Goal: Task Accomplishment & Management: Use online tool/utility

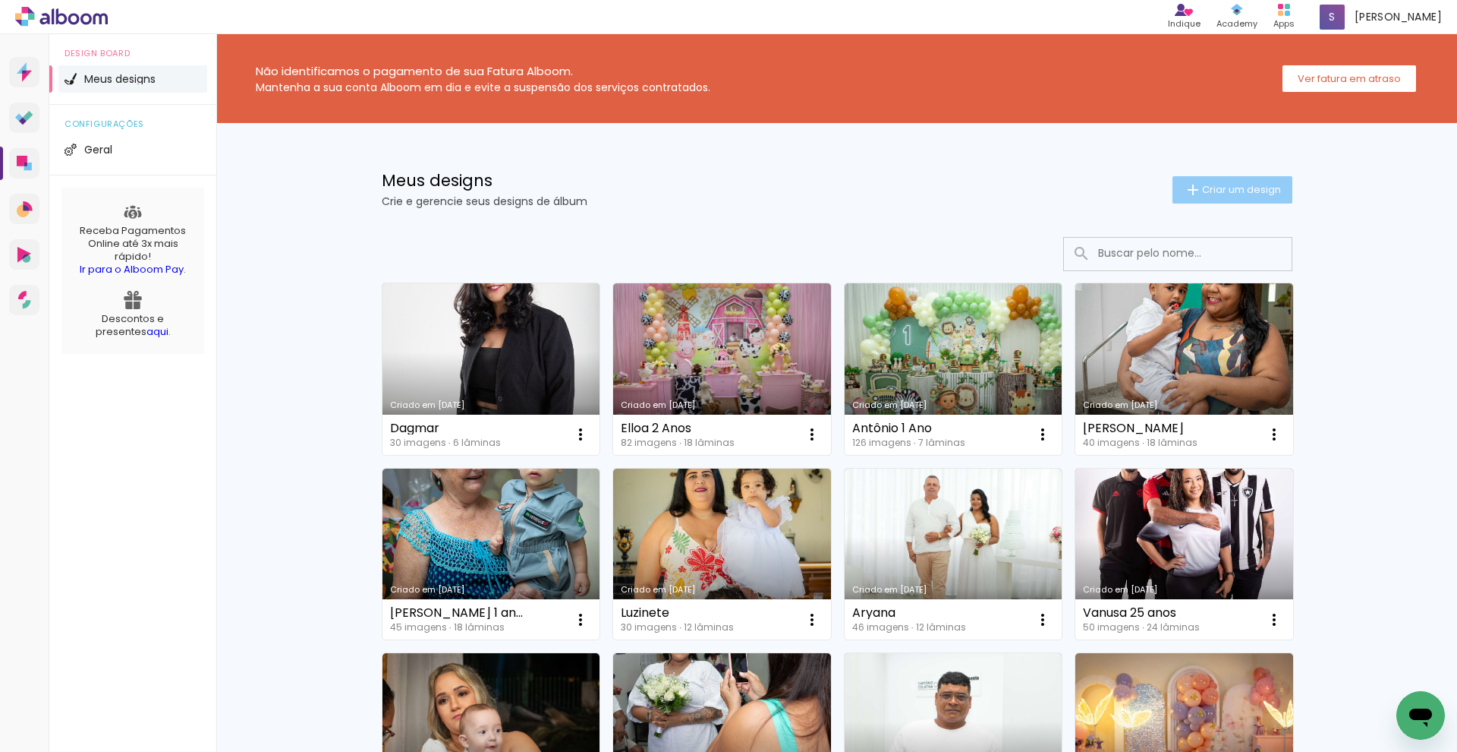
click at [1224, 200] on paper-button "Criar um design" at bounding box center [1233, 189] width 120 height 27
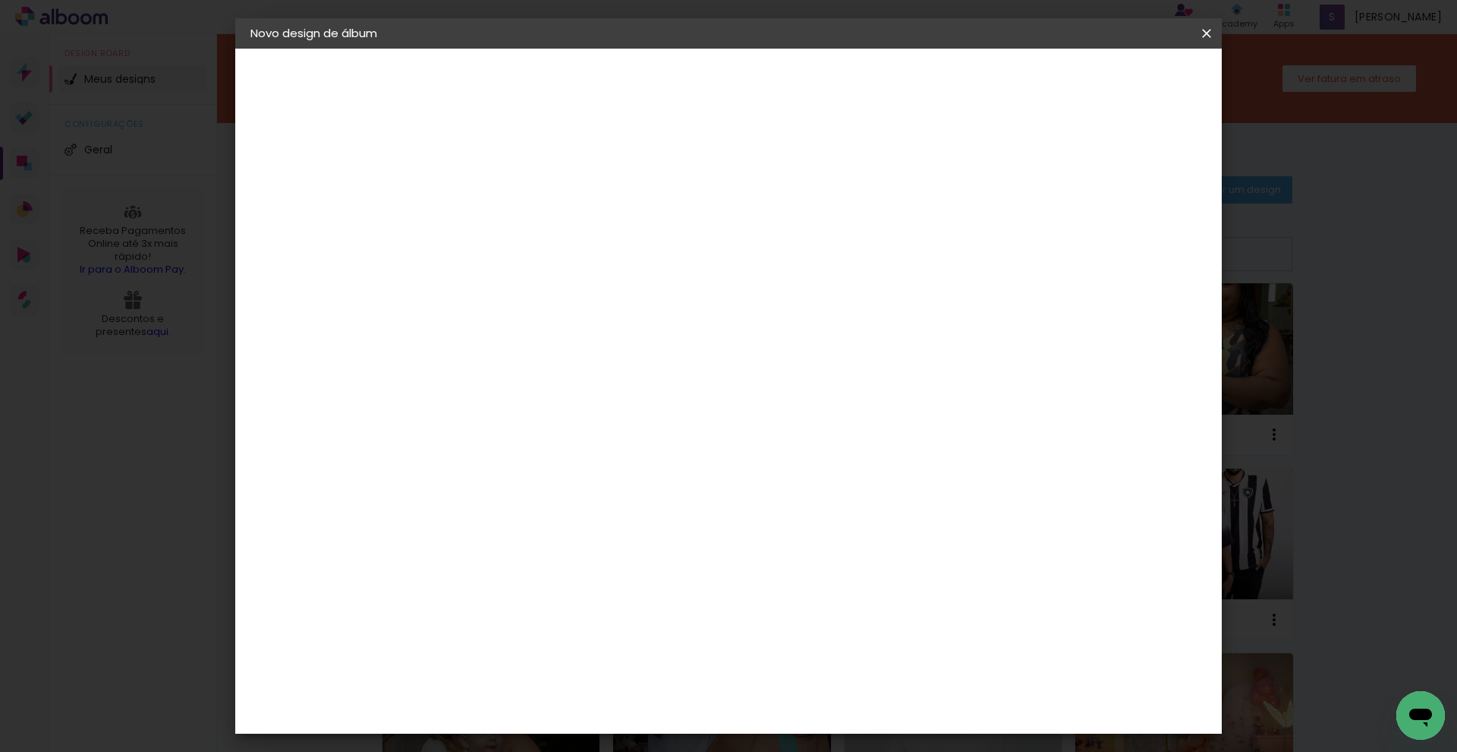
click at [499, 193] on input at bounding box center [499, 204] width 0 height 24
type input "[PERSON_NAME]"
type paper-input "[PERSON_NAME]"
click at [0, 0] on slot "Avançar" at bounding box center [0, 0] width 0 height 0
click at [783, 231] on paper-item "Tamanho Livre" at bounding box center [711, 230] width 146 height 33
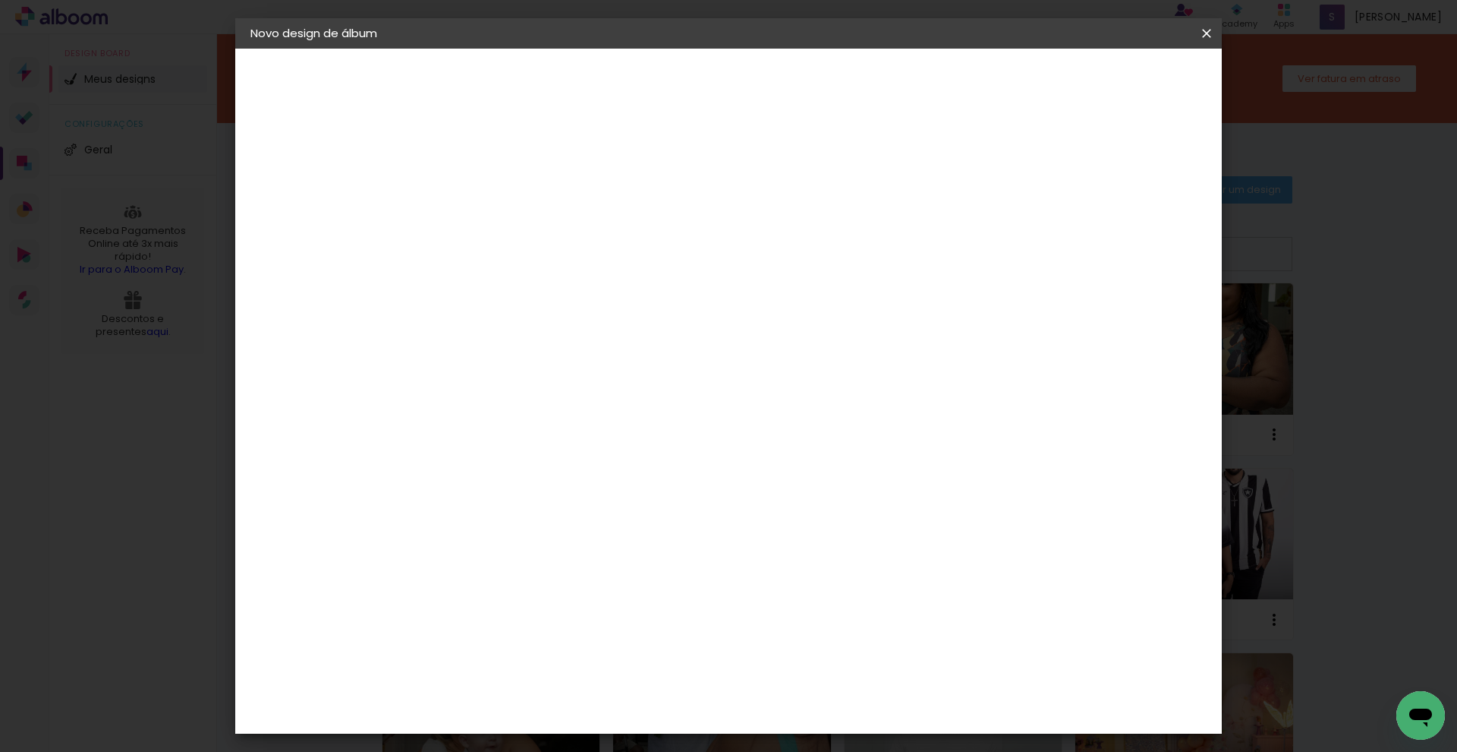
click at [0, 0] on slot "Avançar" at bounding box center [0, 0] width 0 height 0
click at [823, 633] on input "60" at bounding box center [812, 633] width 39 height 23
drag, startPoint x: 832, startPoint y: 632, endPoint x: 805, endPoint y: 629, distance: 27.5
click at [805, 629] on input "60" at bounding box center [812, 633] width 39 height 23
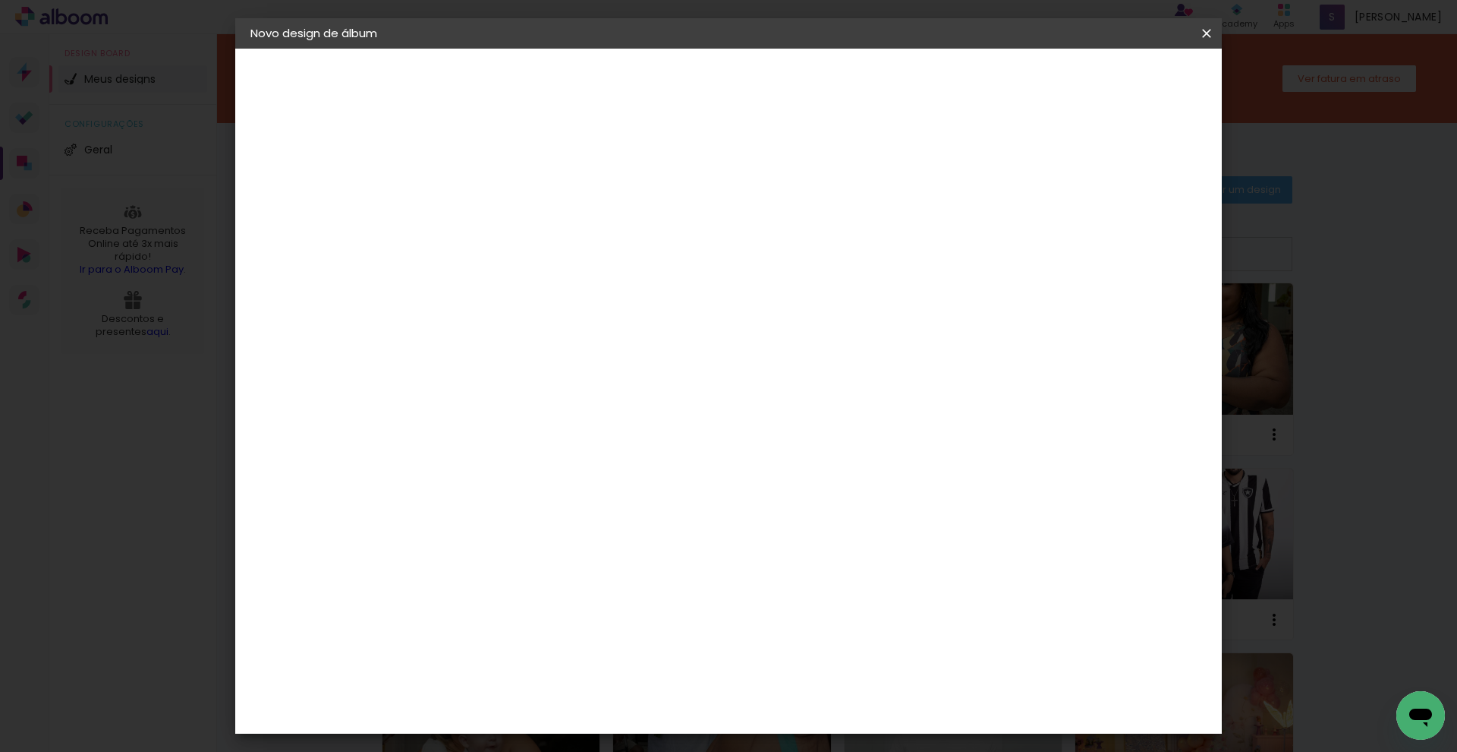
type input "31"
type paper-input "31"
drag, startPoint x: 509, startPoint y: 402, endPoint x: 478, endPoint y: 396, distance: 30.8
click at [478, 396] on input "30" at bounding box center [489, 401] width 39 height 23
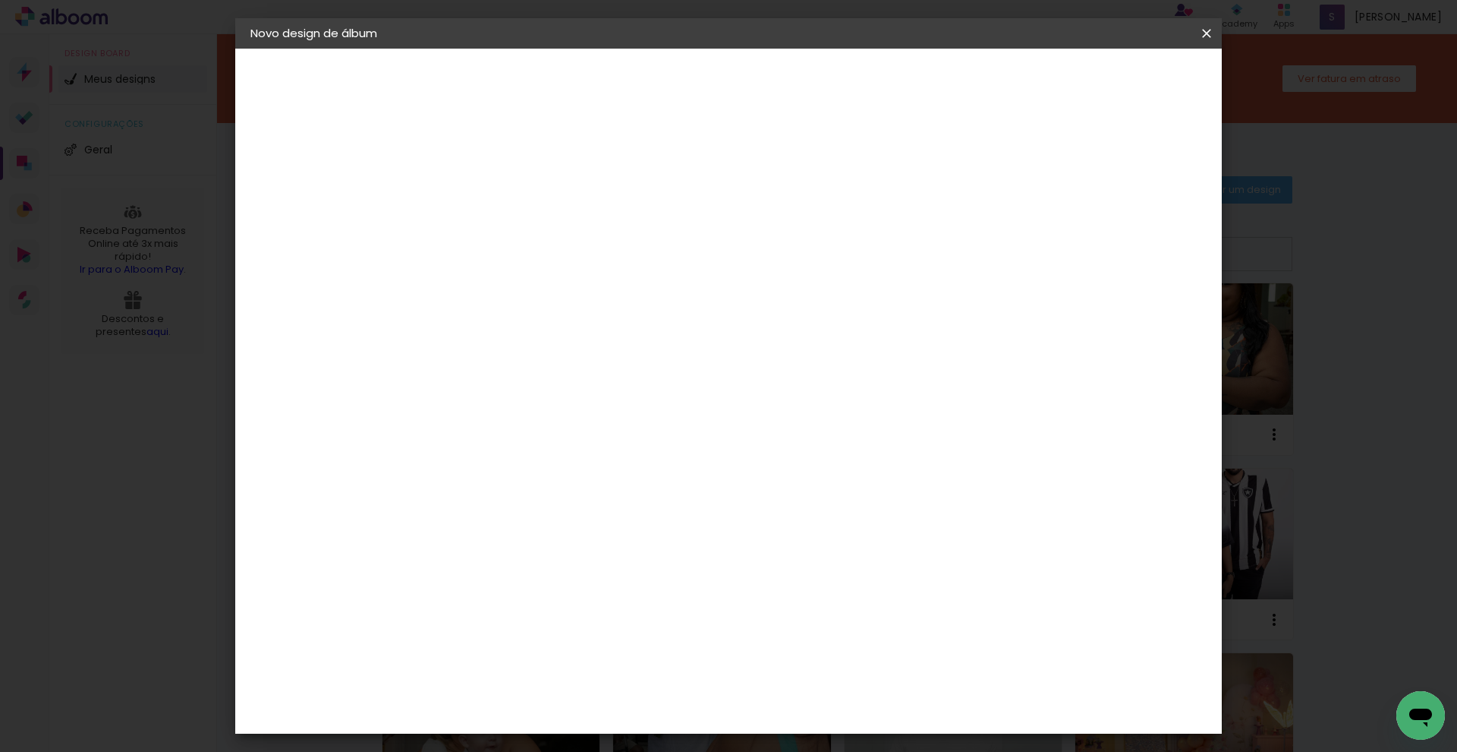
type input "21,5"
type paper-input "21,5"
drag, startPoint x: 1142, startPoint y: 82, endPoint x: 1049, endPoint y: 140, distance: 109.8
click at [1050, 49] on div "mm Mostrar sangria 15.5 cm cm cm mm A maioria das encadernadoras sugere 5mm de …" at bounding box center [792, 49] width 718 height 0
click at [982, 205] on div "15.5 cm cm cm mm A maioria das encadernadoras sugere 5mm de sangria." at bounding box center [792, 210] width 718 height 121
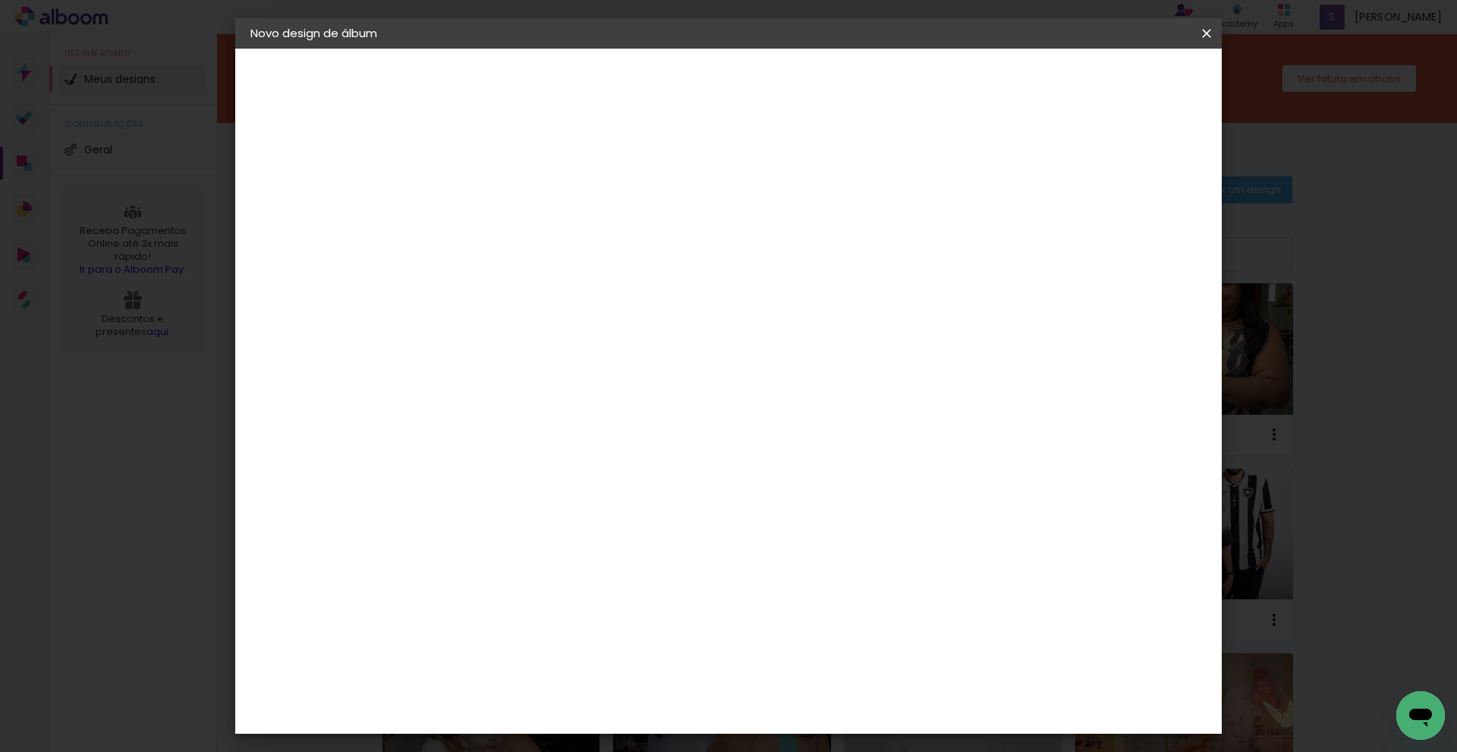
click at [1113, 80] on span "Iniciar design" at bounding box center [1078, 80] width 69 height 11
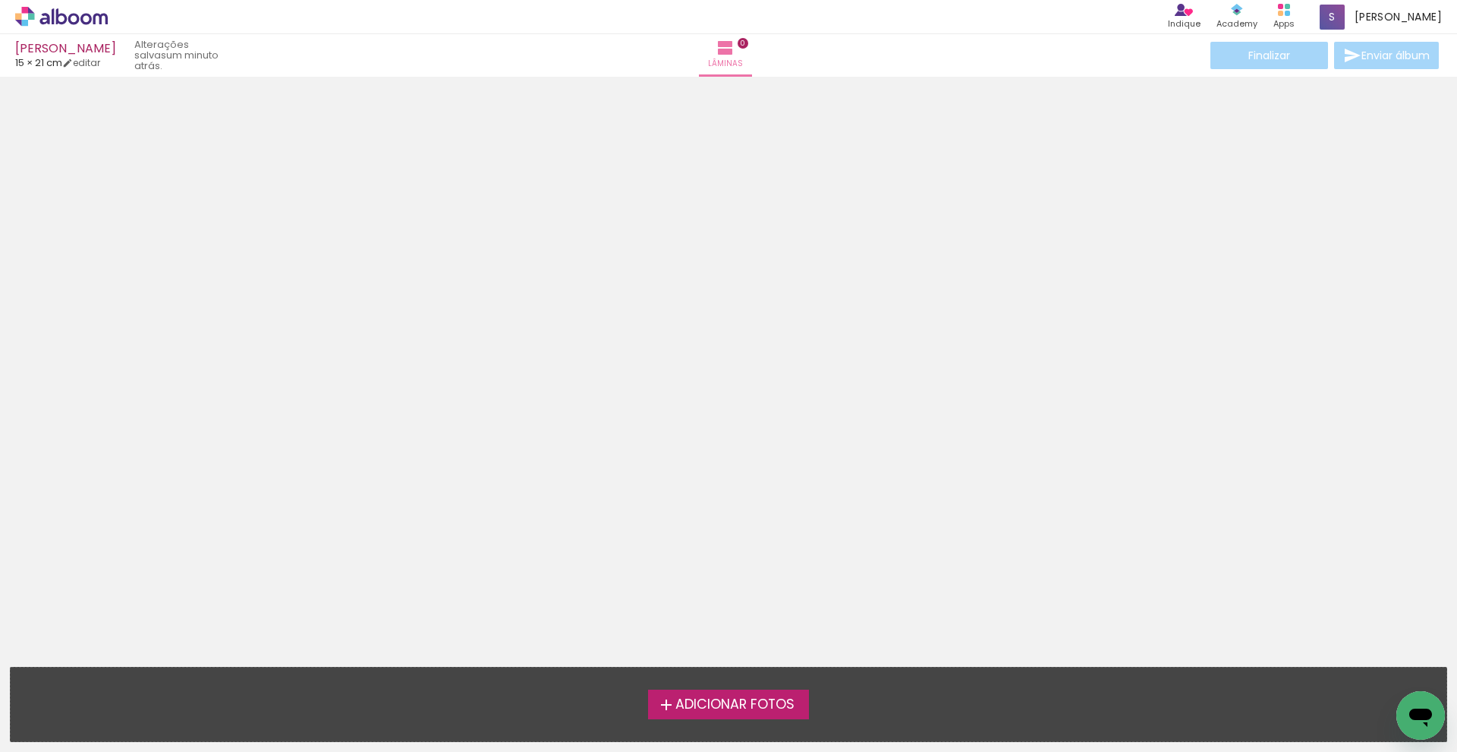
click at [776, 698] on span "Adicionar Fotos" at bounding box center [735, 705] width 119 height 14
click at [0, 0] on input "file" at bounding box center [0, 0] width 0 height 0
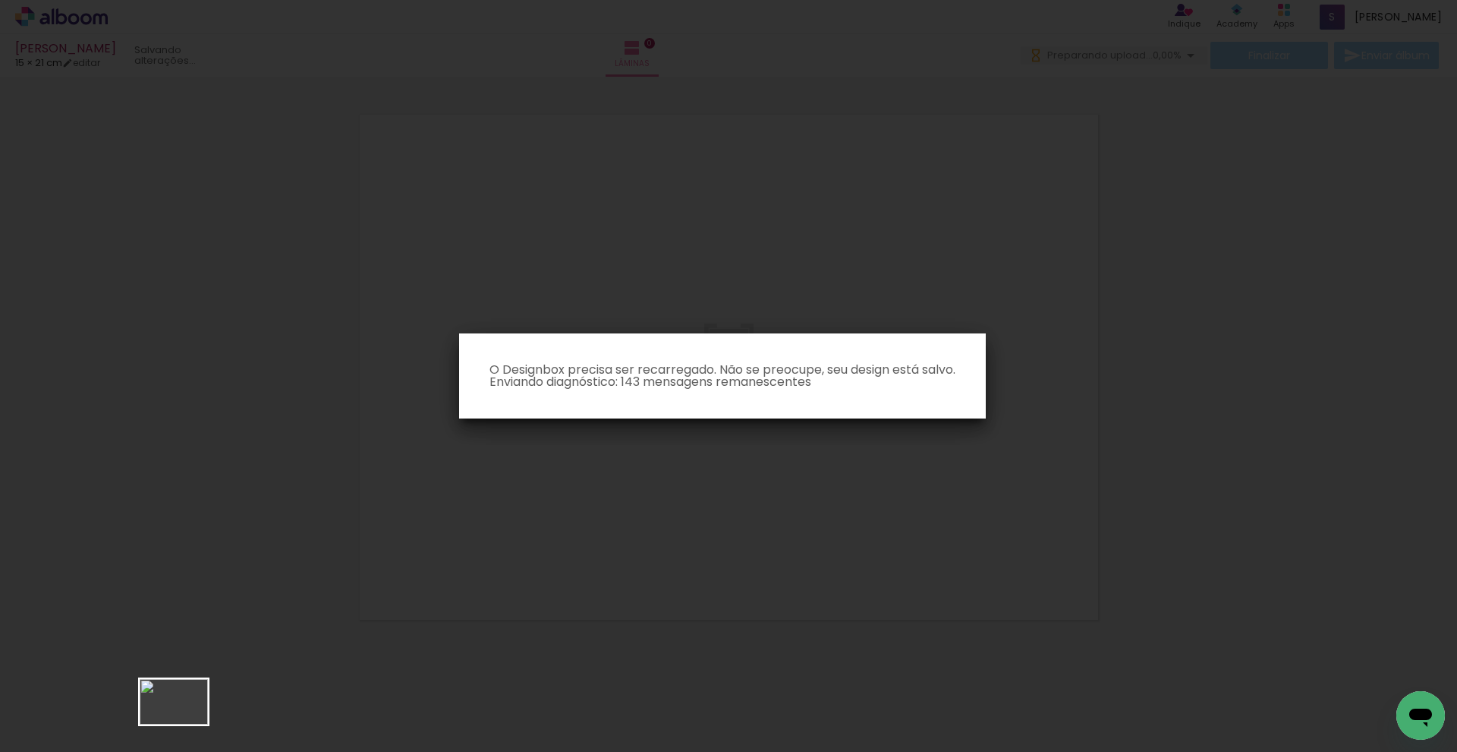
drag, startPoint x: 168, startPoint y: 695, endPoint x: 185, endPoint y: 724, distance: 33.7
click at [185, 724] on body "link( href="../../bower_components/polymer/polymer.html" rel="import" ) picture…" at bounding box center [728, 376] width 1457 height 752
click at [1187, 349] on iron-overlay-backdrop at bounding box center [728, 376] width 1457 height 752
click at [980, 348] on paper-dialog "O Designbox precisa ser recarregado. Não se preocupe, seu design está salvo. En…" at bounding box center [722, 375] width 527 height 85
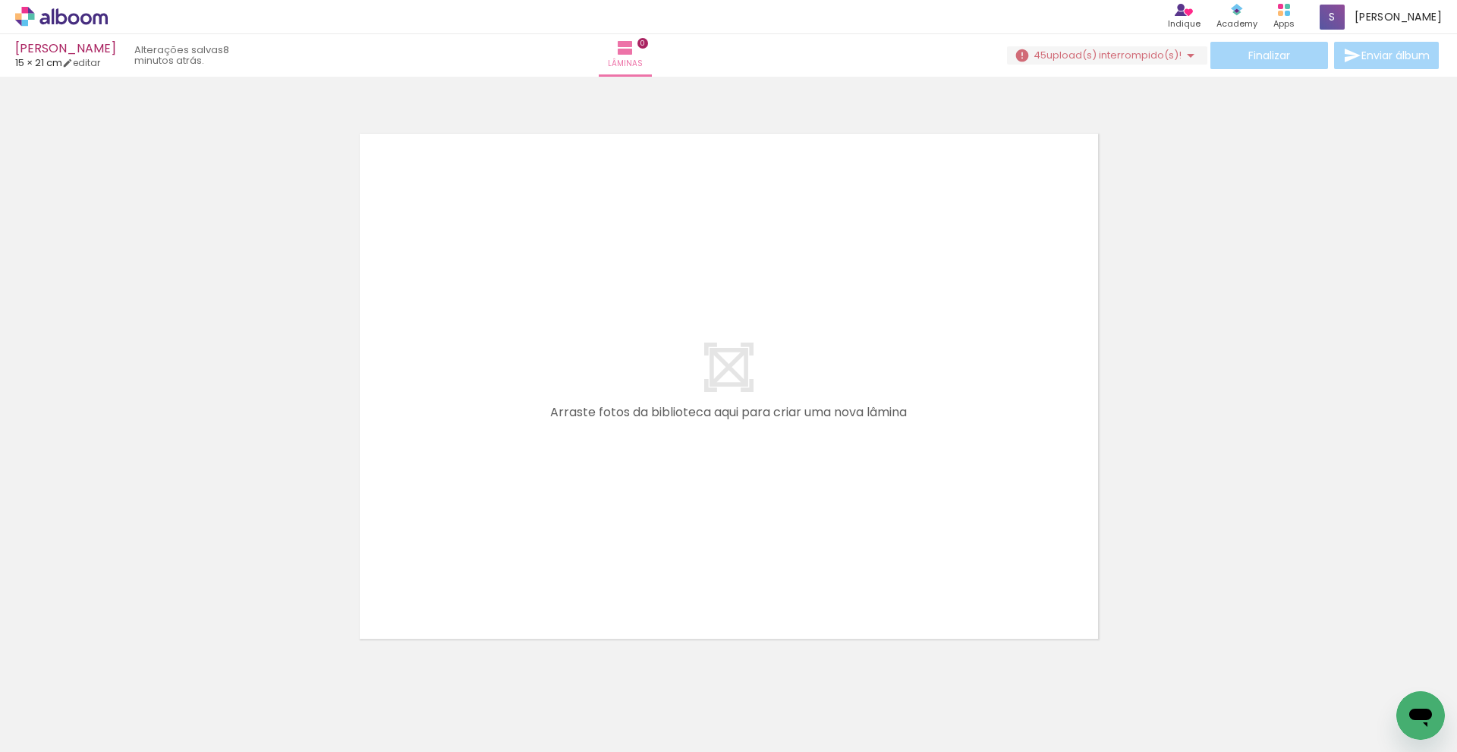
drag, startPoint x: 878, startPoint y: 741, endPoint x: 792, endPoint y: 579, distance: 183.4
click at [124, 675] on iron-horizontal-list at bounding box center [109, 704] width 30 height 95
click at [124, 689] on iron-horizontal-list at bounding box center [109, 704] width 30 height 95
click at [124, 707] on iron-horizontal-list at bounding box center [109, 704] width 30 height 95
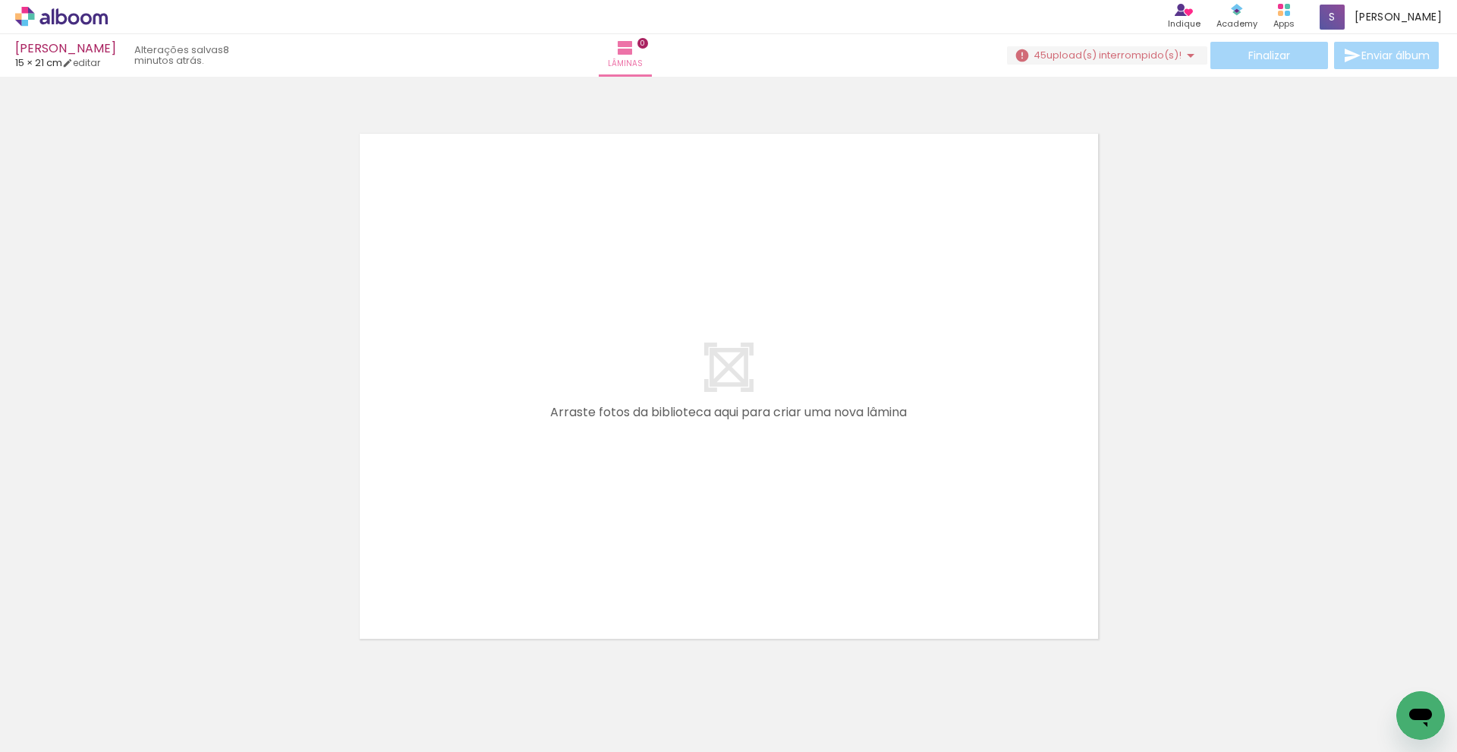
click at [124, 707] on iron-horizontal-list at bounding box center [109, 704] width 30 height 95
click at [51, 670] on h1 "Biblioteca" at bounding box center [47, 671] width 74 height 10
click at [61, 705] on input "Todas as fotos" at bounding box center [43, 705] width 58 height 13
click at [39, 678] on iron-dropdown at bounding box center [49, 690] width 78 height 33
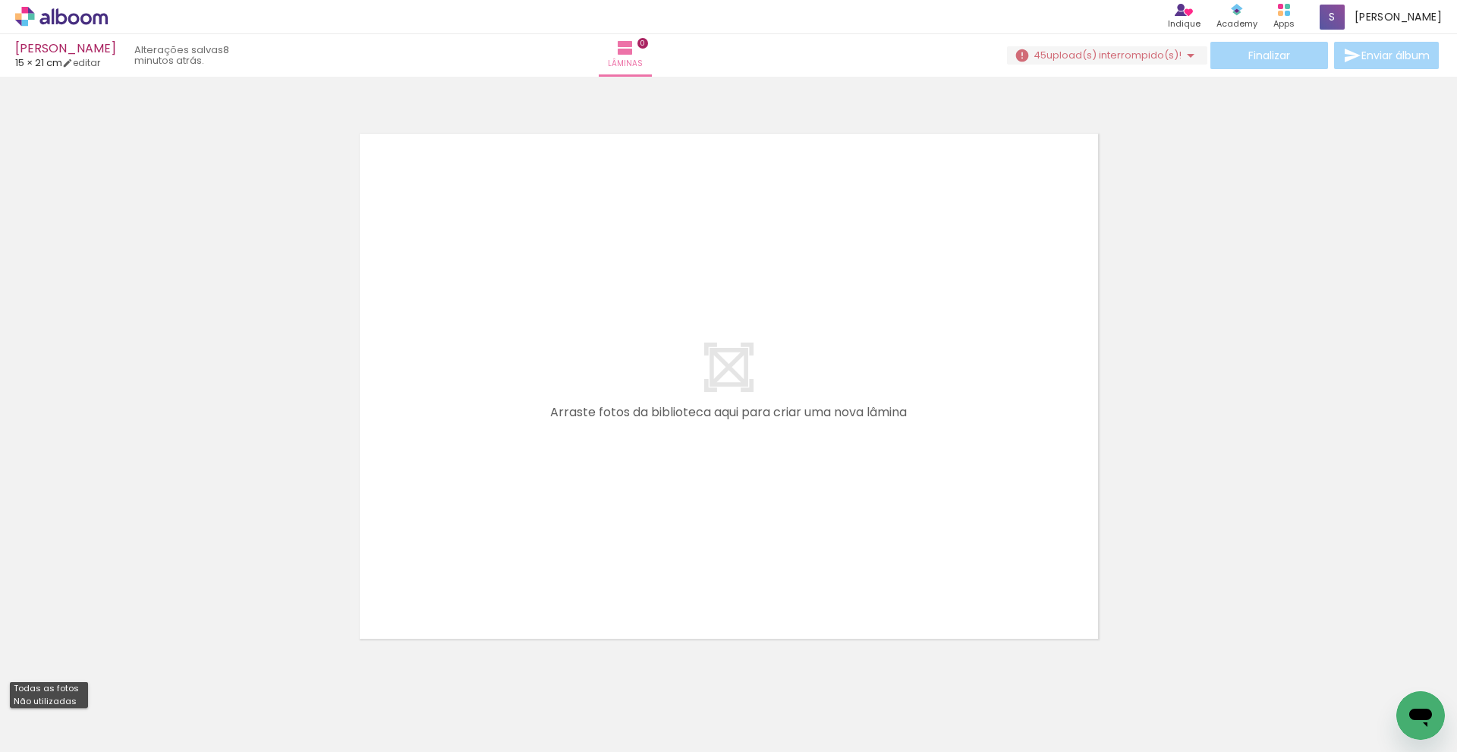
click at [0, 0] on slot "Não utilizadas" at bounding box center [0, 0] width 0 height 0
type input "Não utilizadas"
click at [124, 689] on iron-horizontal-list at bounding box center [109, 704] width 30 height 95
click at [124, 715] on iron-horizontal-list at bounding box center [109, 704] width 30 height 95
click at [1103, 58] on span "upload(s) interrompido(s)!" at bounding box center [1114, 55] width 135 height 14
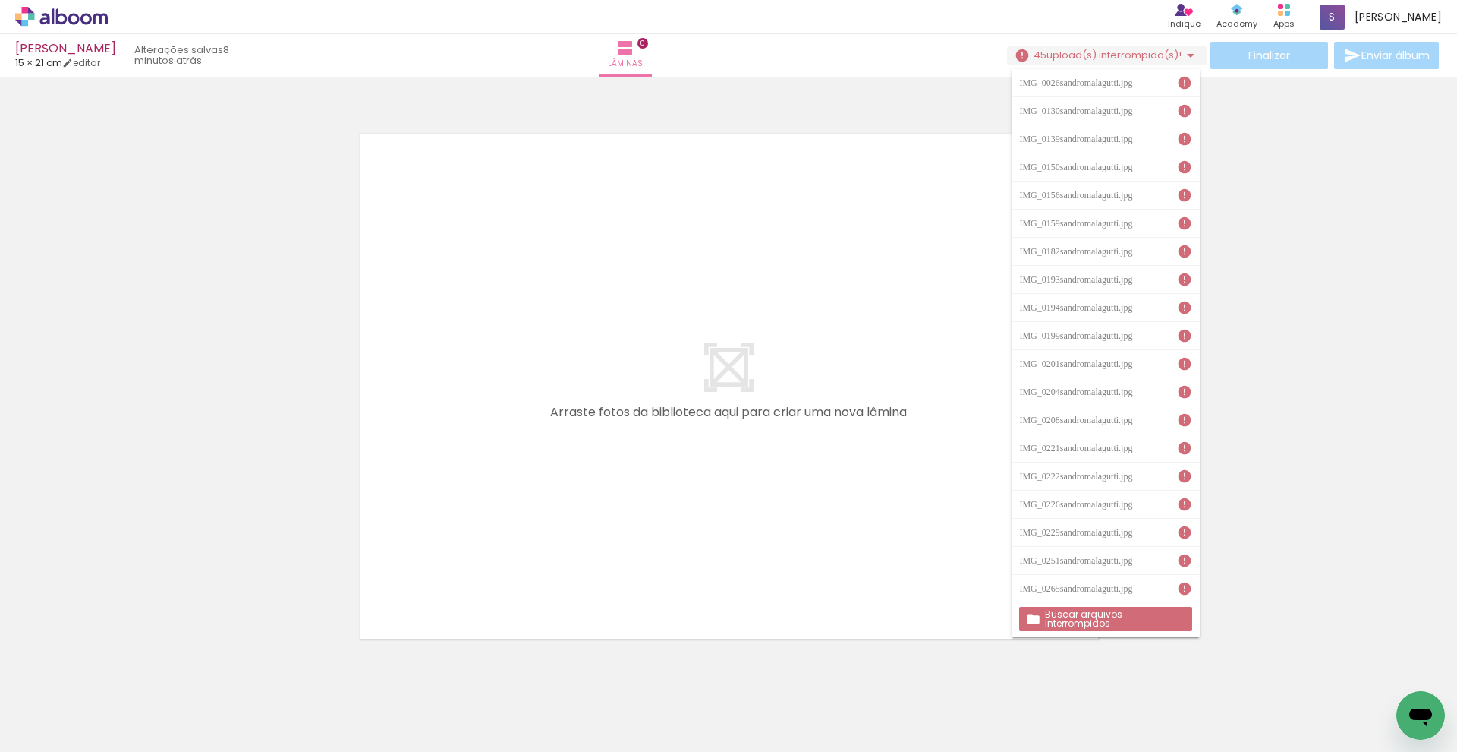
click at [1177, 80] on iron-icon at bounding box center [1184, 82] width 15 height 15
click at [1177, 85] on iron-icon at bounding box center [1184, 82] width 15 height 15
click at [0, 0] on slot "Buscar arquivos interrompidos" at bounding box center [0, 0] width 0 height 0
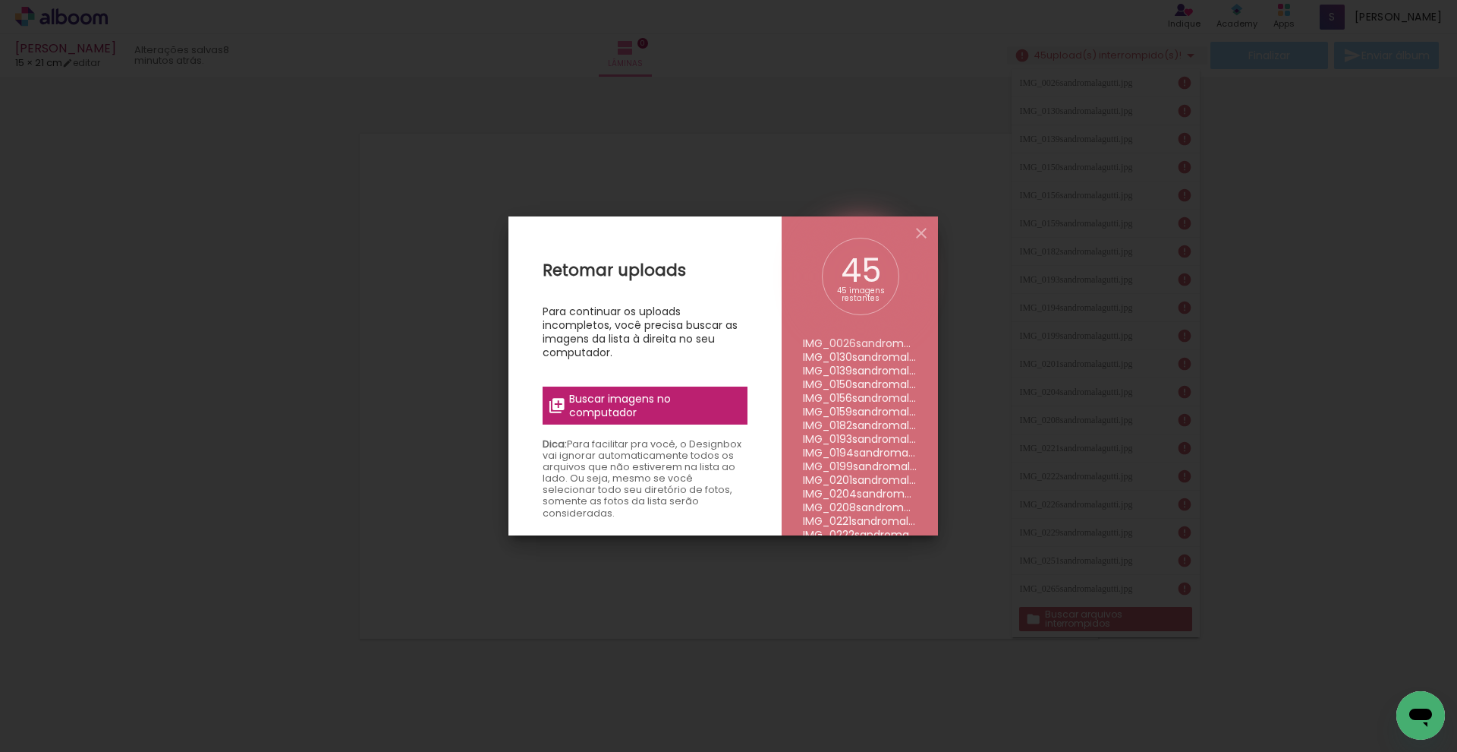
click at [683, 416] on span "Buscar imagens no computador" at bounding box center [653, 405] width 169 height 27
click at [0, 0] on input "file" at bounding box center [0, 0] width 0 height 0
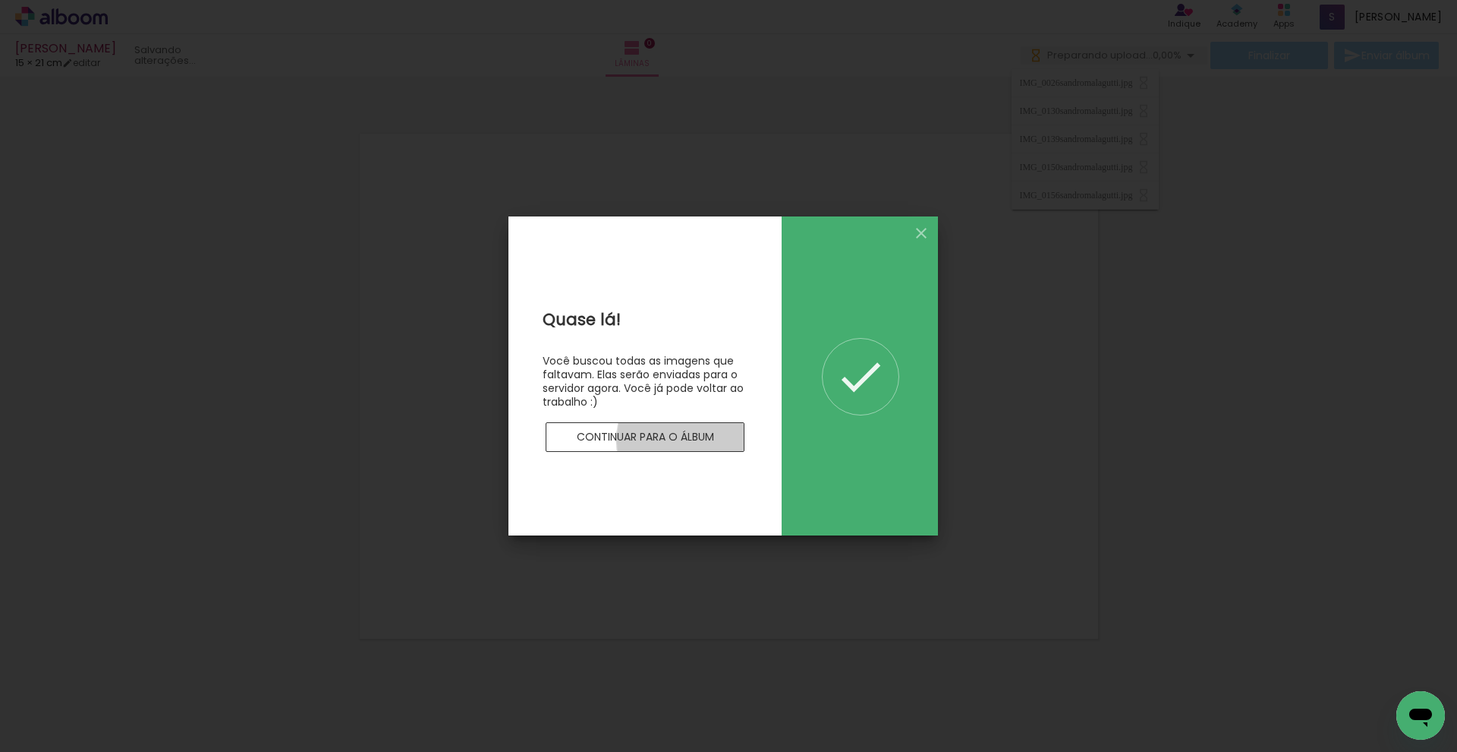
click at [0, 0] on slot "Continuar para o álbum" at bounding box center [0, 0] width 0 height 0
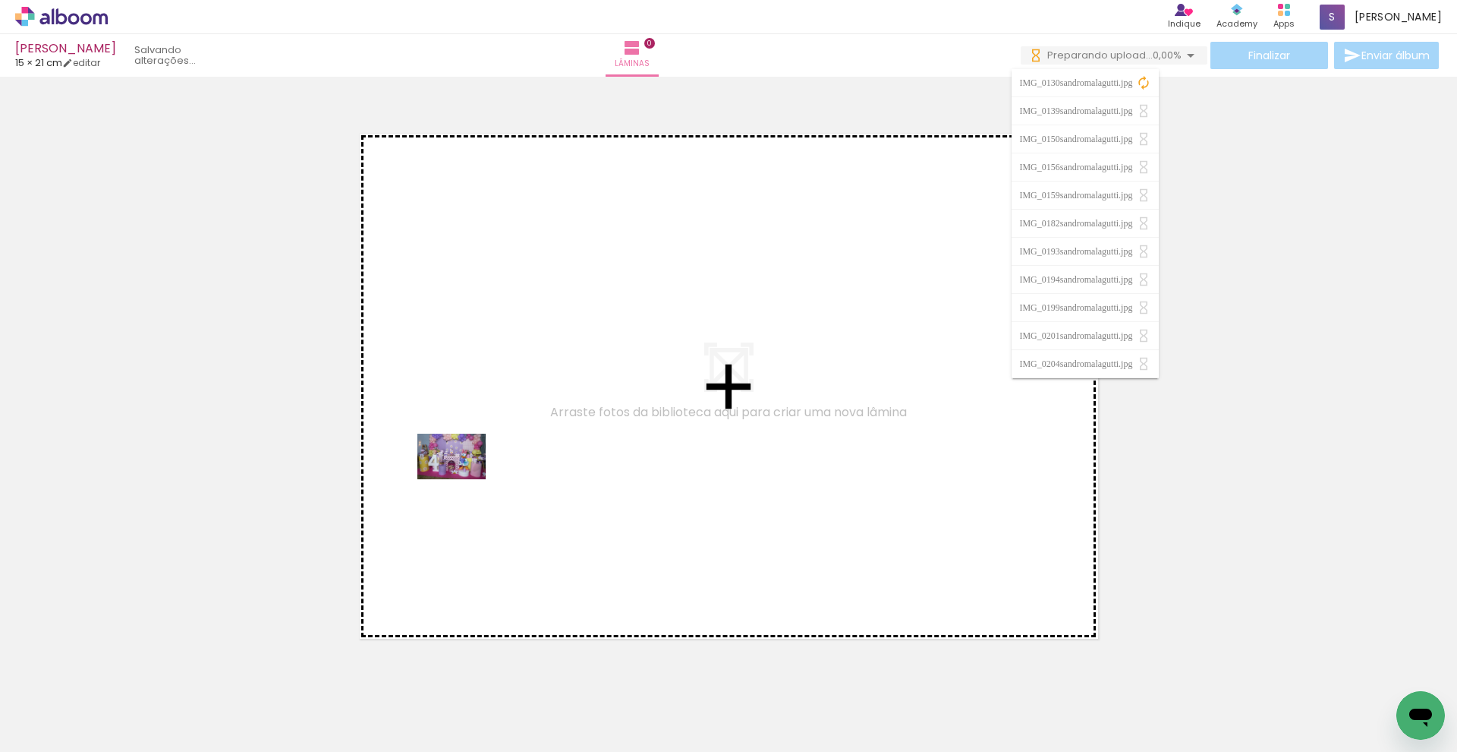
drag, startPoint x: 153, startPoint y: 711, endPoint x: 482, endPoint y: 465, distance: 411.1
click at [482, 465] on quentale-workspace at bounding box center [728, 376] width 1457 height 752
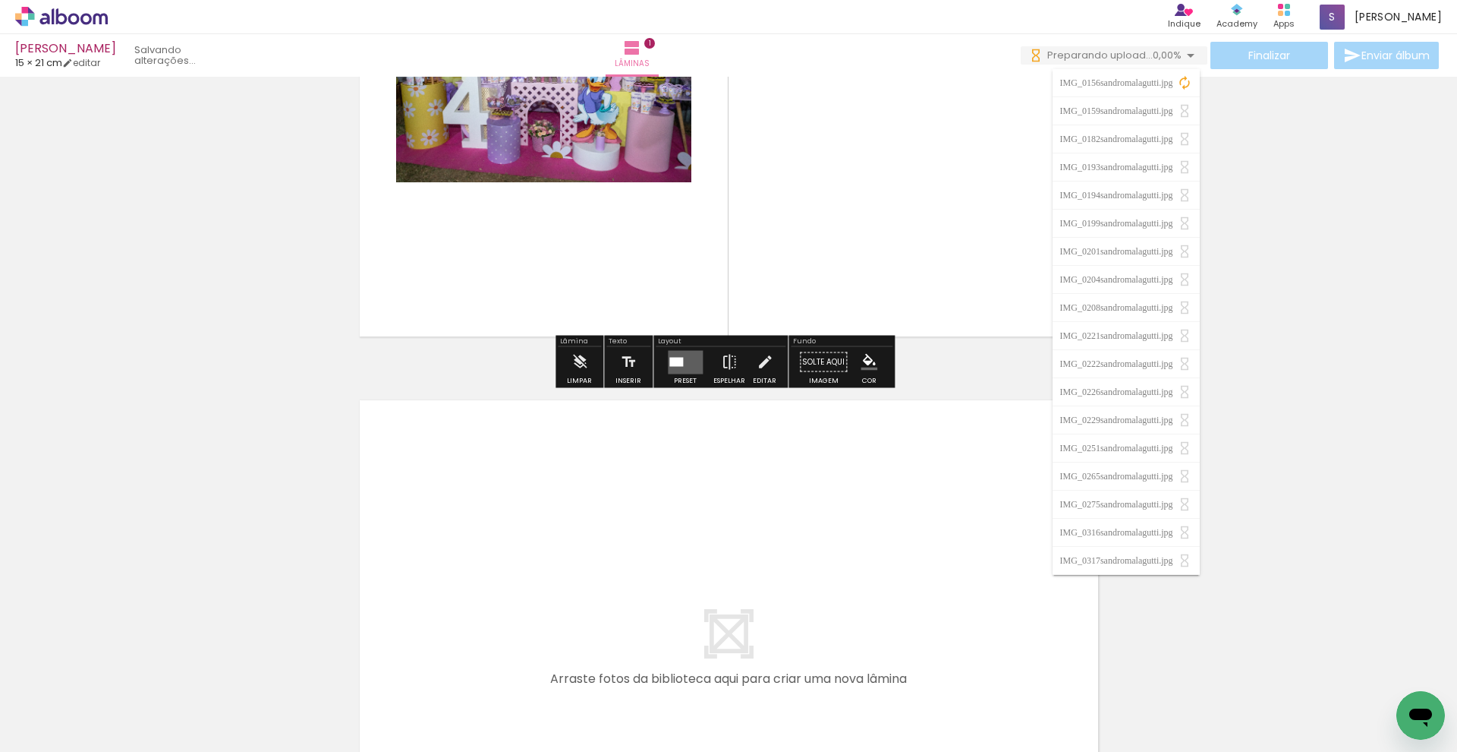
scroll to position [11, 0]
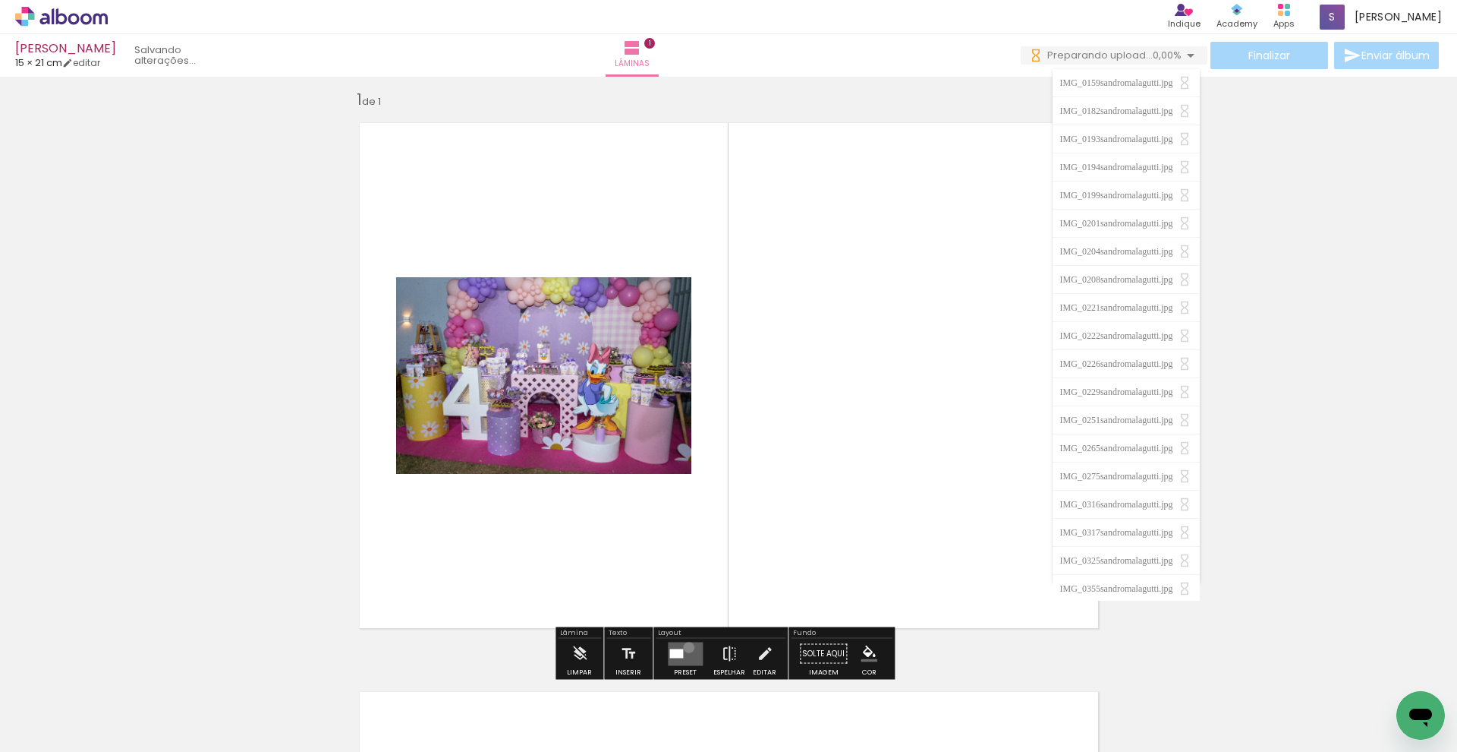
click at [685, 647] on quentale-layouter at bounding box center [685, 653] width 35 height 24
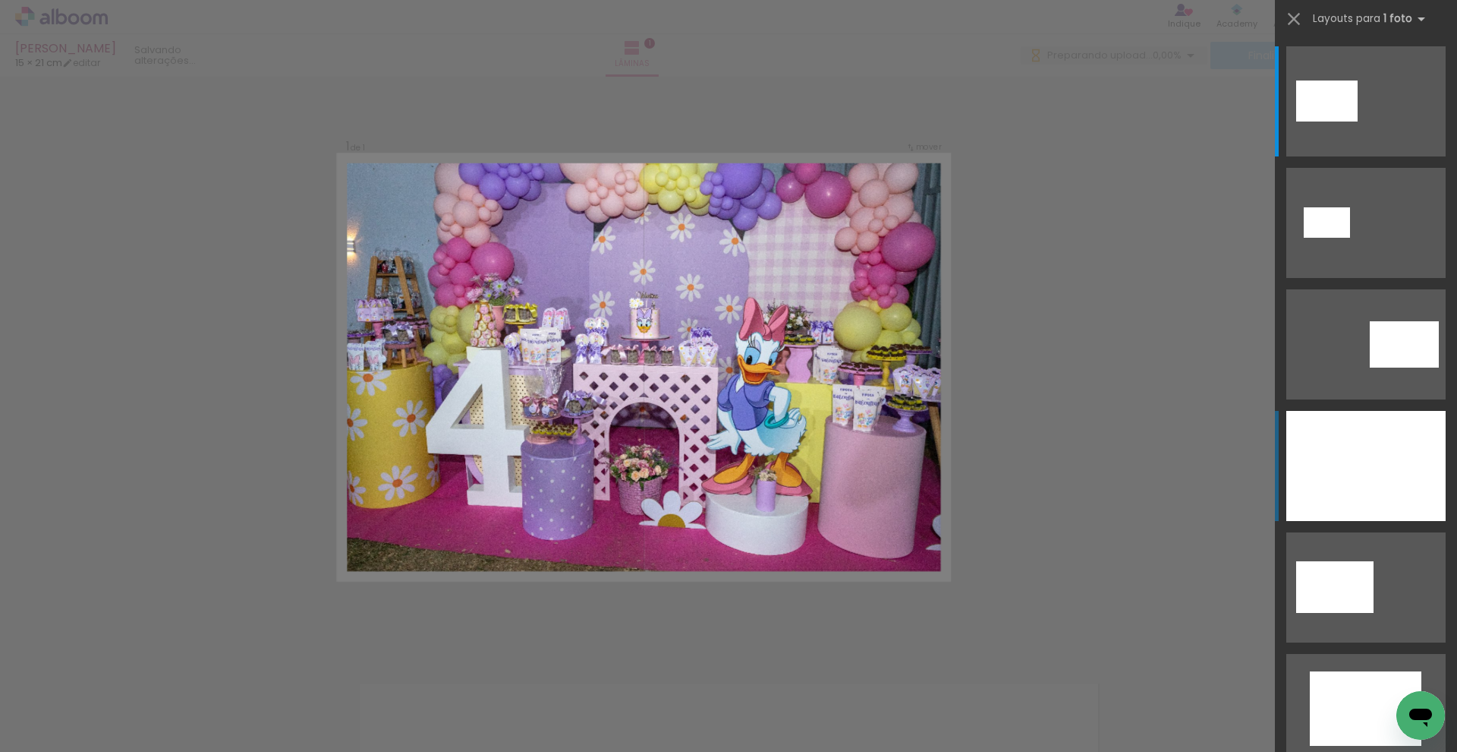
scroll to position [0, 0]
click at [1373, 463] on div at bounding box center [1366, 466] width 159 height 110
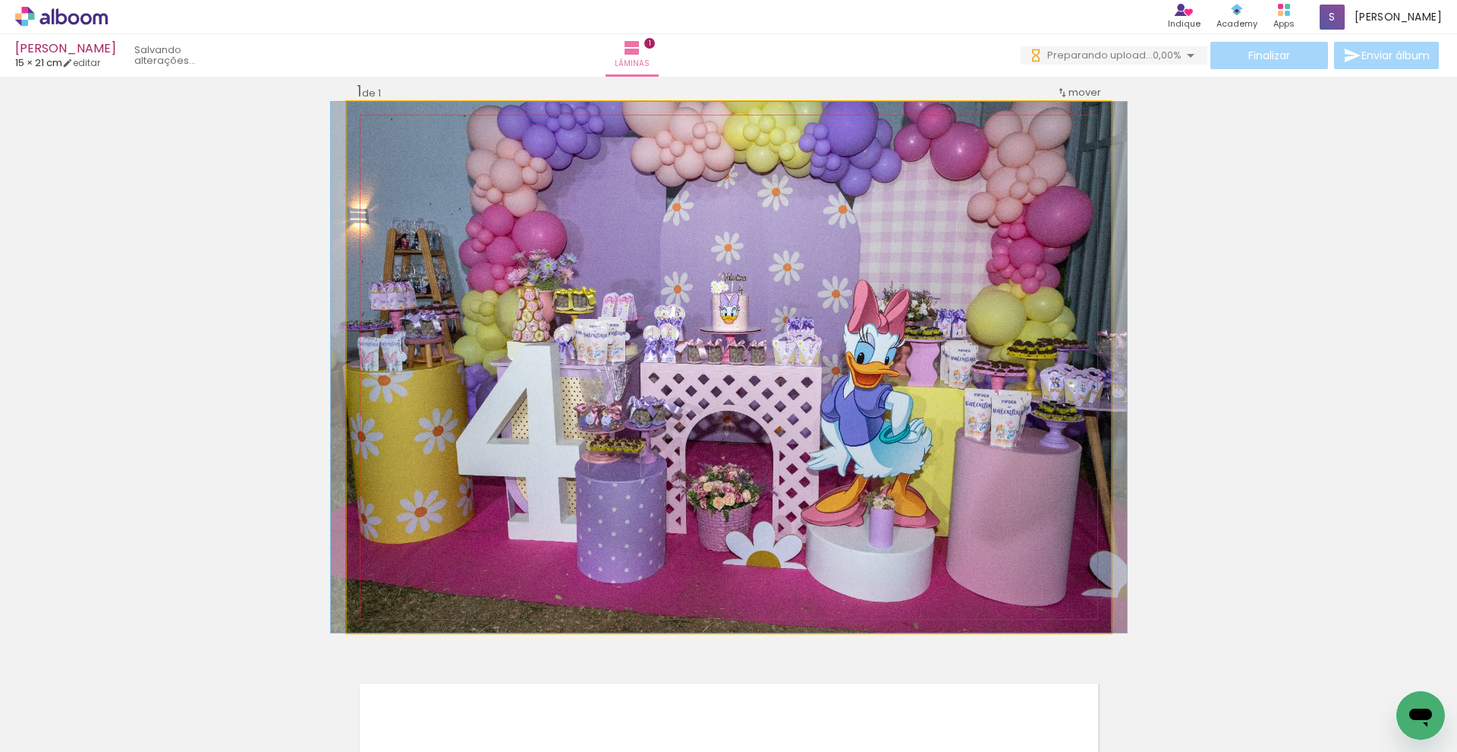
click at [988, 422] on quentale-photo at bounding box center [729, 367] width 764 height 531
click at [973, 429] on quentale-photo at bounding box center [729, 367] width 764 height 531
drag, startPoint x: 974, startPoint y: 424, endPoint x: 973, endPoint y: 412, distance: 12.2
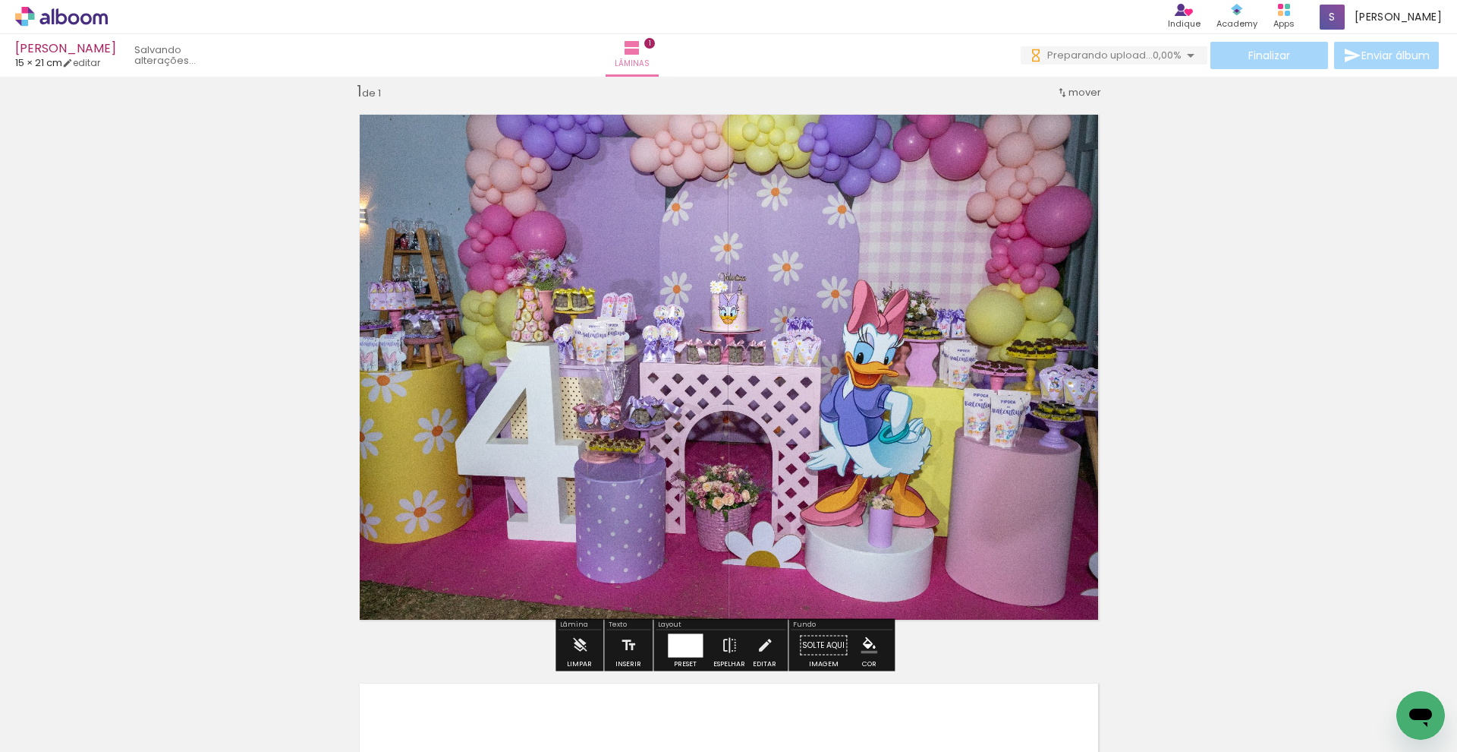
click at [973, 413] on quentale-photo at bounding box center [729, 367] width 764 height 531
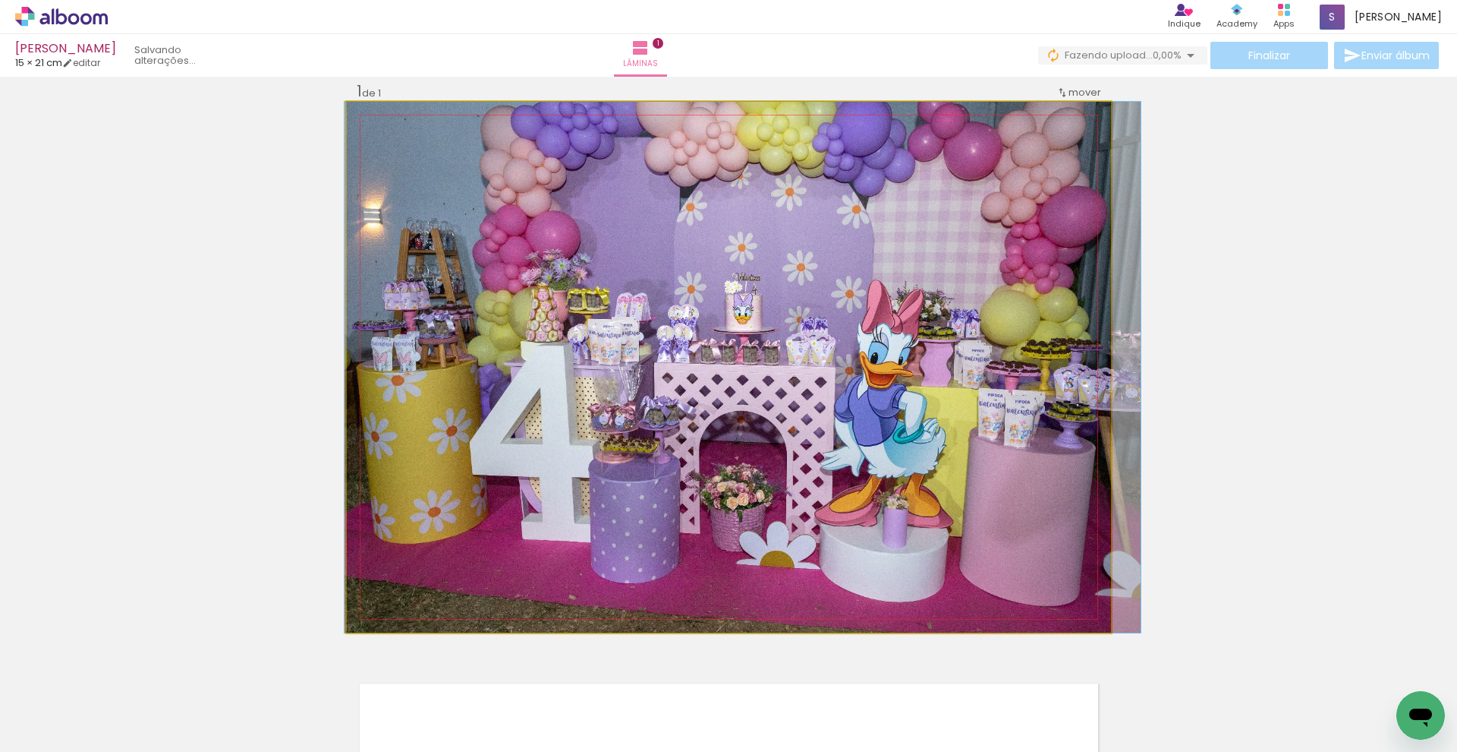
drag, startPoint x: 973, startPoint y: 412, endPoint x: 986, endPoint y: 421, distance: 15.8
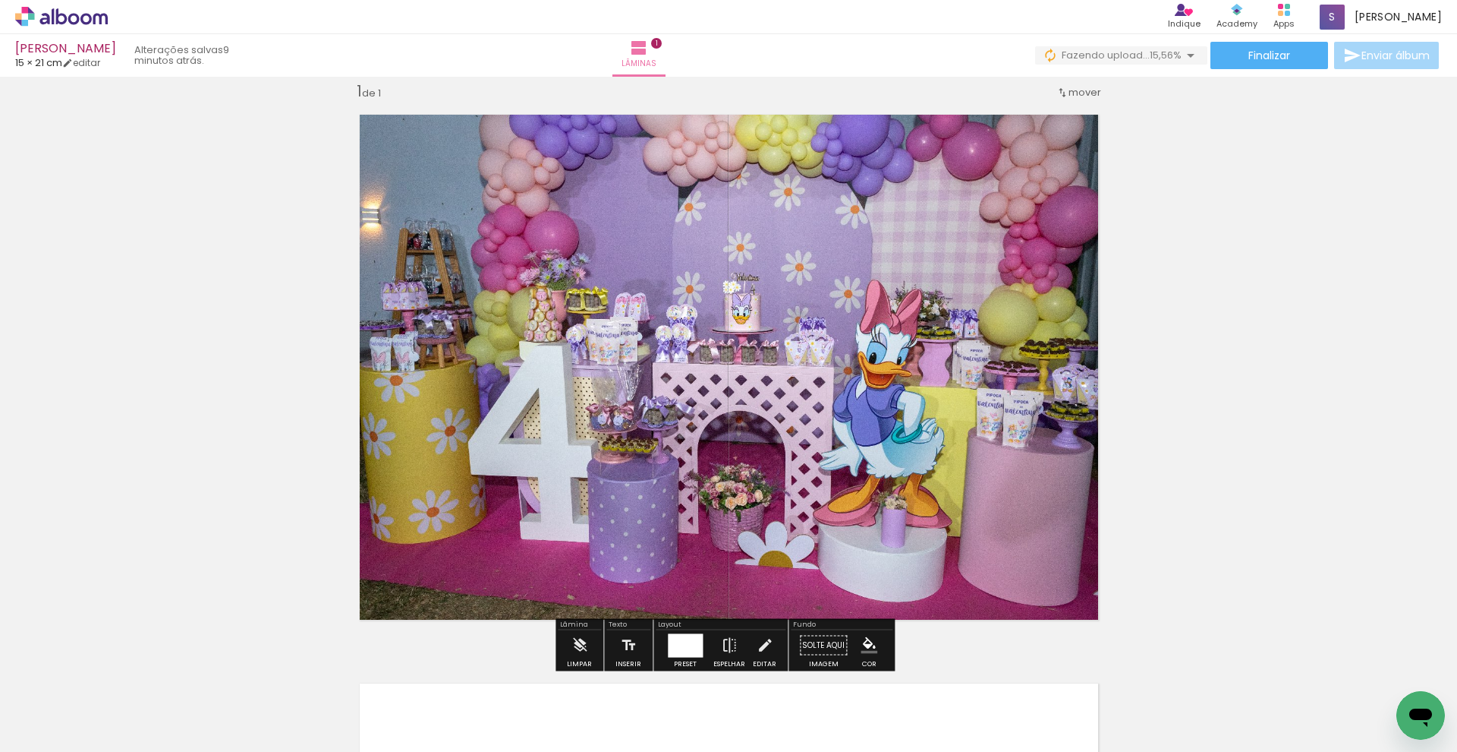
click at [849, 419] on quentale-photo at bounding box center [729, 367] width 764 height 531
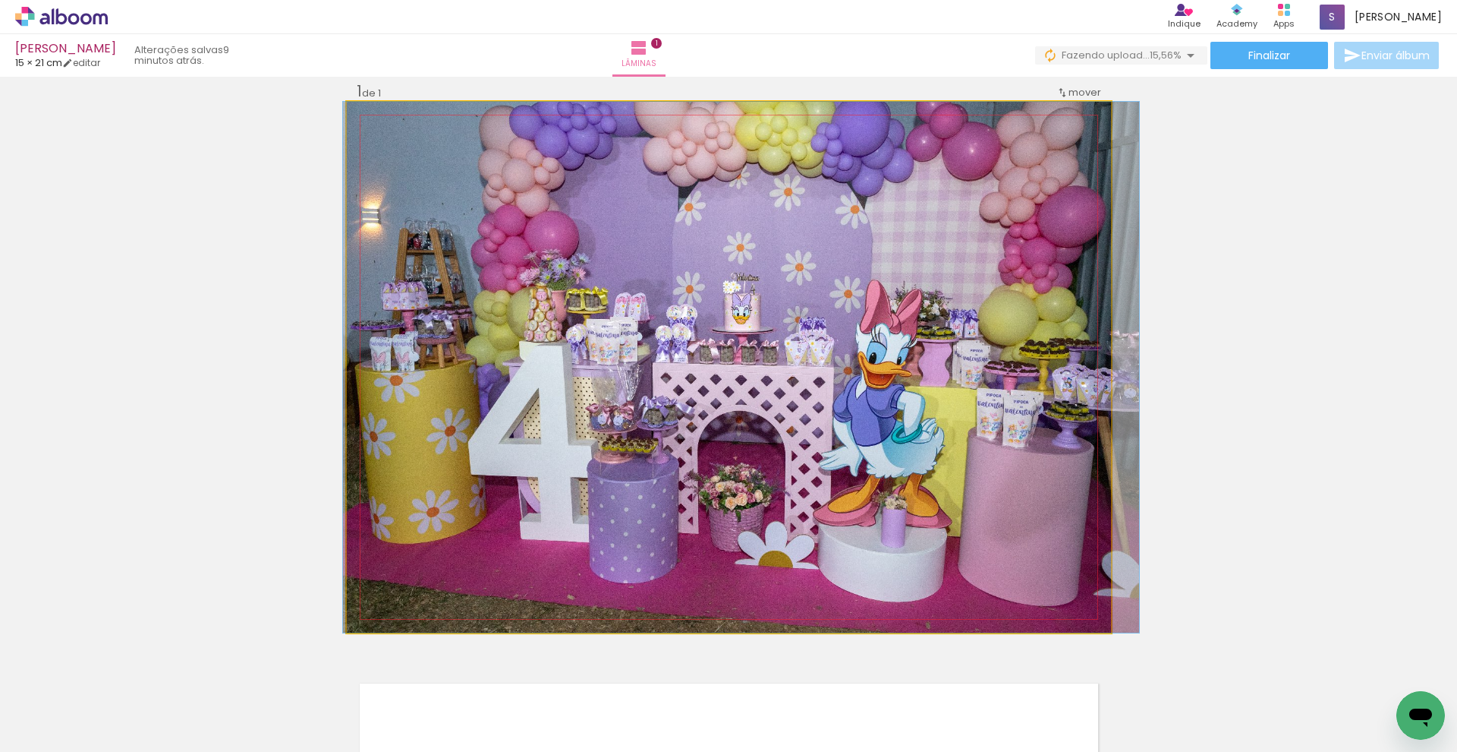
click at [849, 419] on quentale-photo at bounding box center [729, 367] width 764 height 531
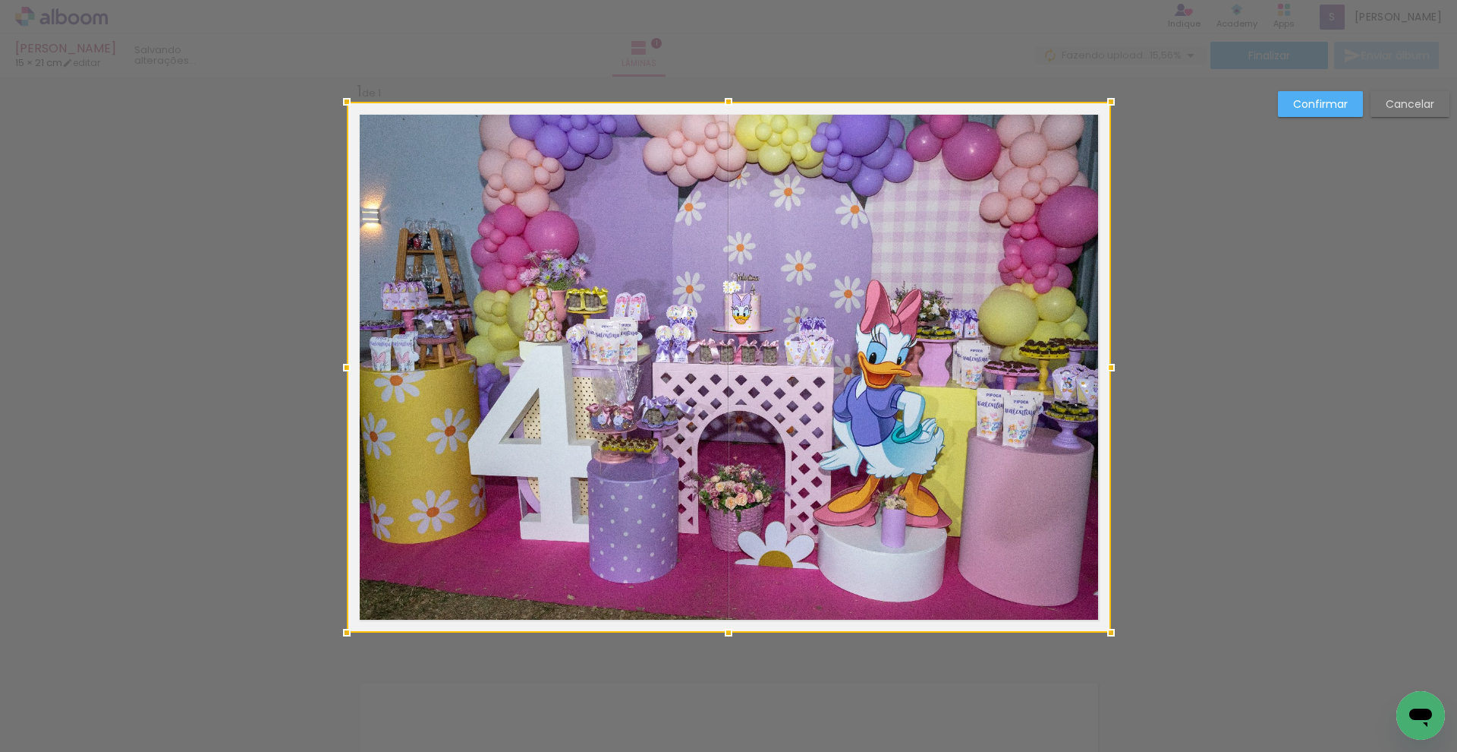
click at [0, 0] on slot "Cancelar" at bounding box center [0, 0] width 0 height 0
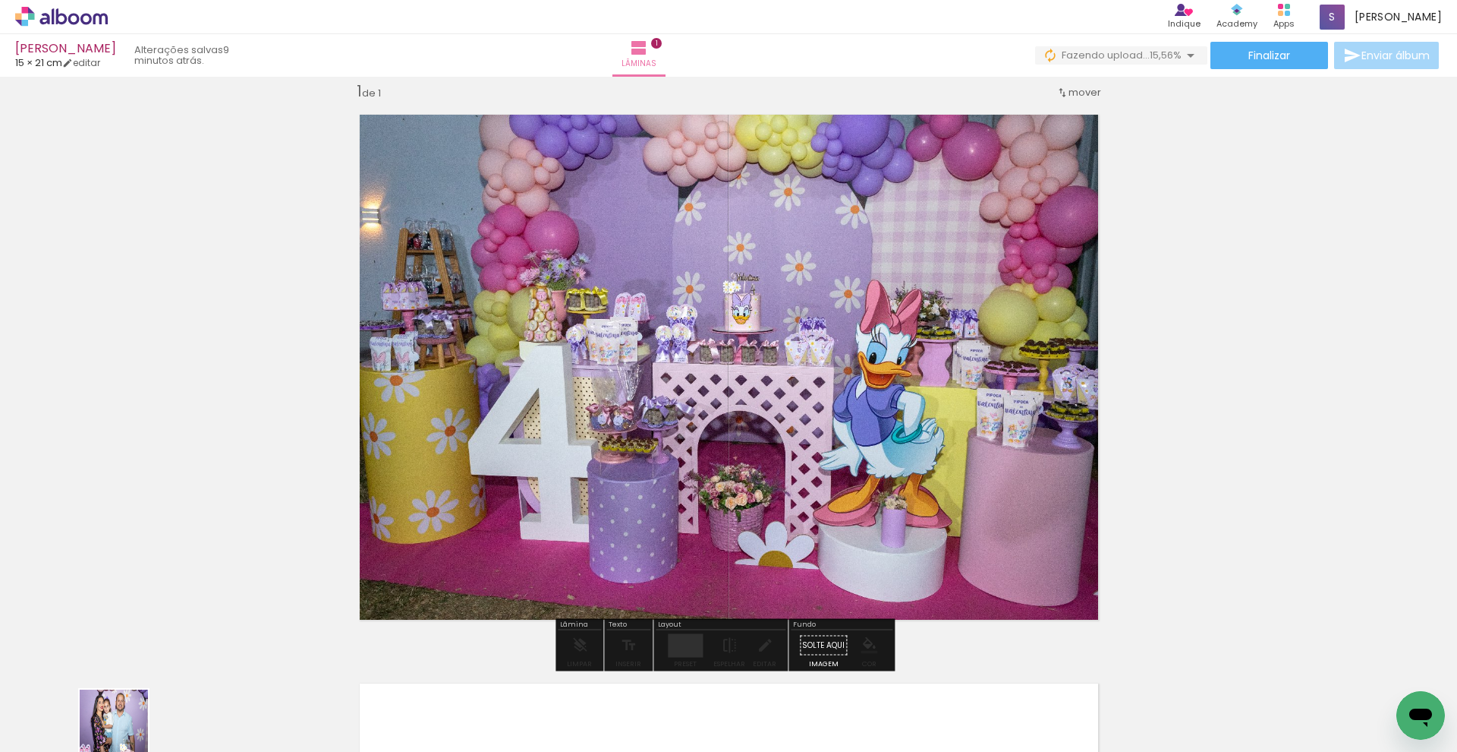
scroll to position [2, 0]
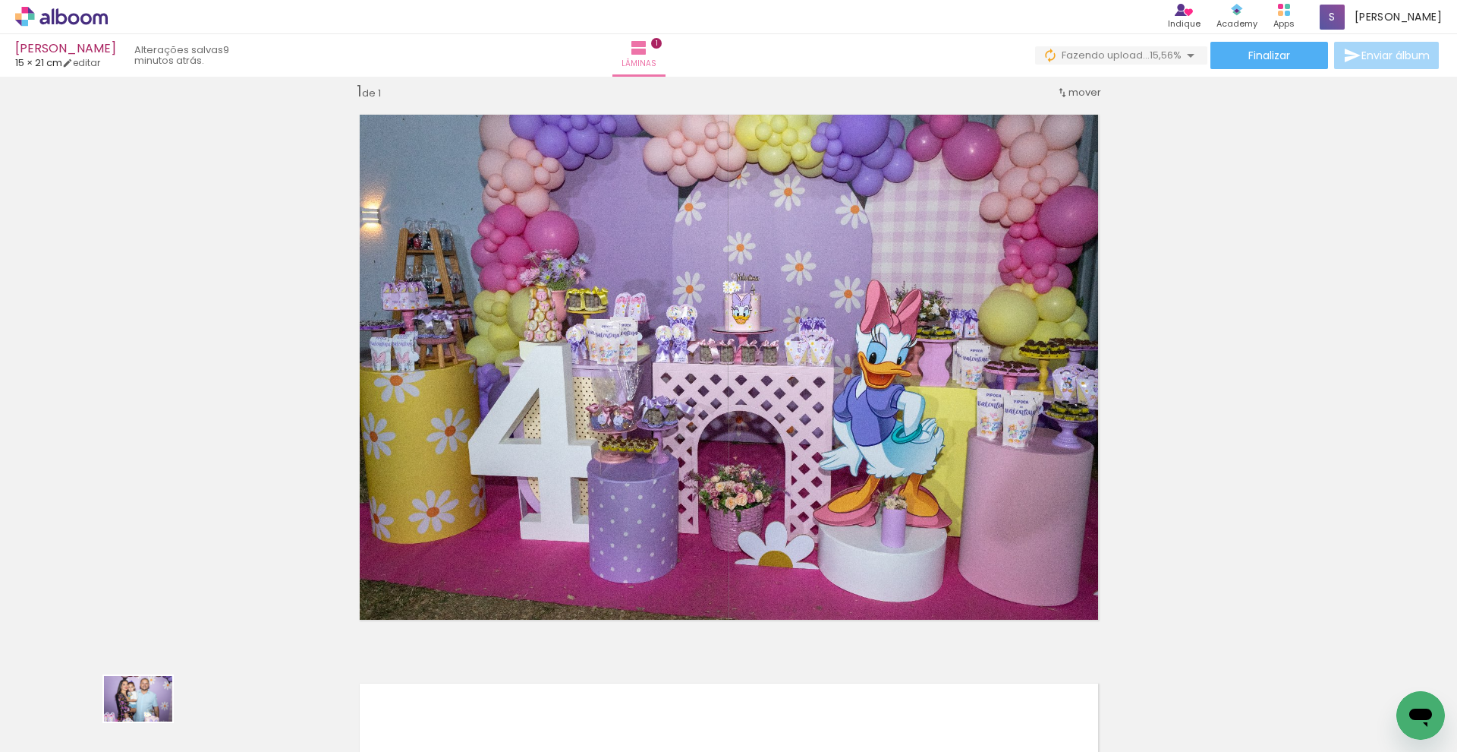
drag, startPoint x: 130, startPoint y: 736, endPoint x: 150, endPoint y: 721, distance: 24.4
click at [150, 721] on quentale-thumb at bounding box center [151, 700] width 85 height 87
click at [124, 744] on iron-horizontal-list at bounding box center [109, 704] width 30 height 95
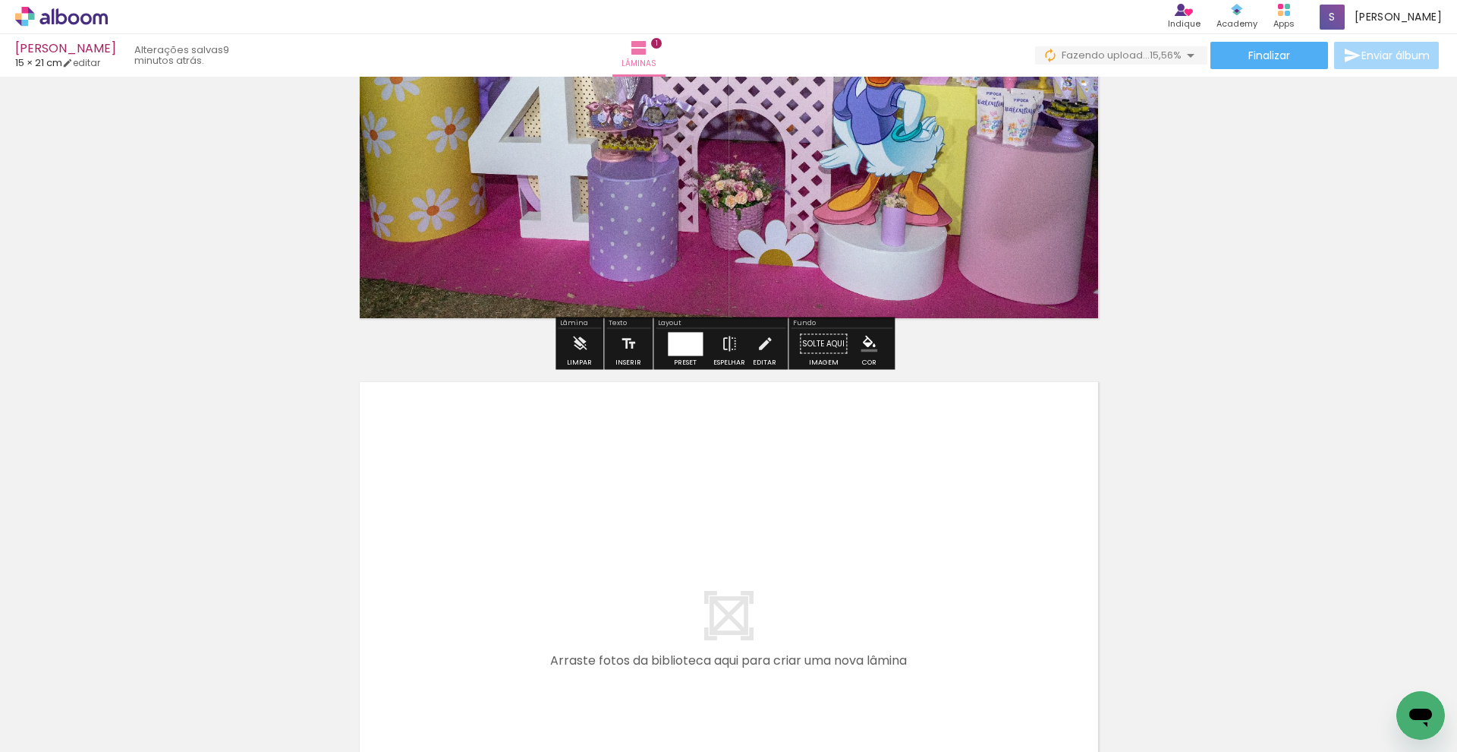
scroll to position [506, 0]
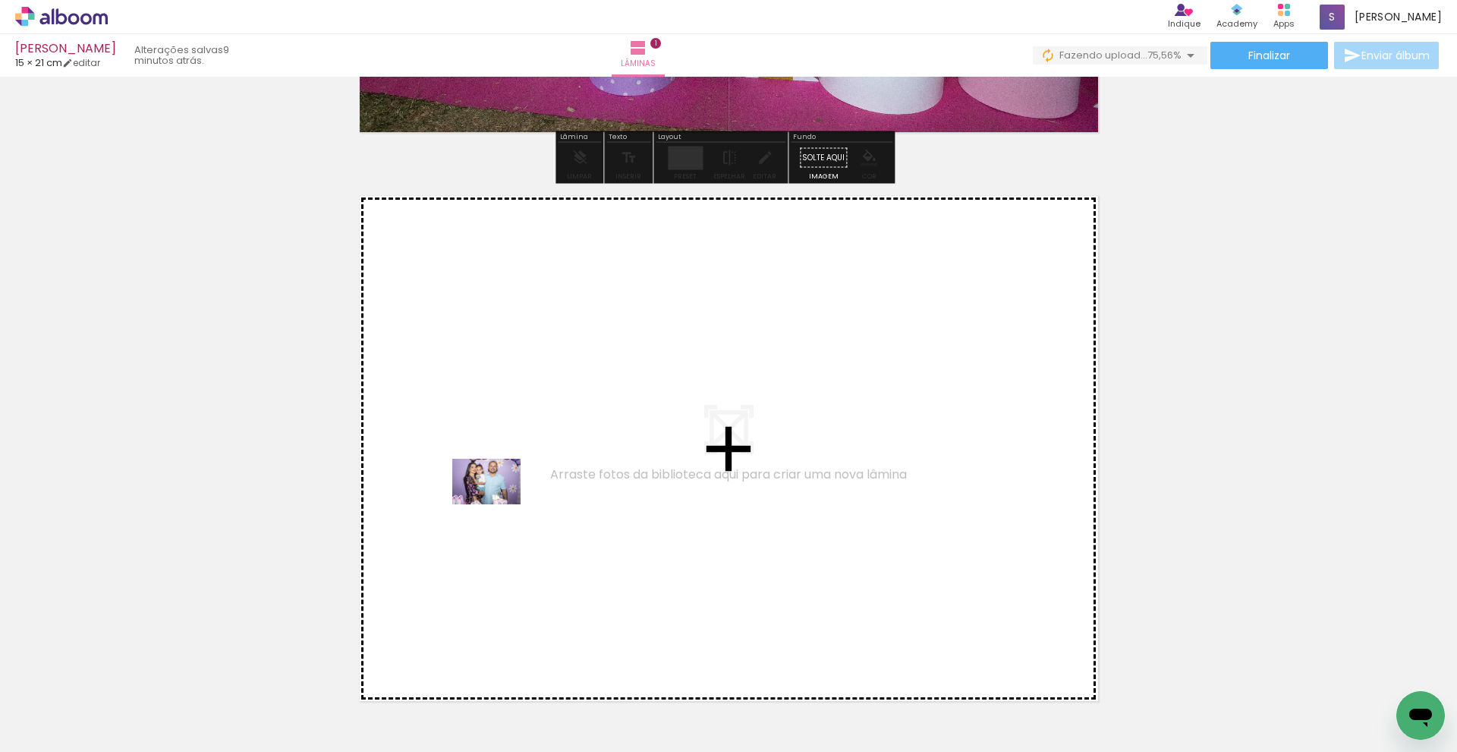
drag, startPoint x: 176, startPoint y: 707, endPoint x: 498, endPoint y: 504, distance: 380.8
click at [498, 504] on quentale-workspace at bounding box center [728, 376] width 1457 height 752
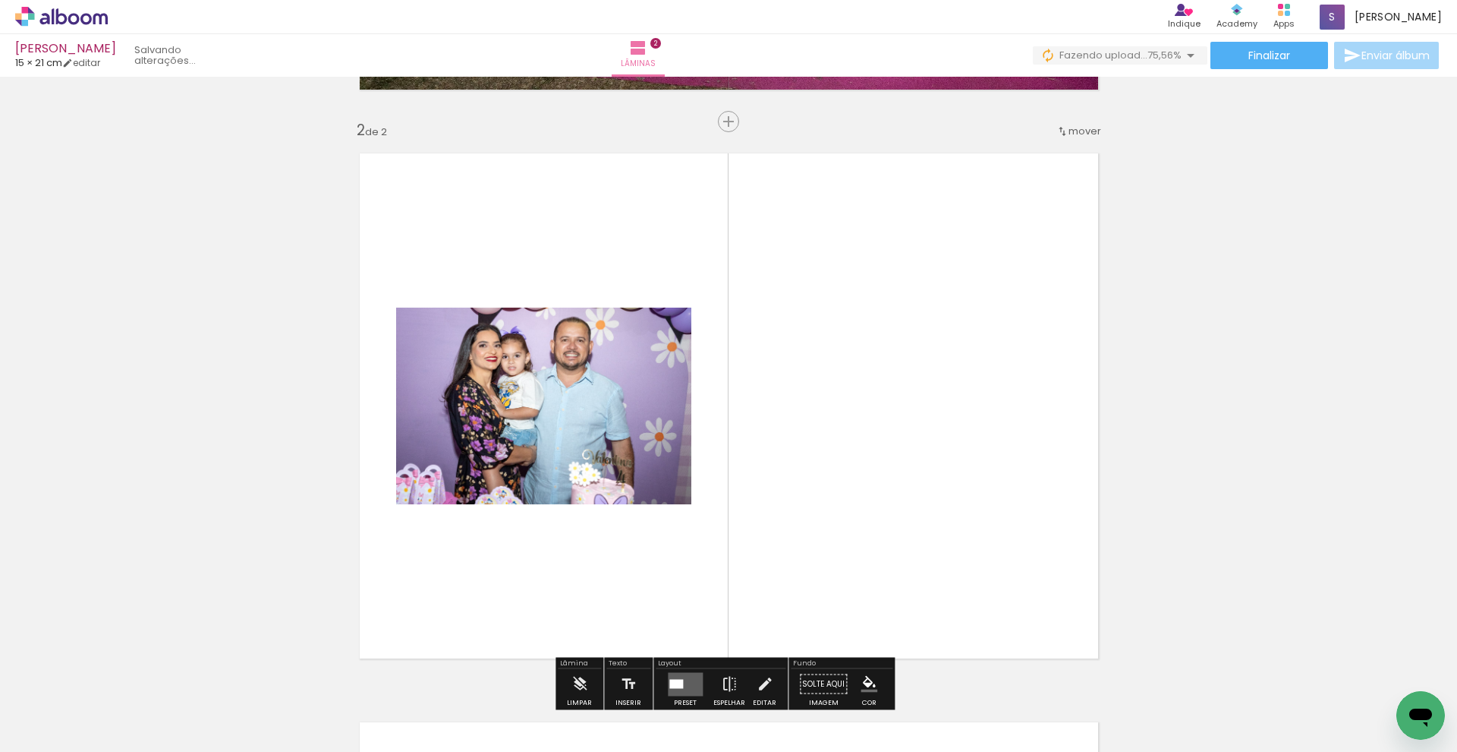
scroll to position [588, 0]
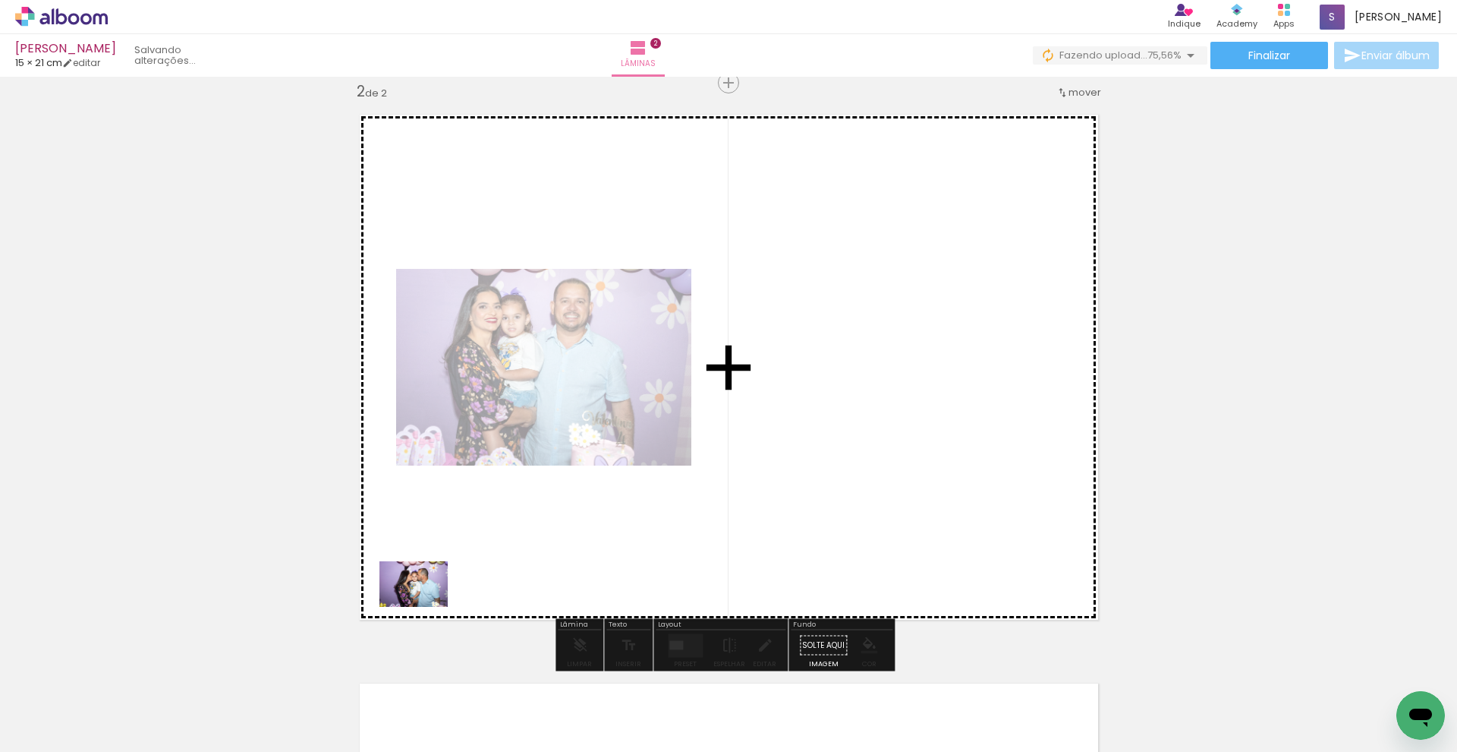
drag, startPoint x: 167, startPoint y: 714, endPoint x: 430, endPoint y: 603, distance: 285.1
click at [430, 603] on quentale-workspace at bounding box center [728, 376] width 1457 height 752
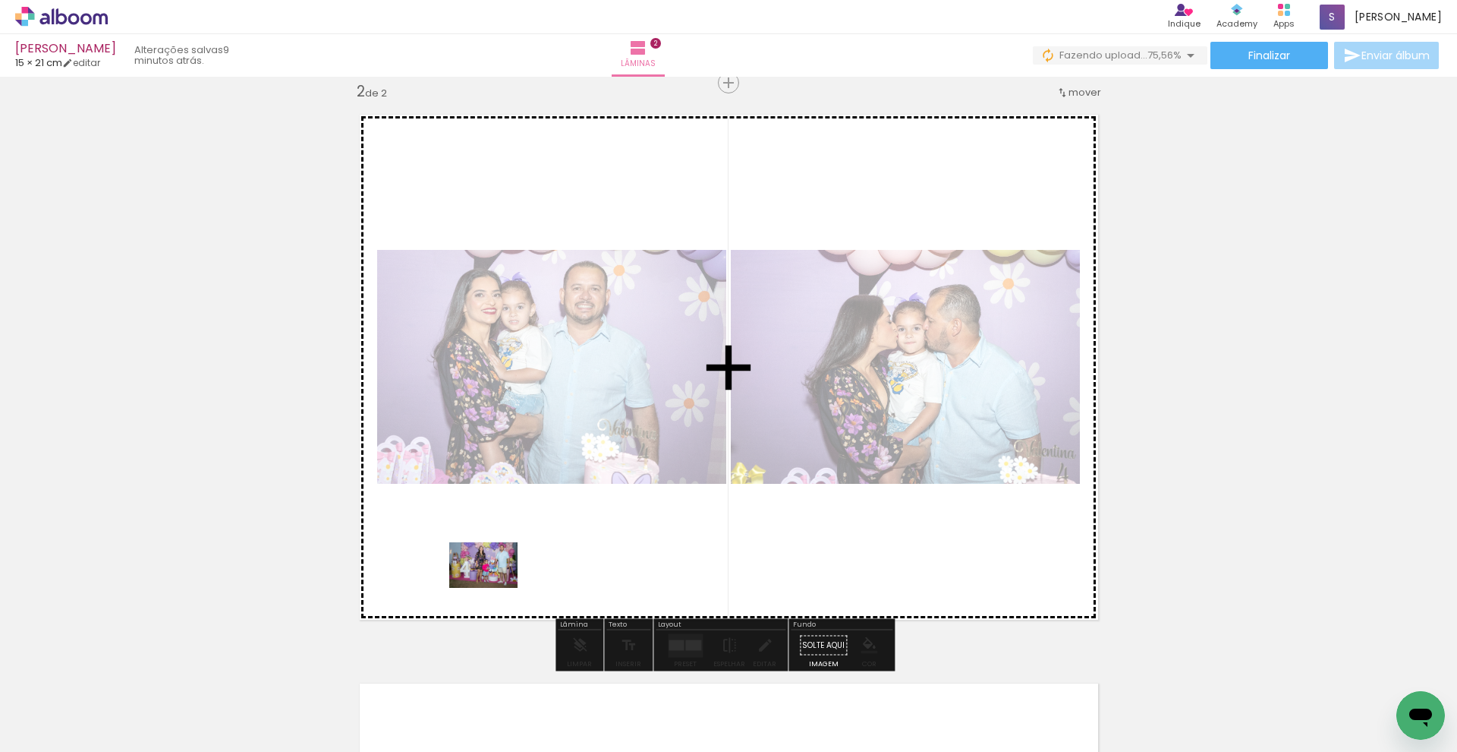
drag, startPoint x: 178, startPoint y: 717, endPoint x: 495, endPoint y: 588, distance: 342.8
click at [495, 588] on quentale-workspace at bounding box center [728, 376] width 1457 height 752
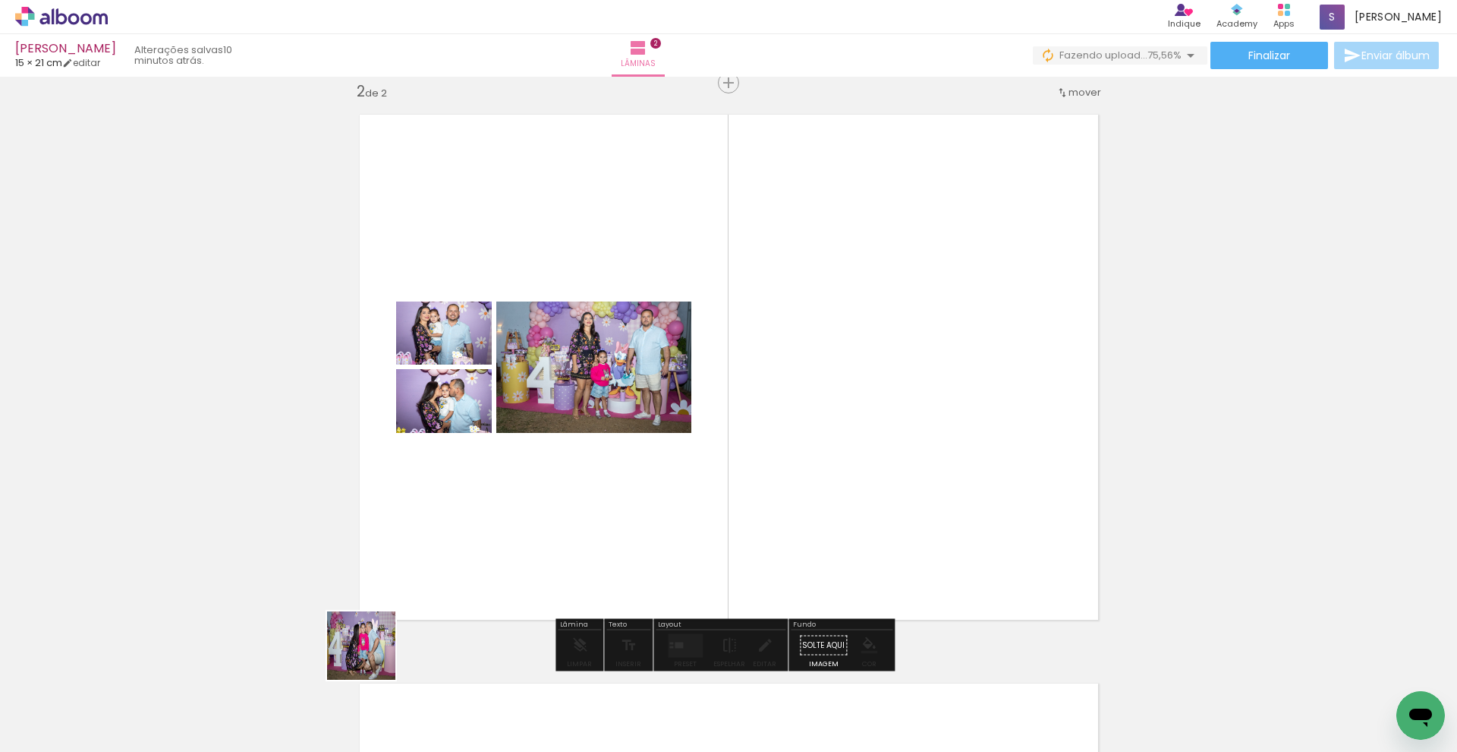
drag, startPoint x: 247, startPoint y: 709, endPoint x: 562, endPoint y: 565, distance: 347.2
click at [562, 565] on quentale-workspace at bounding box center [728, 376] width 1457 height 752
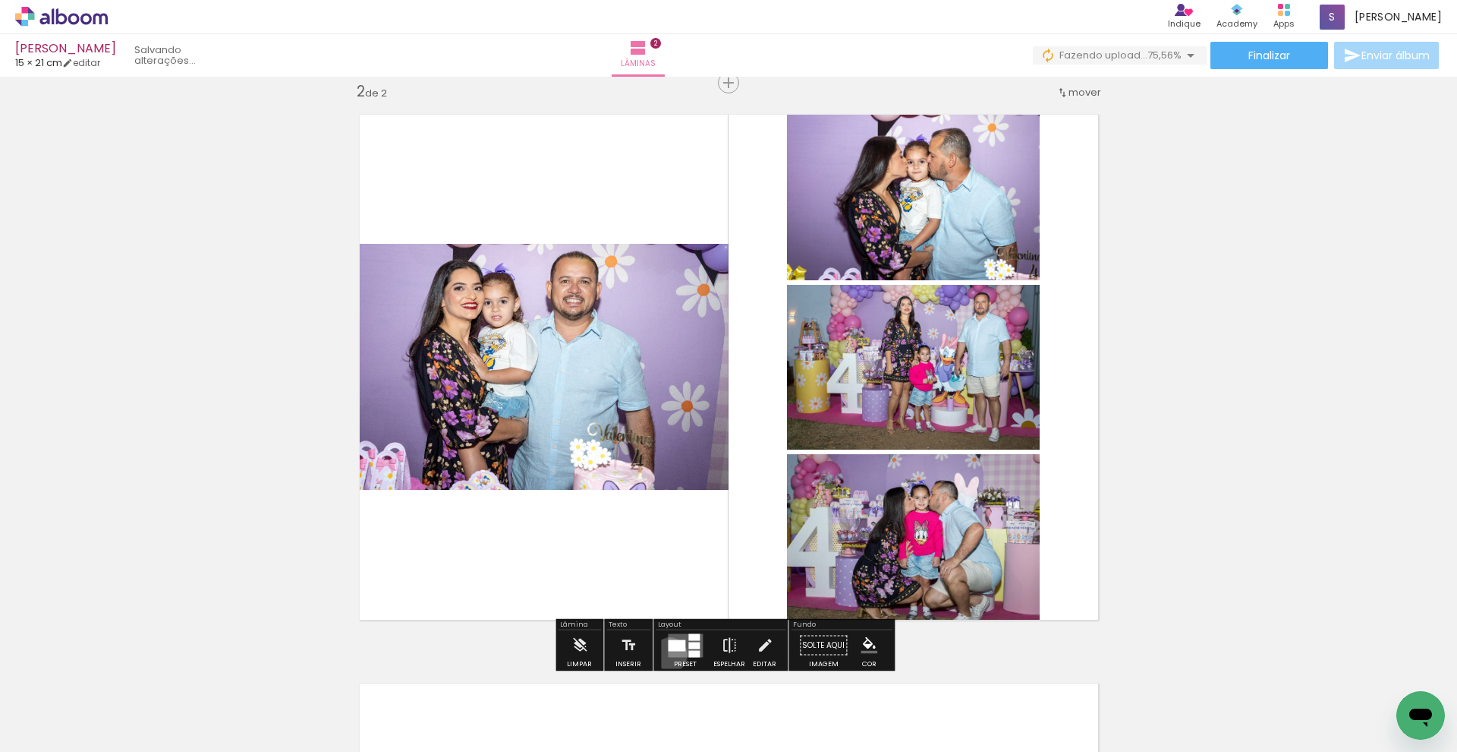
click at [668, 654] on quentale-layouter at bounding box center [685, 645] width 35 height 24
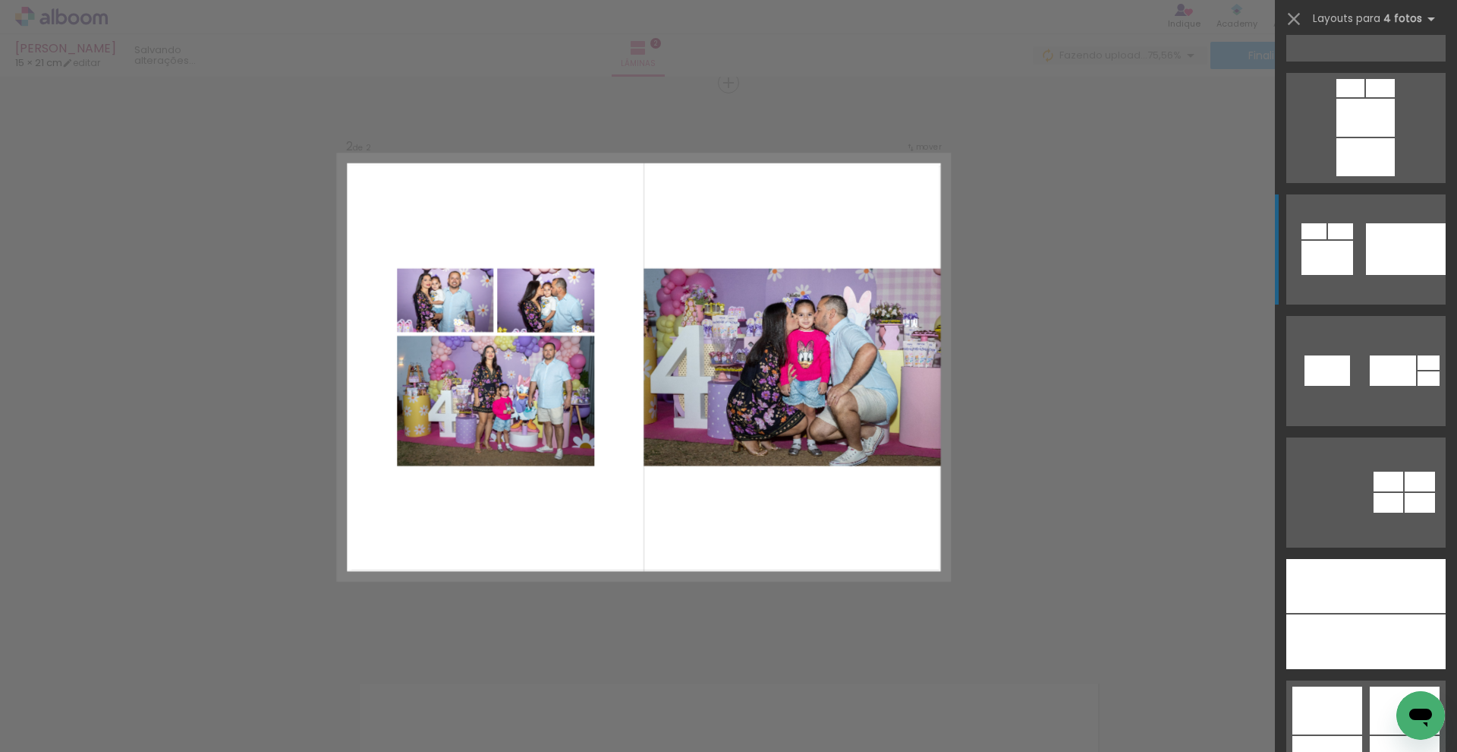
scroll to position [5325, 0]
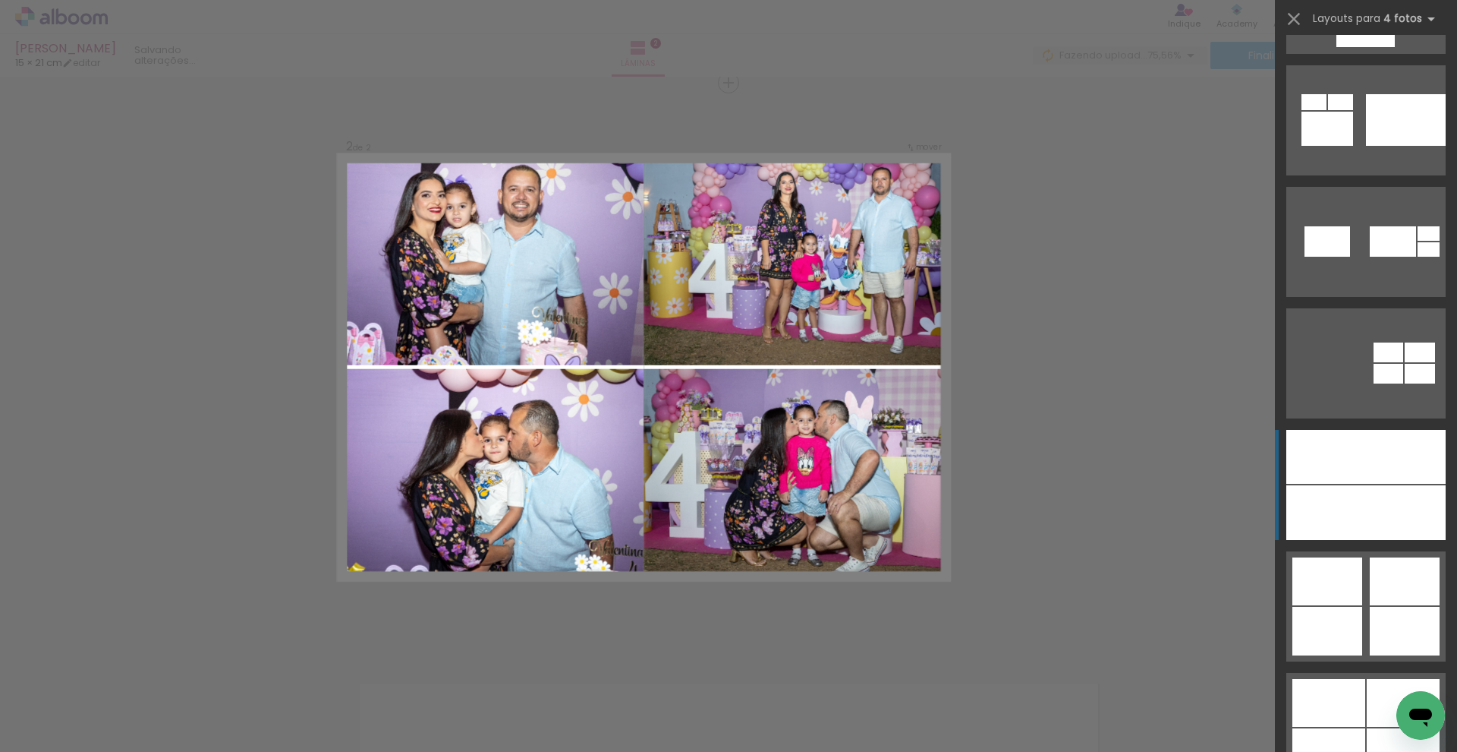
click at [1344, 518] on div at bounding box center [1327, 512] width 80 height 55
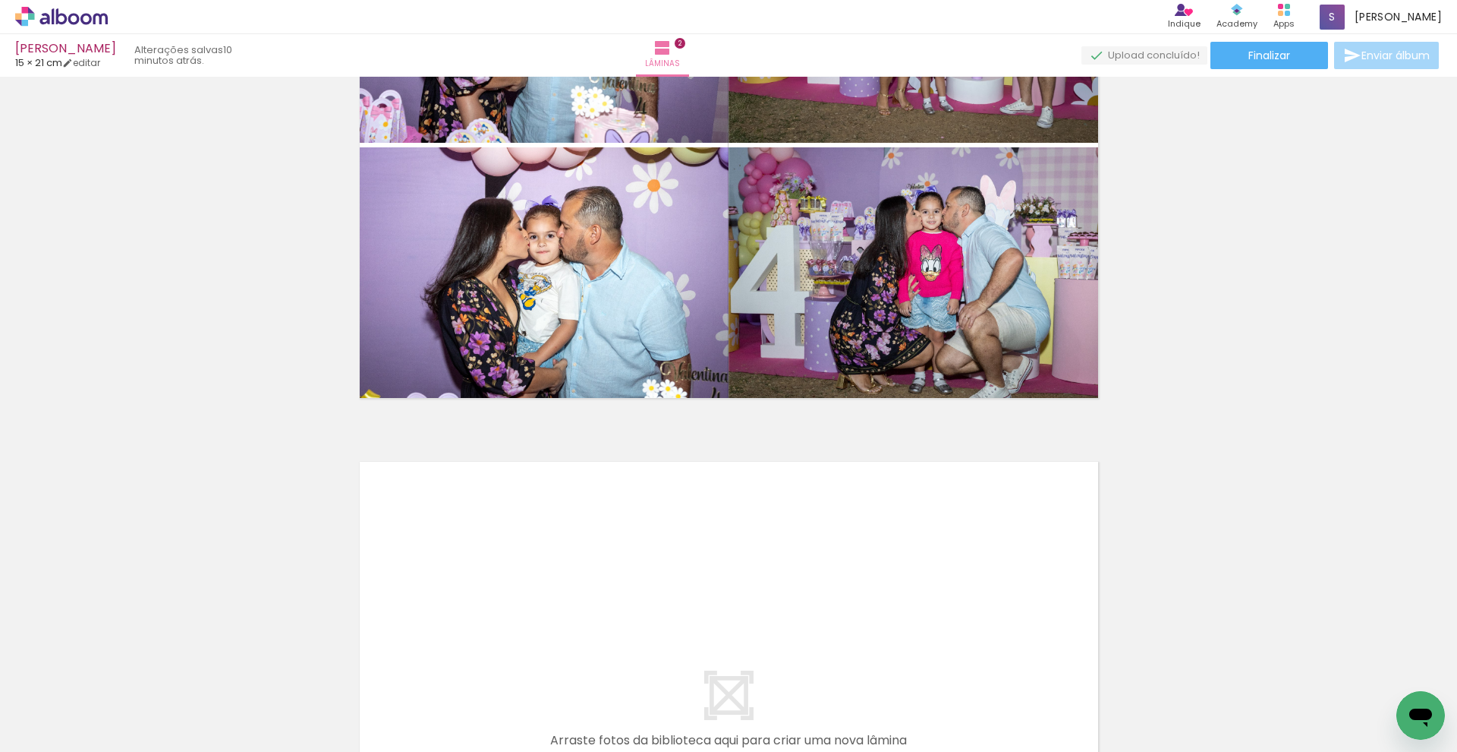
scroll to position [935, 0]
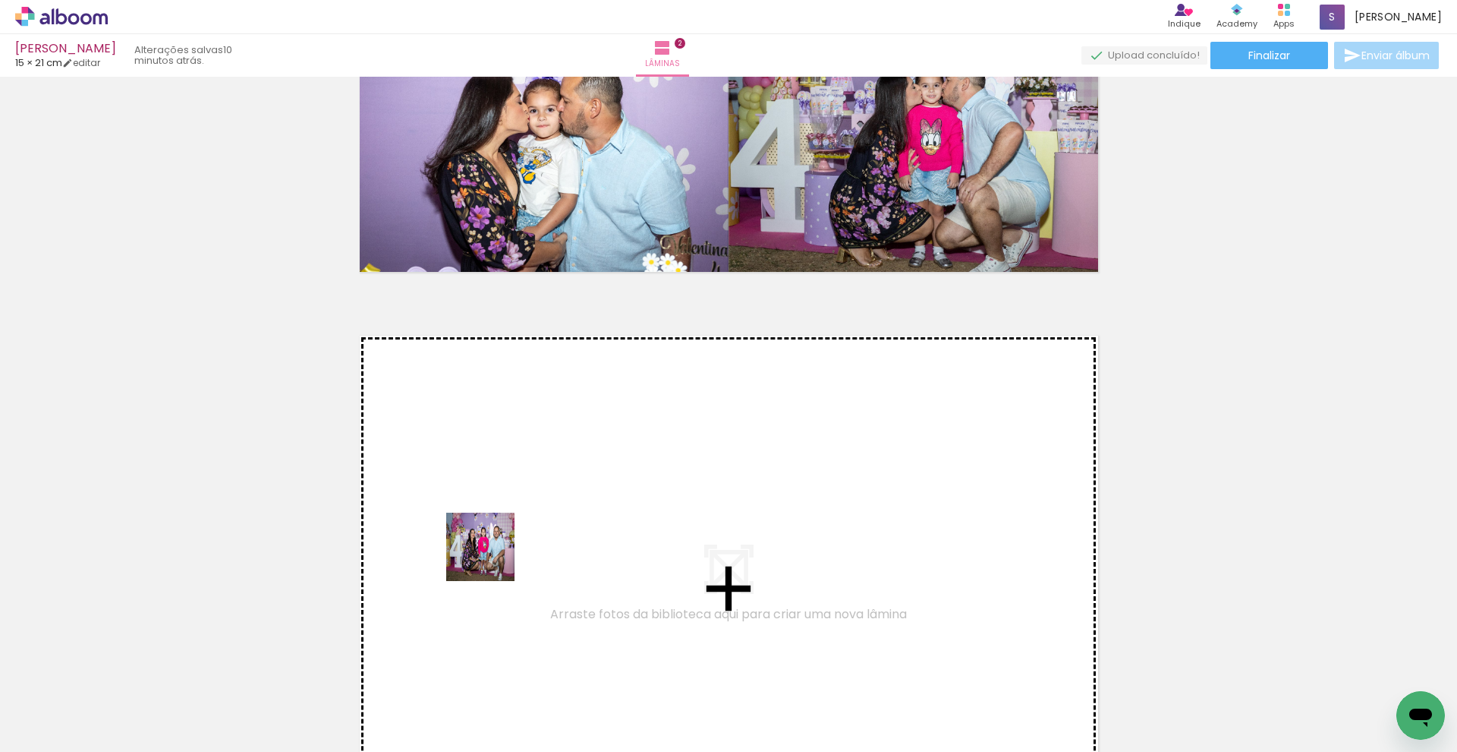
drag, startPoint x: 167, startPoint y: 704, endPoint x: 492, endPoint y: 558, distance: 356.1
click at [492, 558] on quentale-workspace at bounding box center [728, 376] width 1457 height 752
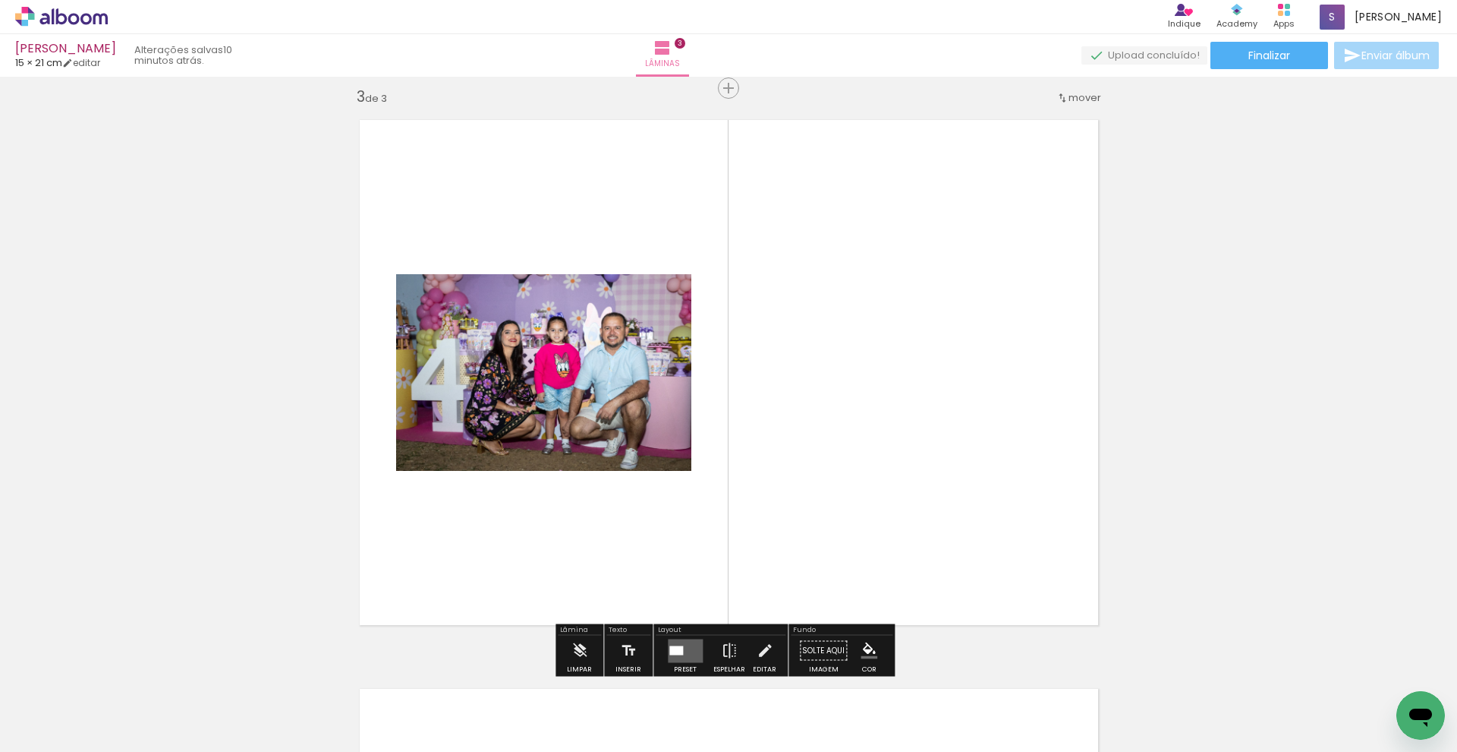
scroll to position [1156, 0]
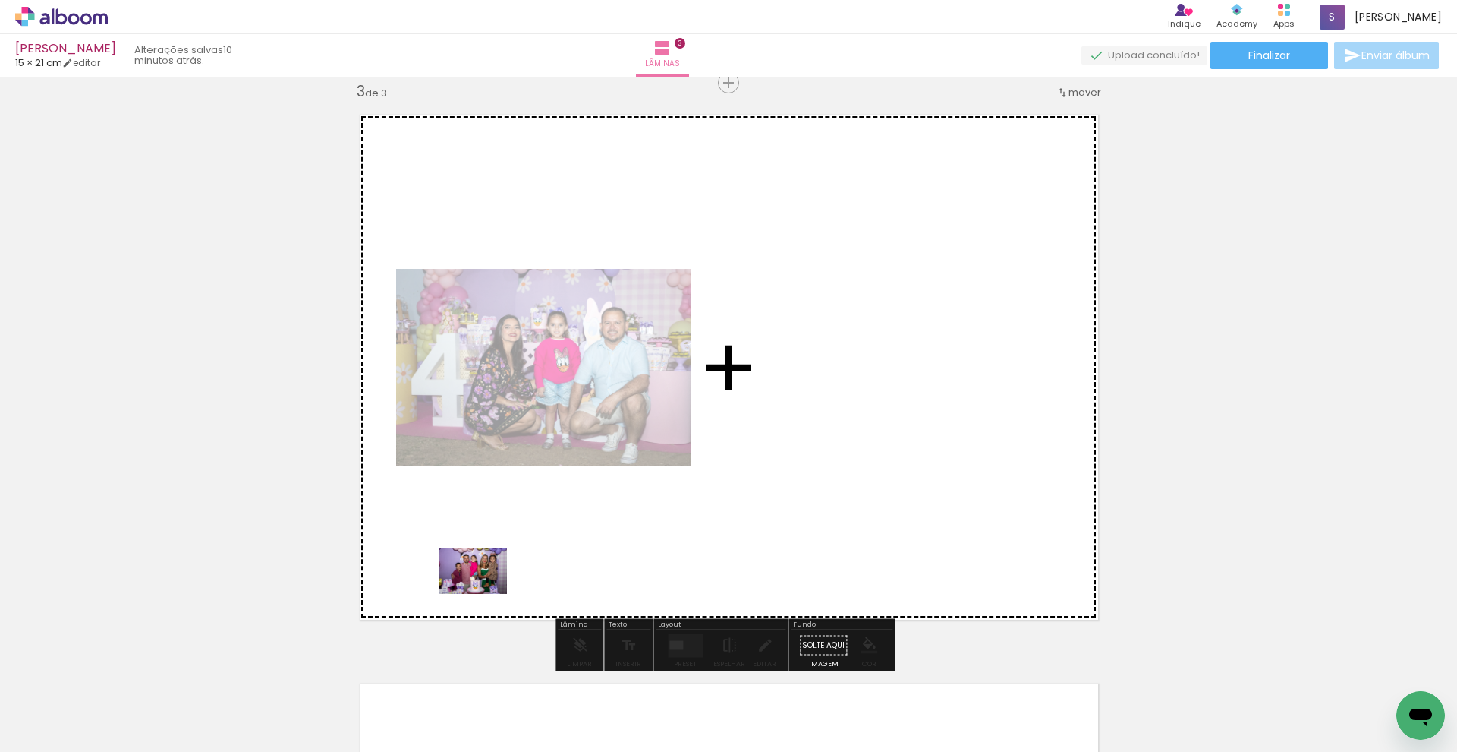
drag, startPoint x: 259, startPoint y: 714, endPoint x: 484, endPoint y: 594, distance: 255.7
click at [484, 594] on quentale-workspace at bounding box center [728, 376] width 1457 height 752
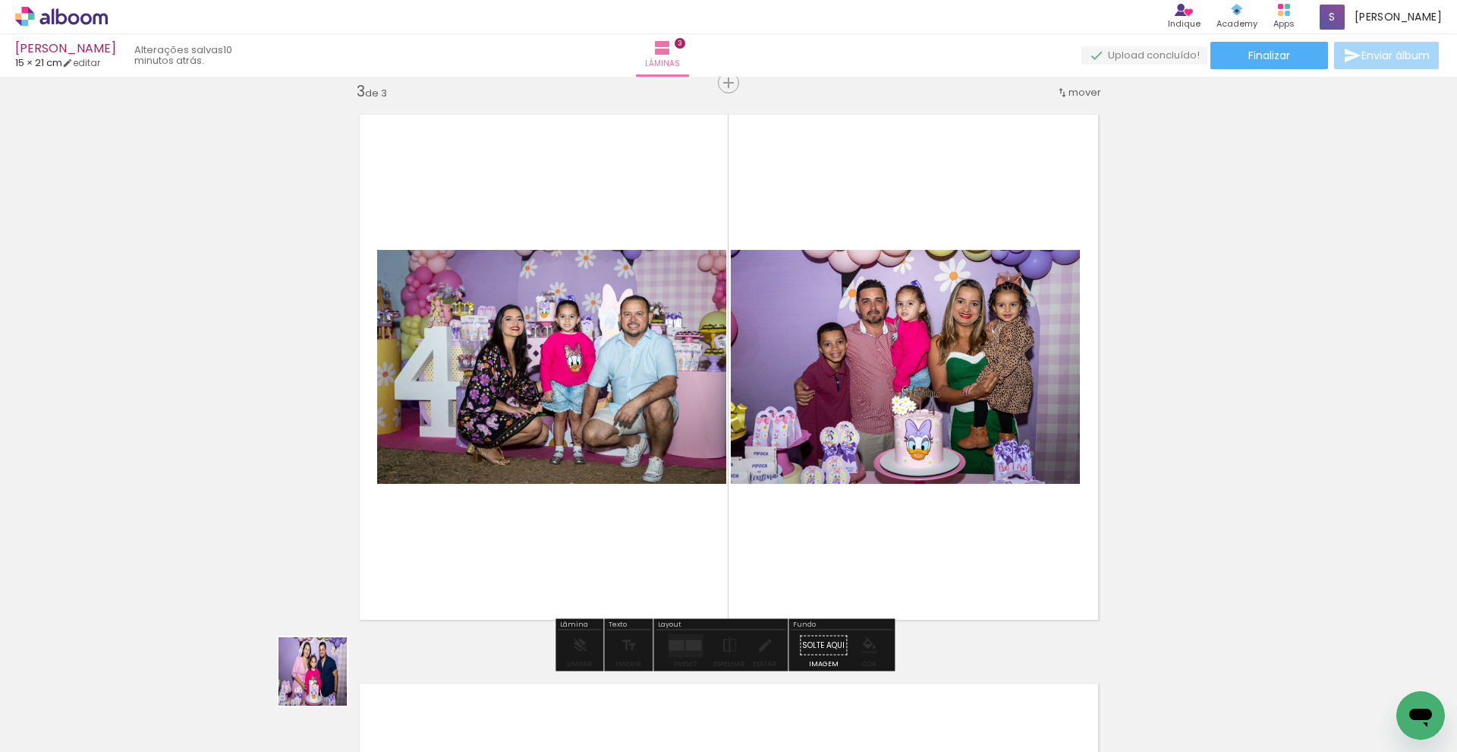
drag, startPoint x: 263, startPoint y: 719, endPoint x: 471, endPoint y: 603, distance: 237.9
click at [471, 603] on quentale-workspace at bounding box center [728, 376] width 1457 height 752
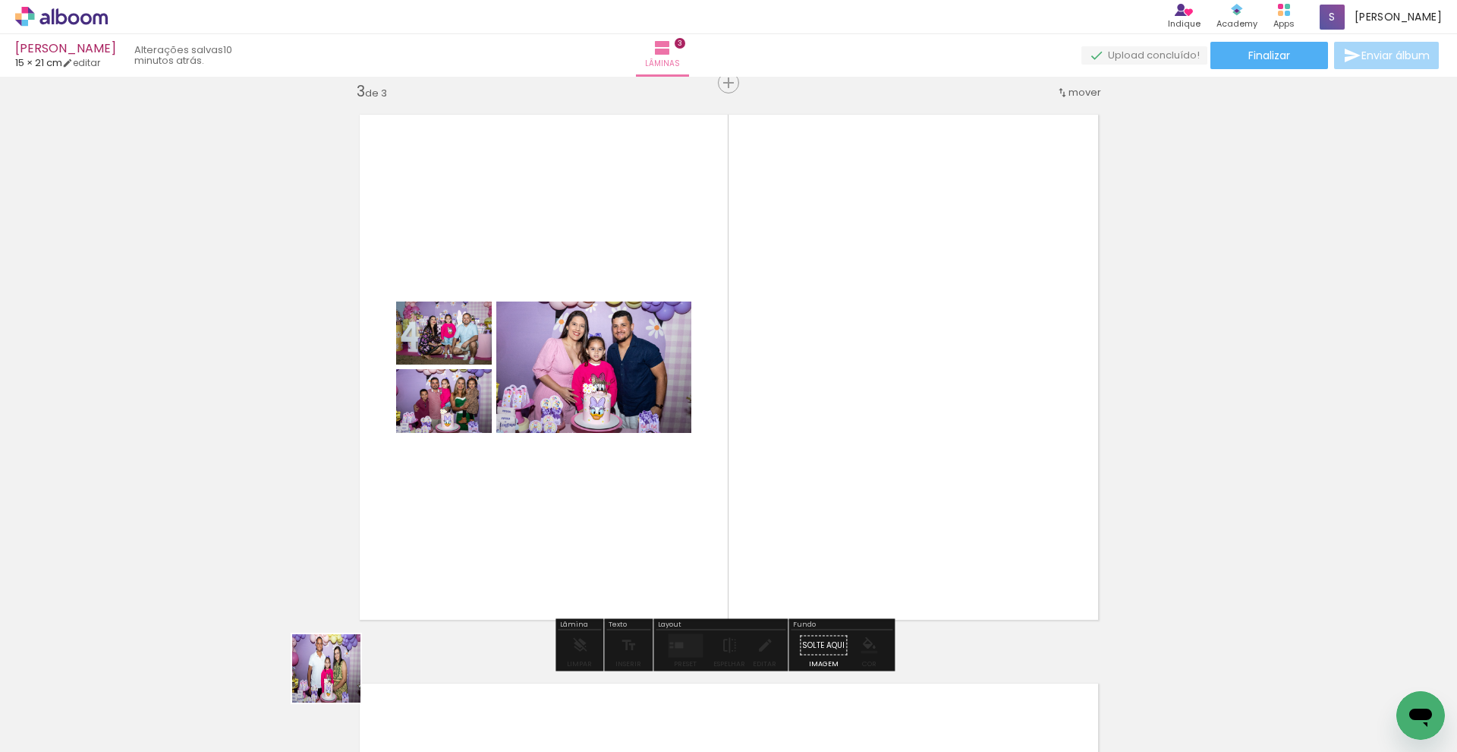
drag, startPoint x: 269, startPoint y: 714, endPoint x: 568, endPoint y: 587, distance: 324.4
click at [568, 587] on quentale-workspace at bounding box center [728, 376] width 1457 height 752
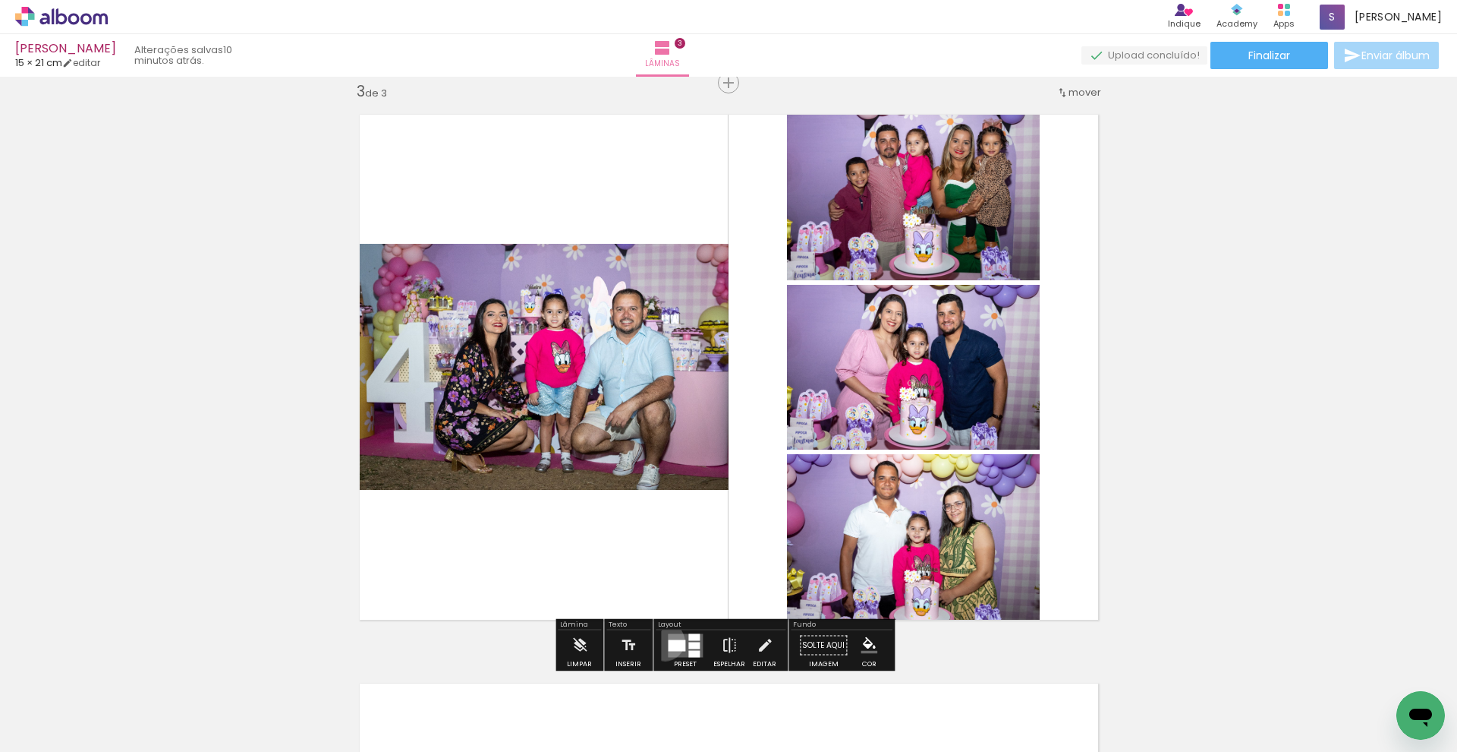
click at [665, 641] on div at bounding box center [685, 645] width 41 height 30
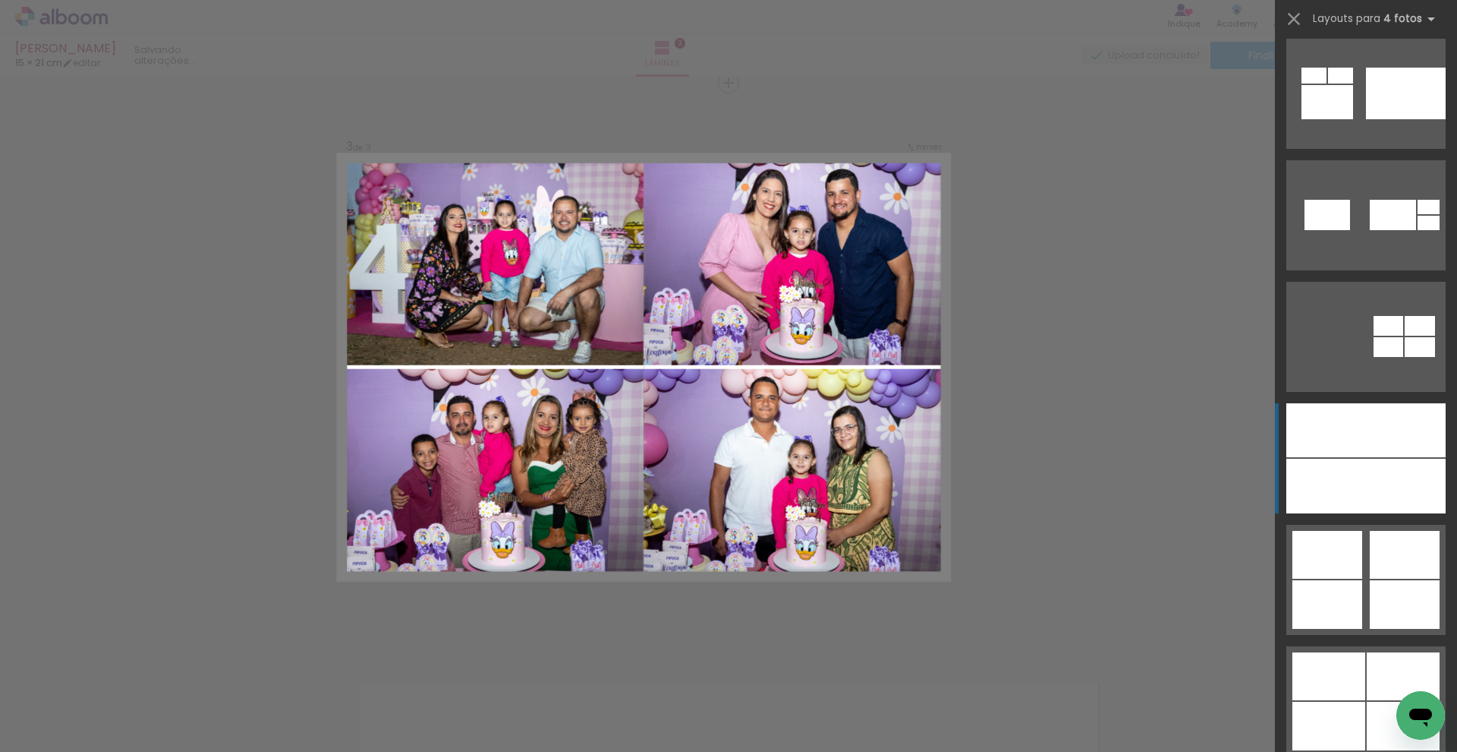
scroll to position [5484, 0]
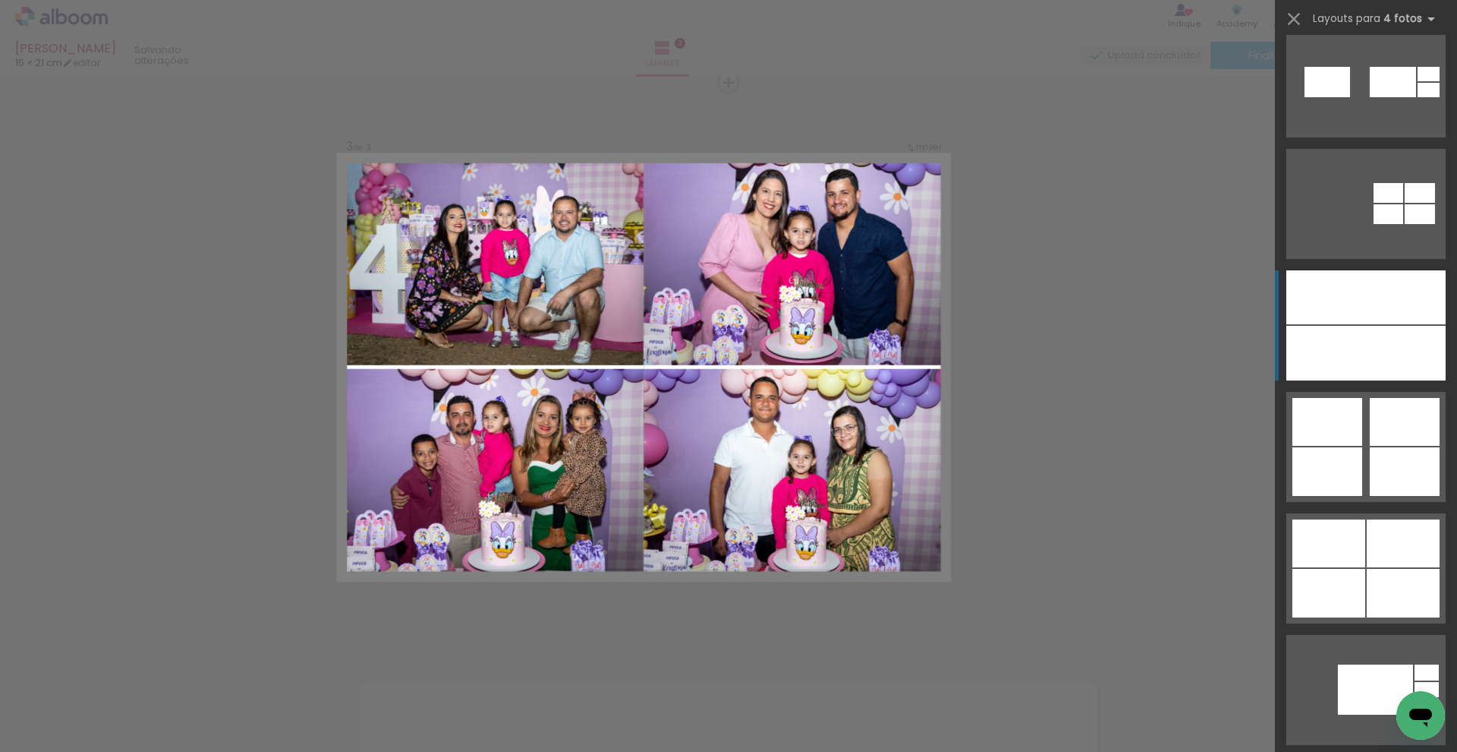
click at [1366, 344] on div at bounding box center [1406, 353] width 80 height 55
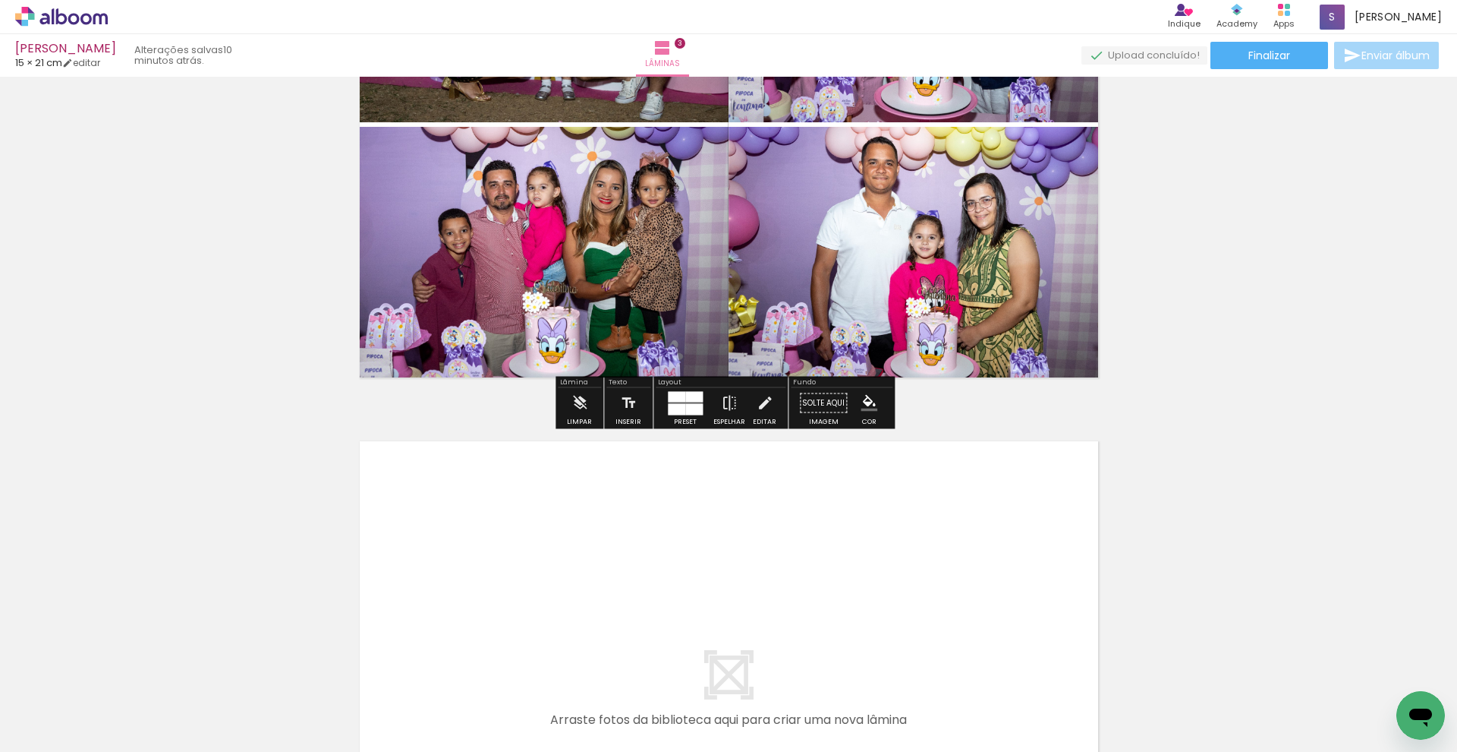
scroll to position [1529, 0]
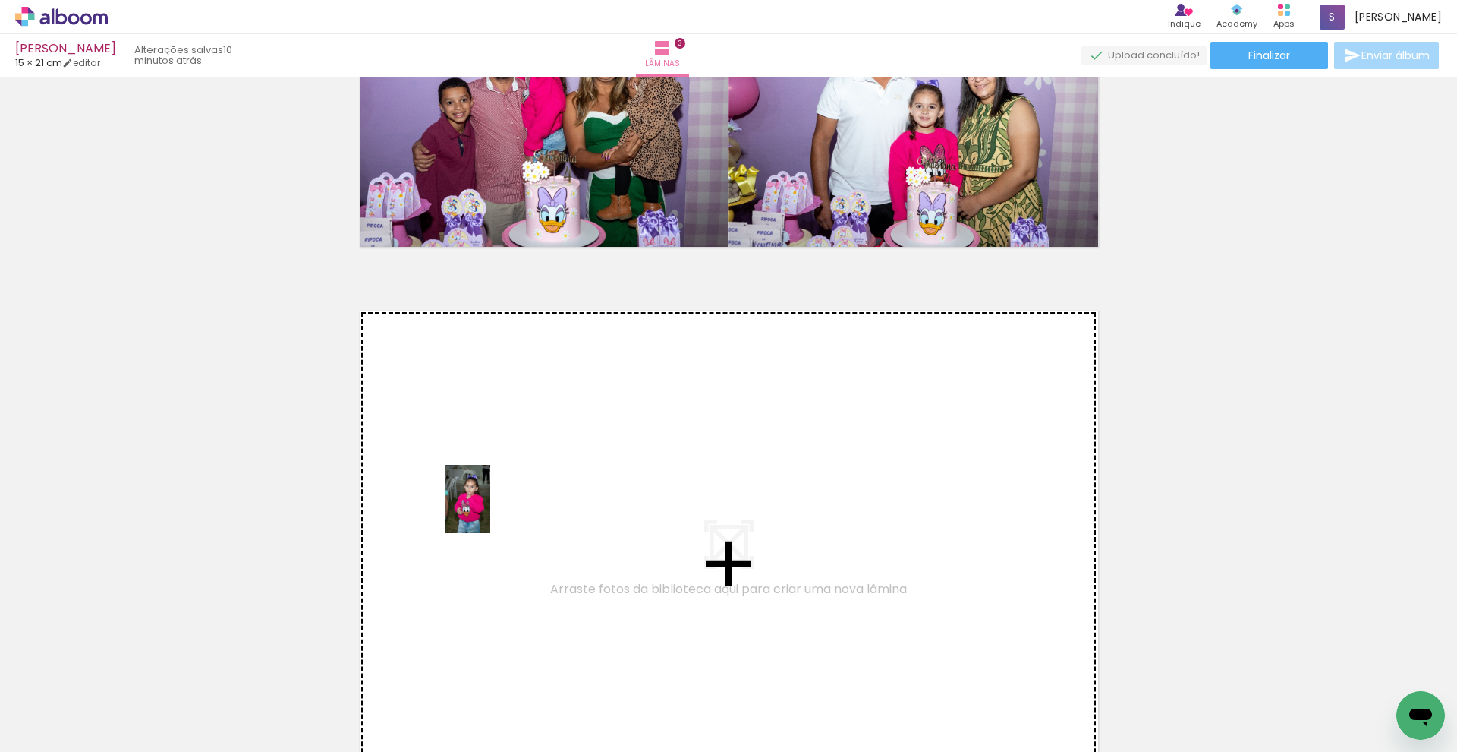
drag, startPoint x: 169, startPoint y: 715, endPoint x: 490, endPoint y: 510, distance: 381.6
click at [490, 510] on quentale-workspace at bounding box center [728, 376] width 1457 height 752
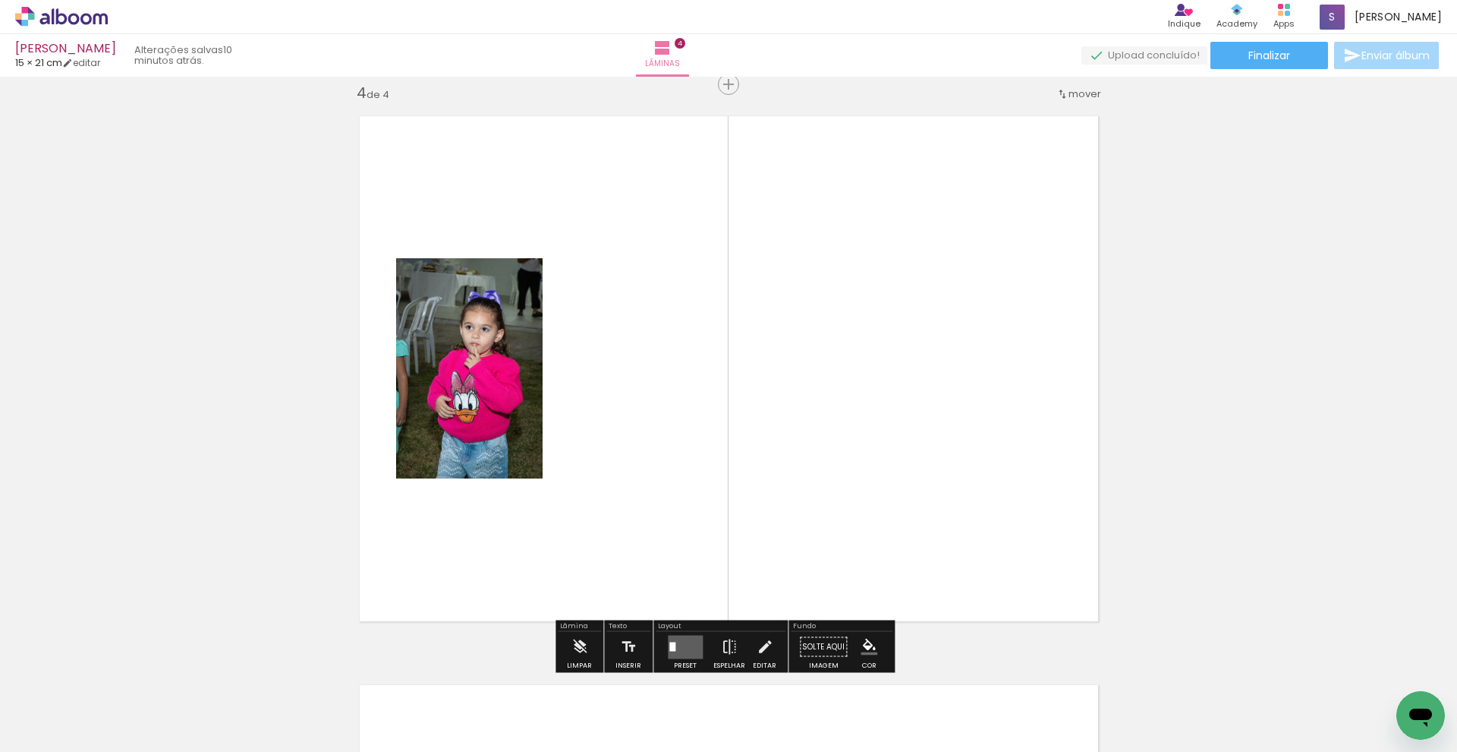
scroll to position [1725, 0]
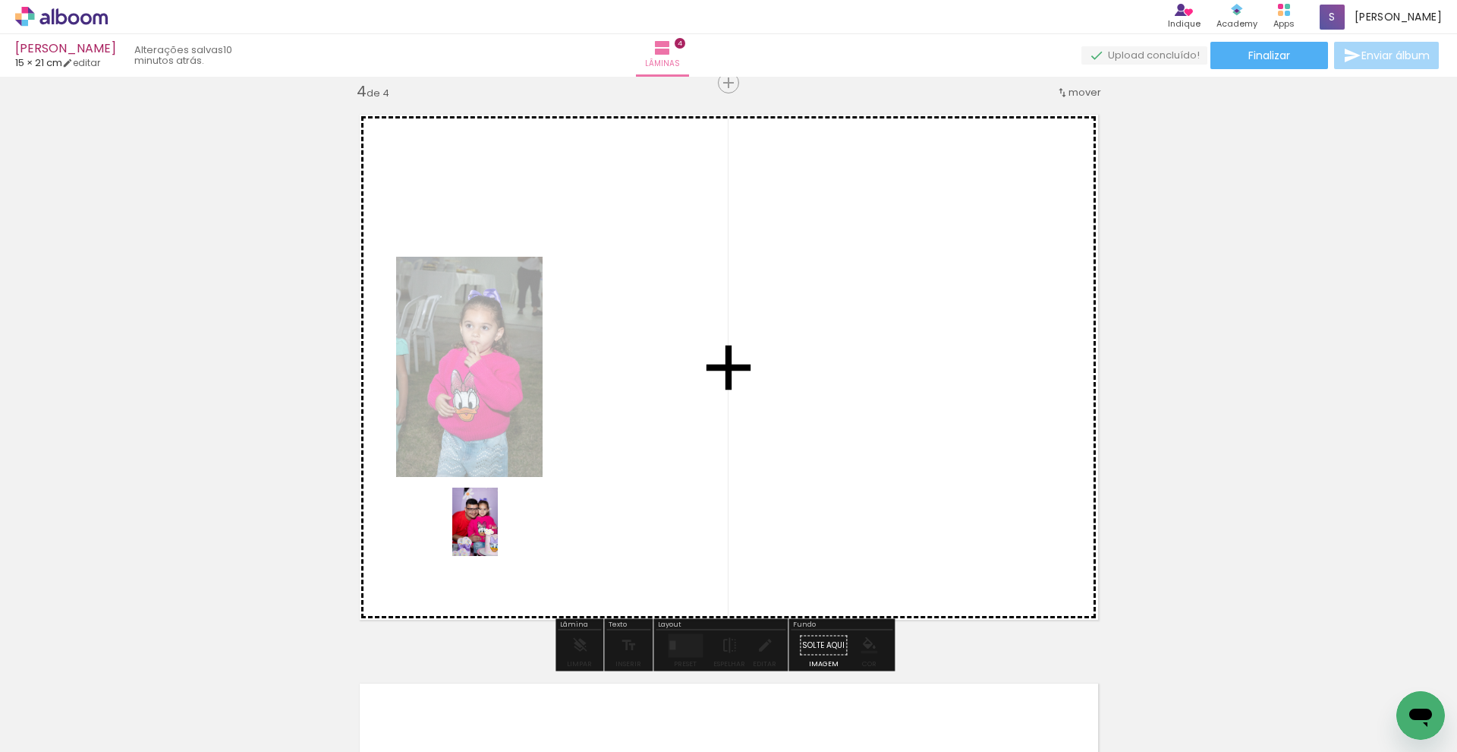
drag, startPoint x: 191, startPoint y: 698, endPoint x: 498, endPoint y: 533, distance: 348.5
click at [498, 533] on quentale-workspace at bounding box center [728, 376] width 1457 height 752
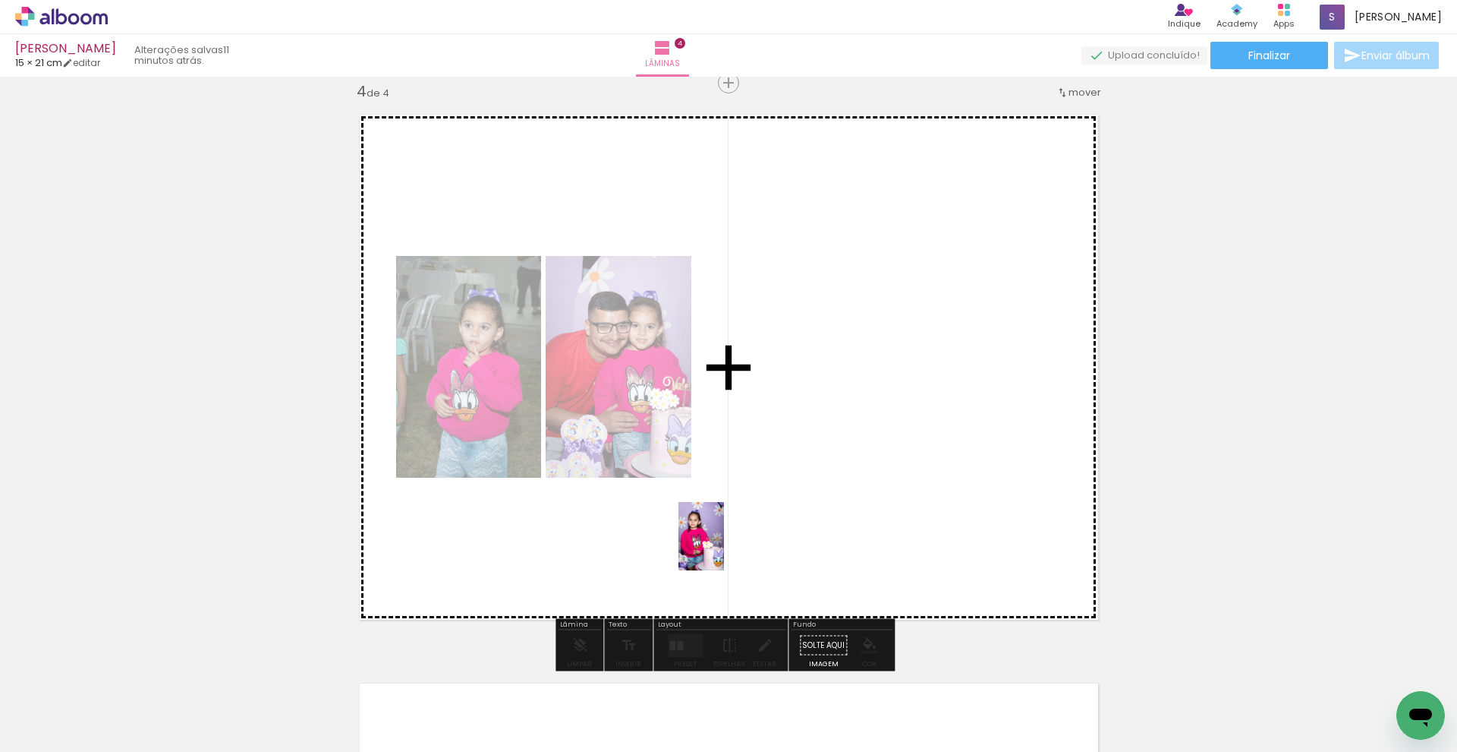
drag, startPoint x: 166, startPoint y: 714, endPoint x: 725, endPoint y: 547, distance: 583.1
click at [725, 547] on quentale-workspace at bounding box center [728, 376] width 1457 height 752
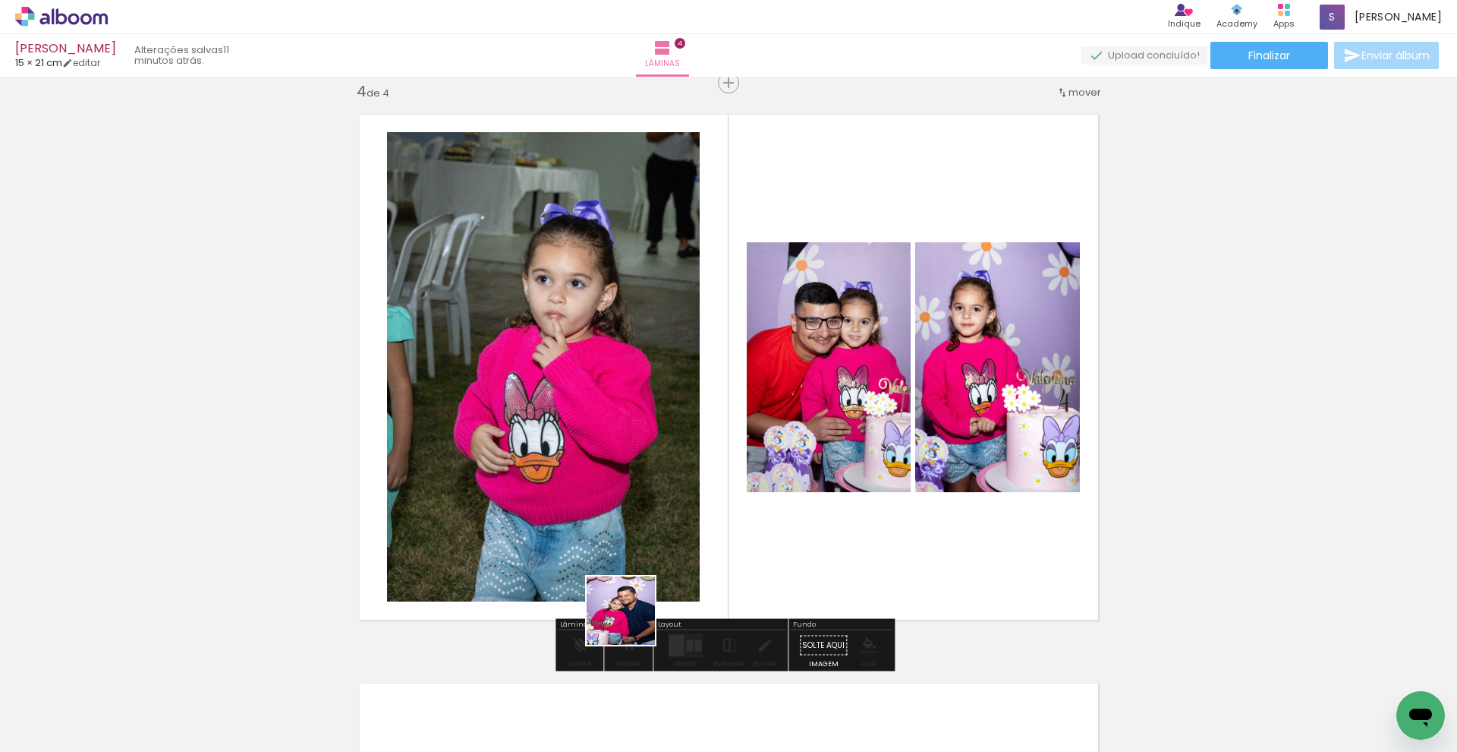
drag, startPoint x: 339, startPoint y: 723, endPoint x: 774, endPoint y: 587, distance: 455.9
click at [774, 587] on quentale-workspace at bounding box center [728, 376] width 1457 height 752
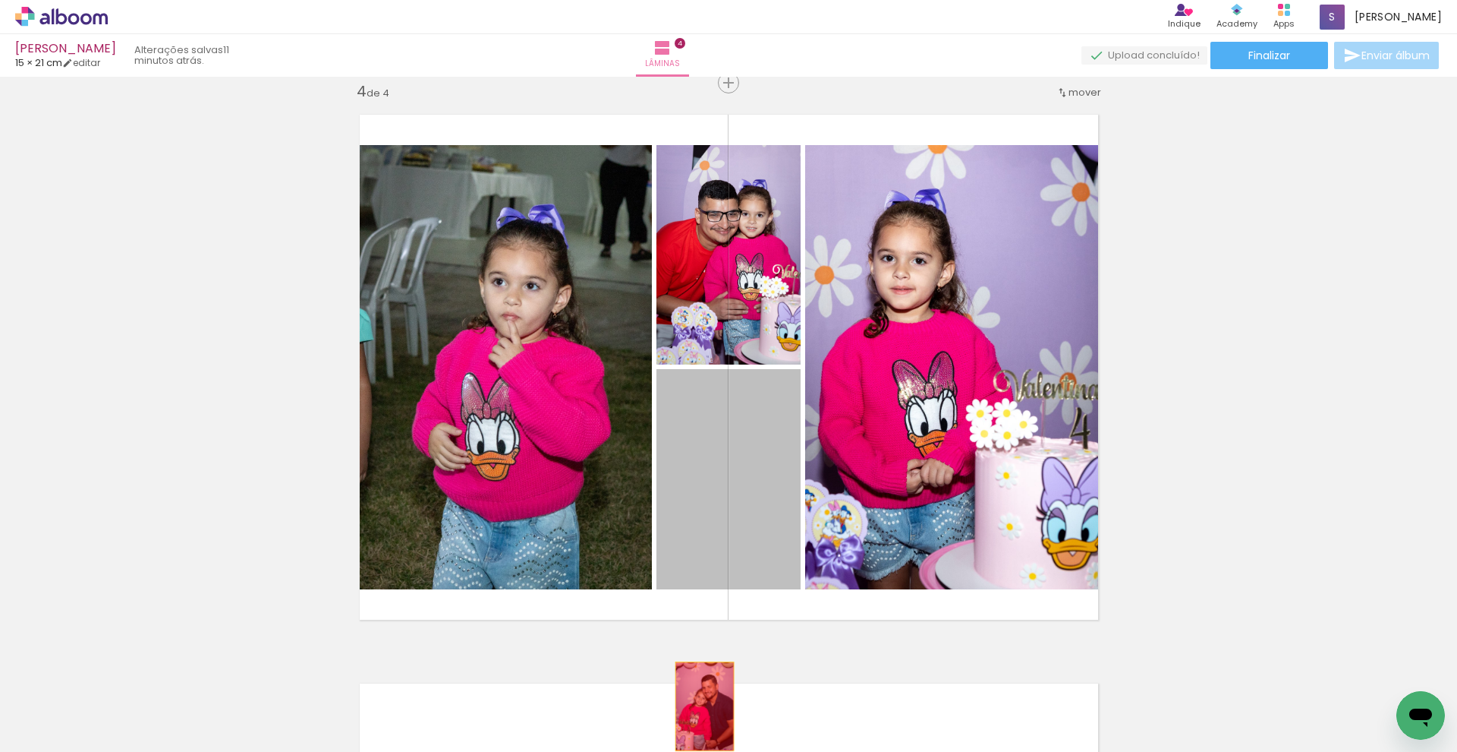
drag, startPoint x: 736, startPoint y: 494, endPoint x: 699, endPoint y: 706, distance: 214.9
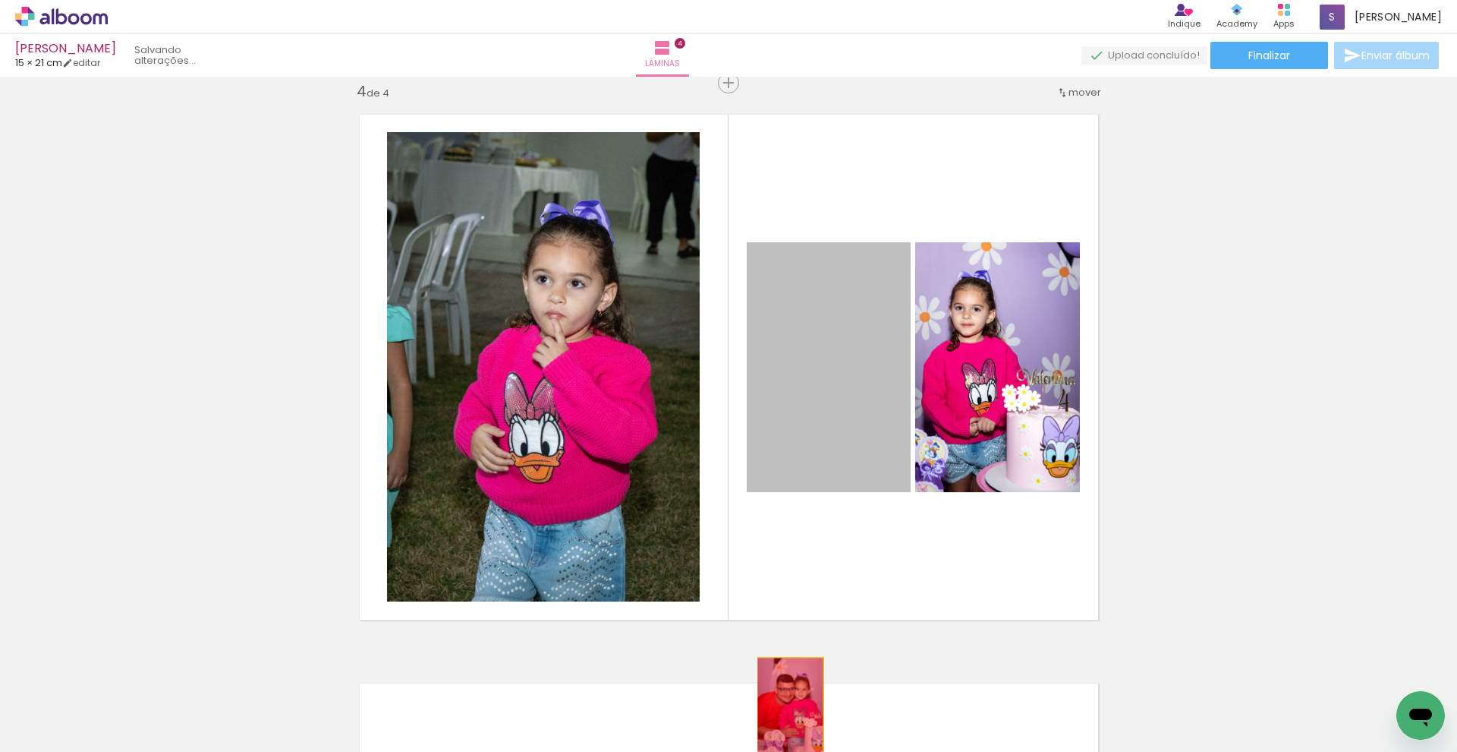
drag, startPoint x: 852, startPoint y: 415, endPoint x: 785, endPoint y: 707, distance: 300.0
click at [785, 707] on quentale-workspace at bounding box center [728, 376] width 1457 height 752
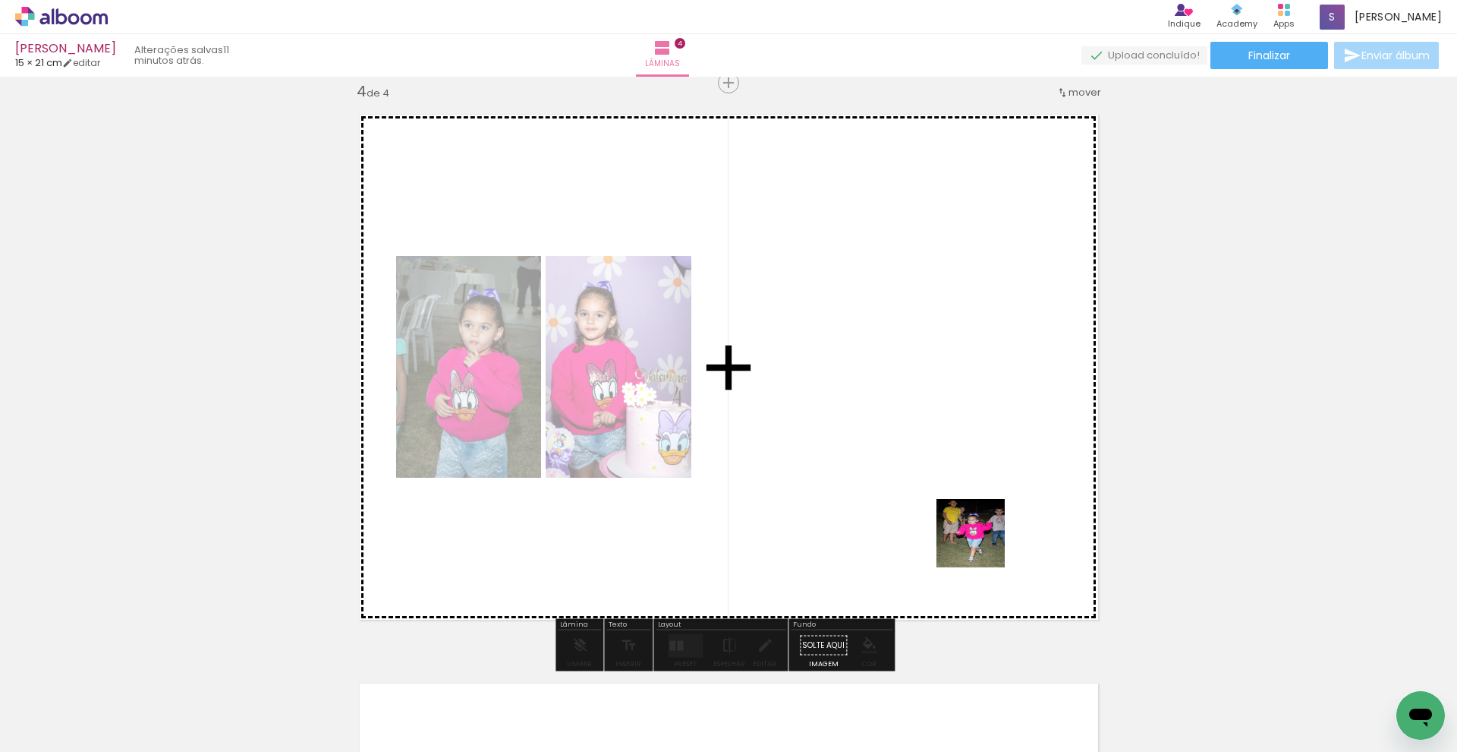
drag, startPoint x: 1157, startPoint y: 701, endPoint x: 978, endPoint y: 534, distance: 243.8
click at [978, 534] on quentale-workspace at bounding box center [728, 376] width 1457 height 752
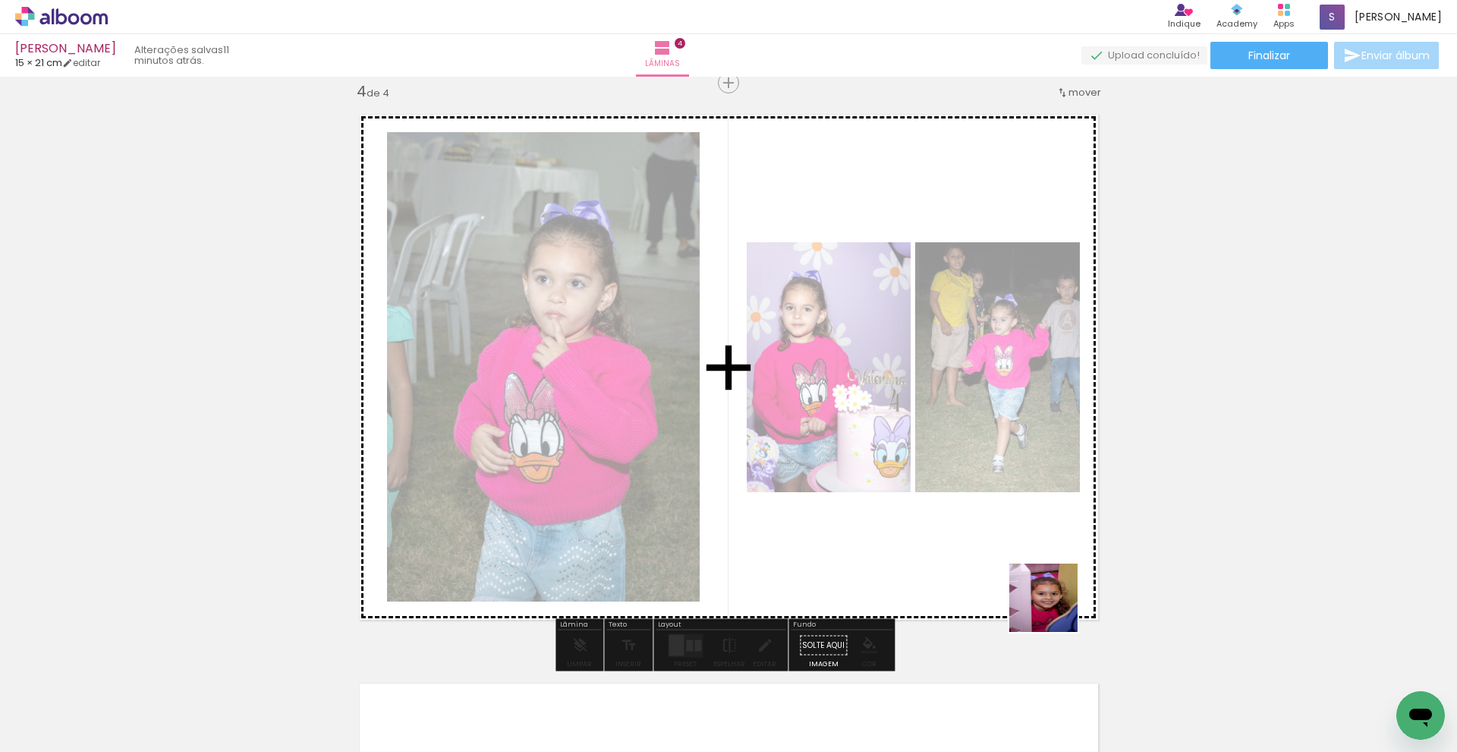
drag, startPoint x: 1176, startPoint y: 716, endPoint x: 1054, endPoint y: 608, distance: 162.4
click at [1054, 608] on quentale-workspace at bounding box center [728, 376] width 1457 height 752
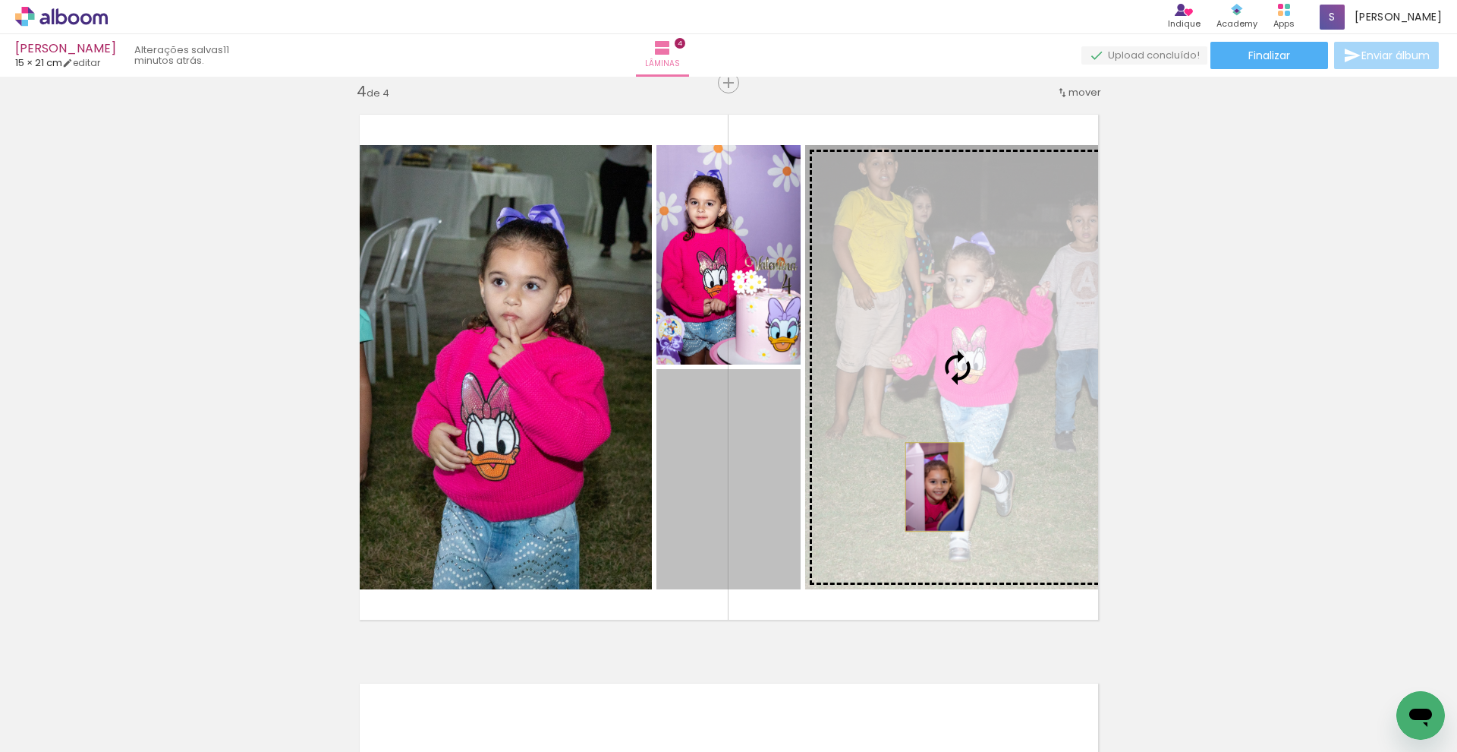
drag, startPoint x: 707, startPoint y: 506, endPoint x: 929, endPoint y: 487, distance: 223.3
click at [0, 0] on slot at bounding box center [0, 0] width 0 height 0
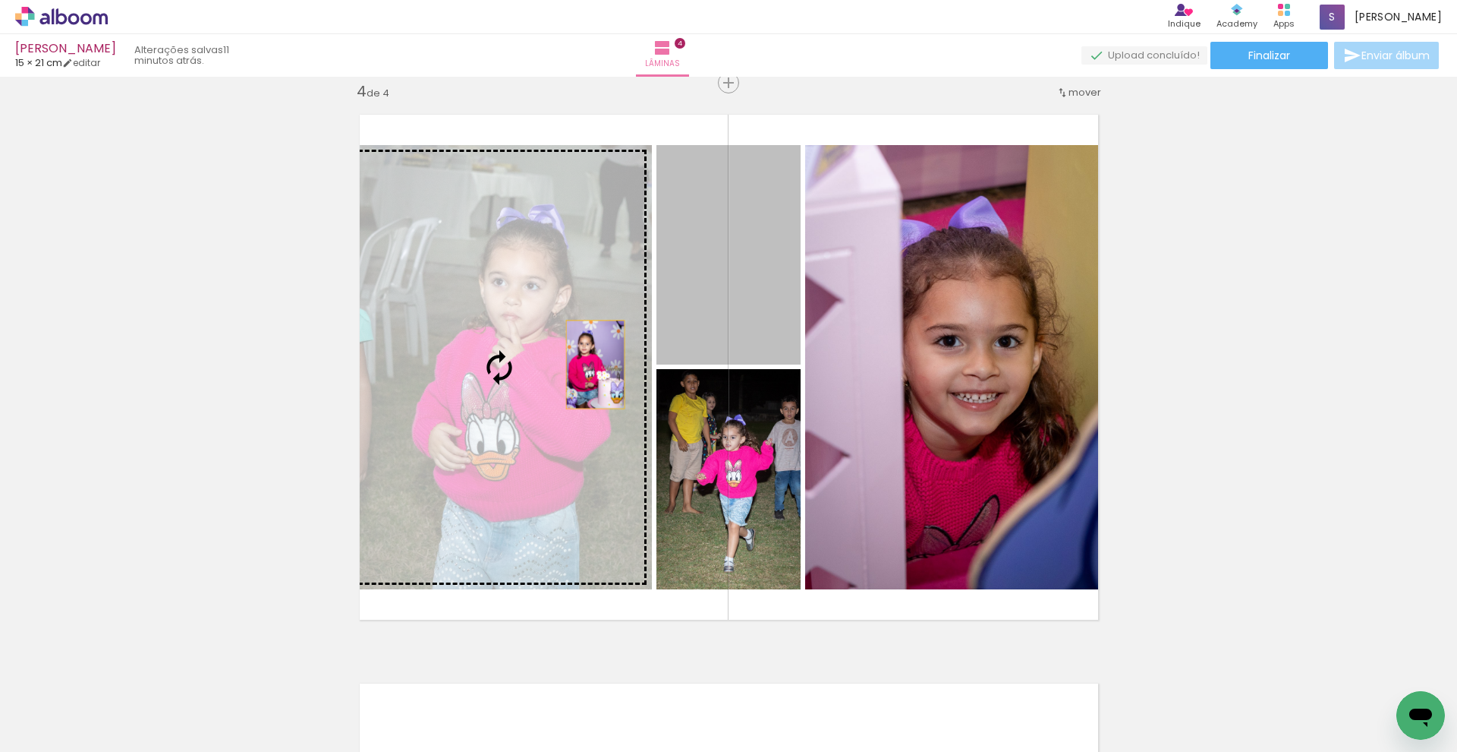
drag, startPoint x: 650, startPoint y: 336, endPoint x: 582, endPoint y: 370, distance: 75.7
click at [0, 0] on slot at bounding box center [0, 0] width 0 height 0
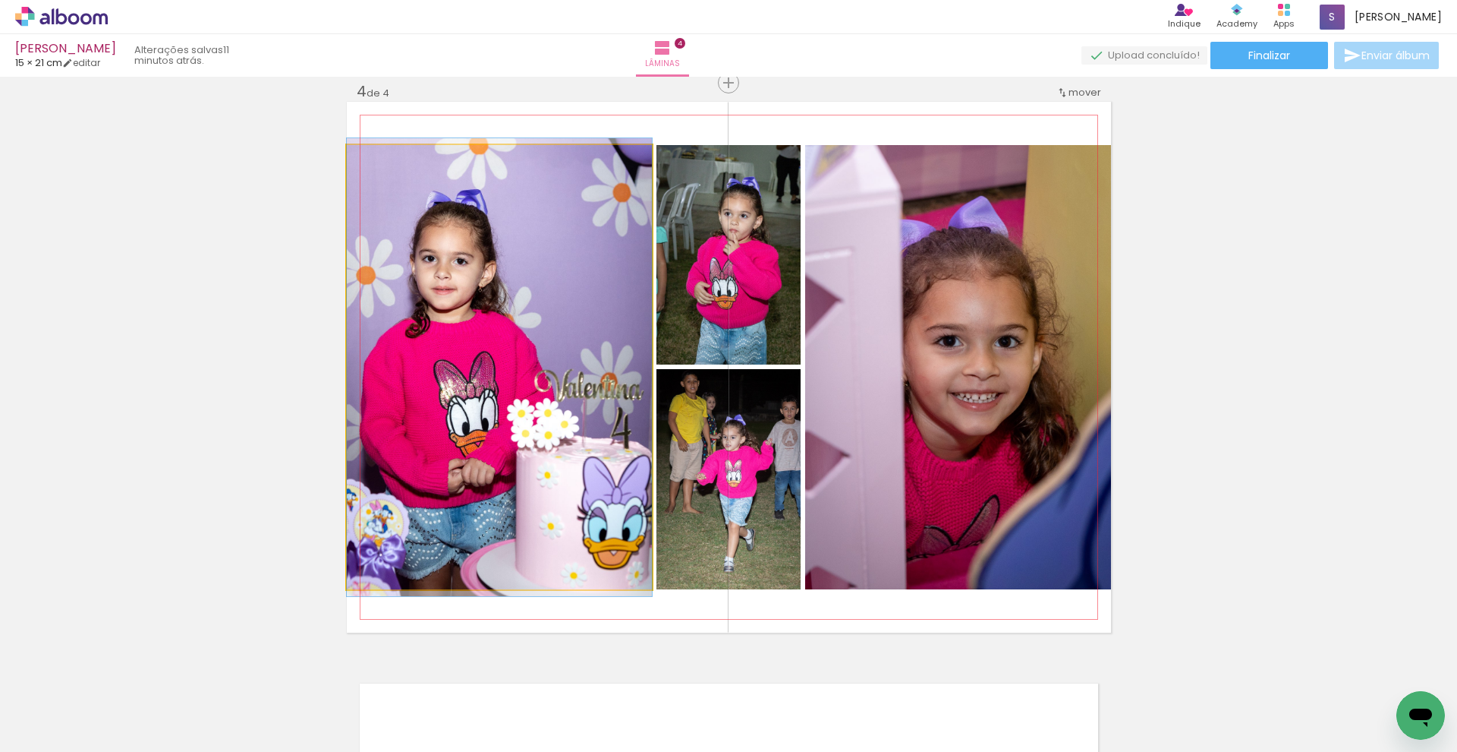
click at [535, 499] on quentale-photo at bounding box center [499, 367] width 305 height 444
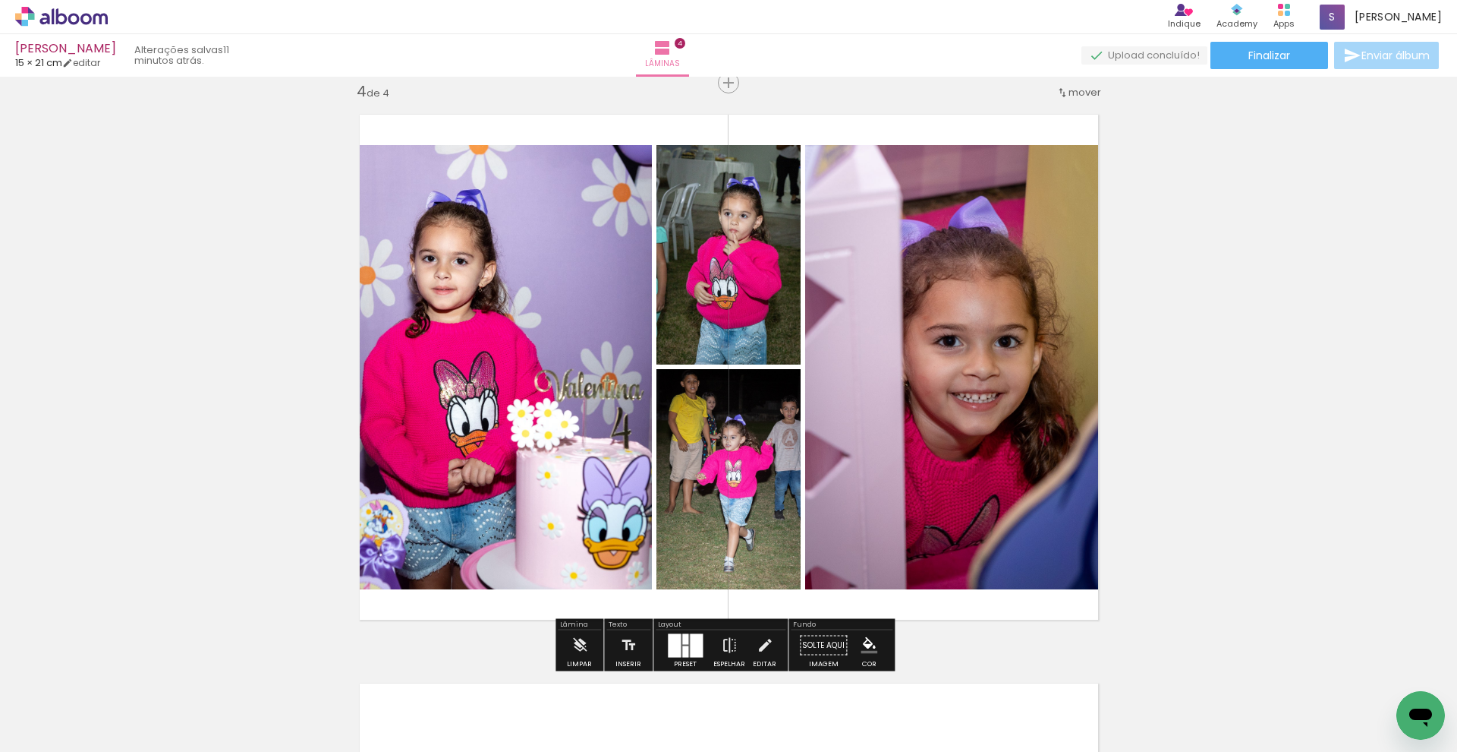
click at [535, 498] on quentale-photo at bounding box center [499, 367] width 305 height 444
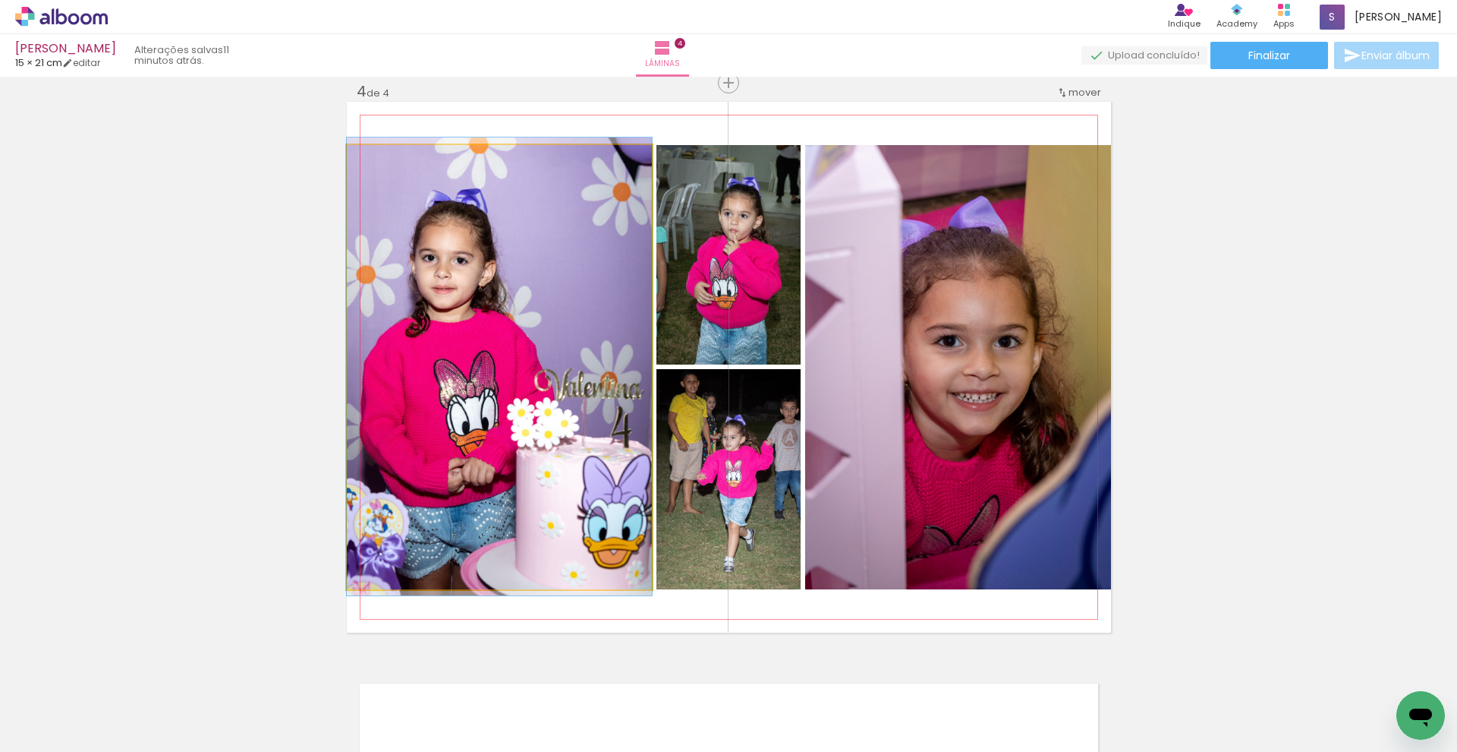
drag, startPoint x: 535, startPoint y: 498, endPoint x: 547, endPoint y: 498, distance: 11.4
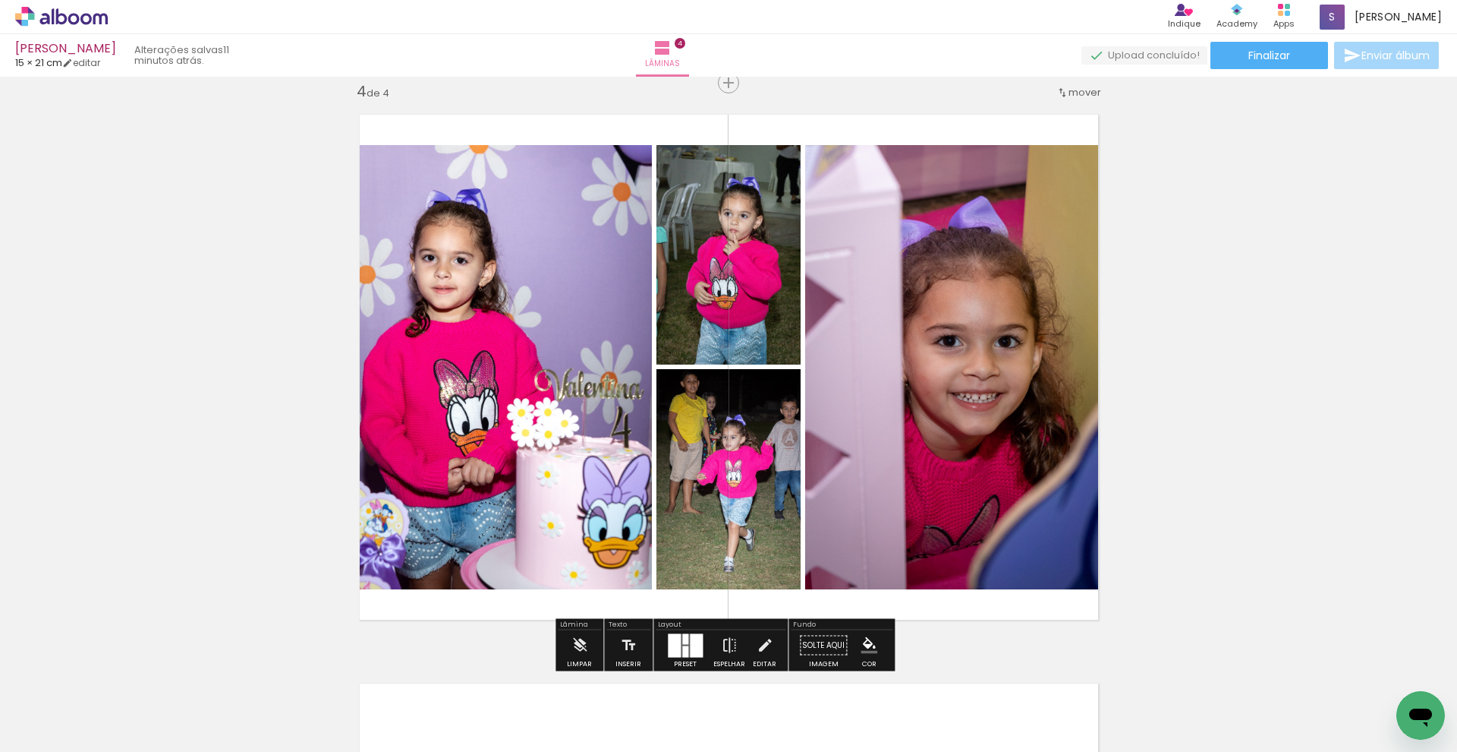
click at [547, 489] on quentale-photo at bounding box center [499, 367] width 305 height 444
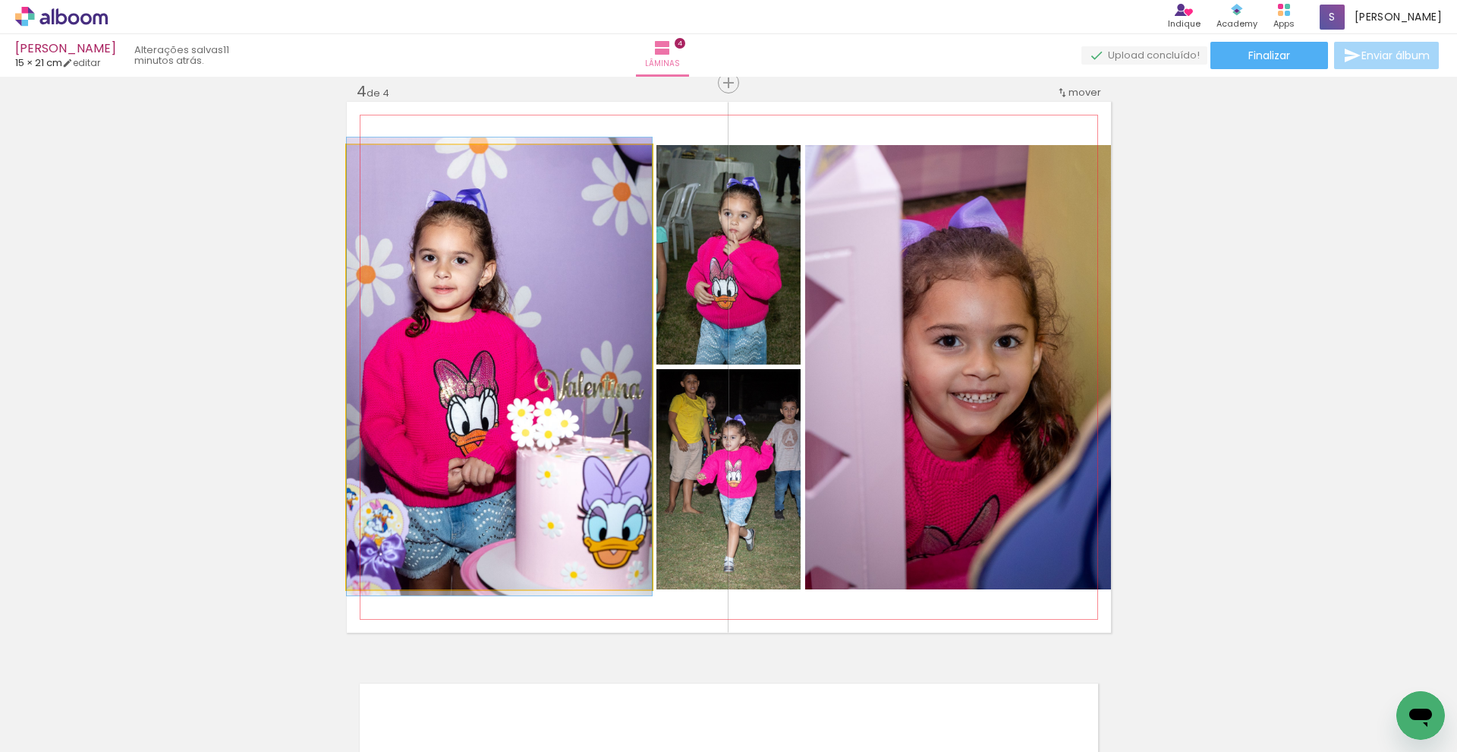
click at [547, 489] on quentale-photo at bounding box center [499, 367] width 305 height 444
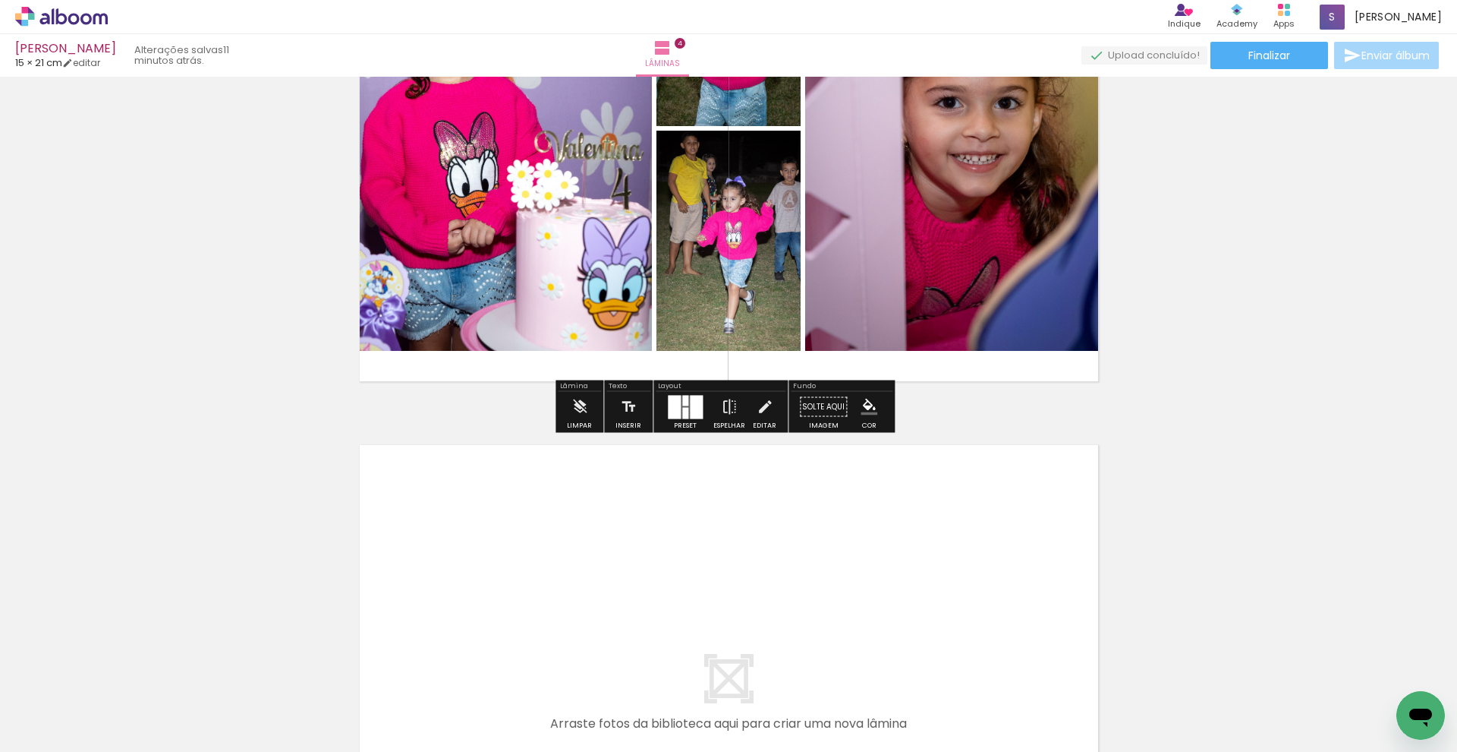
scroll to position [2078, 0]
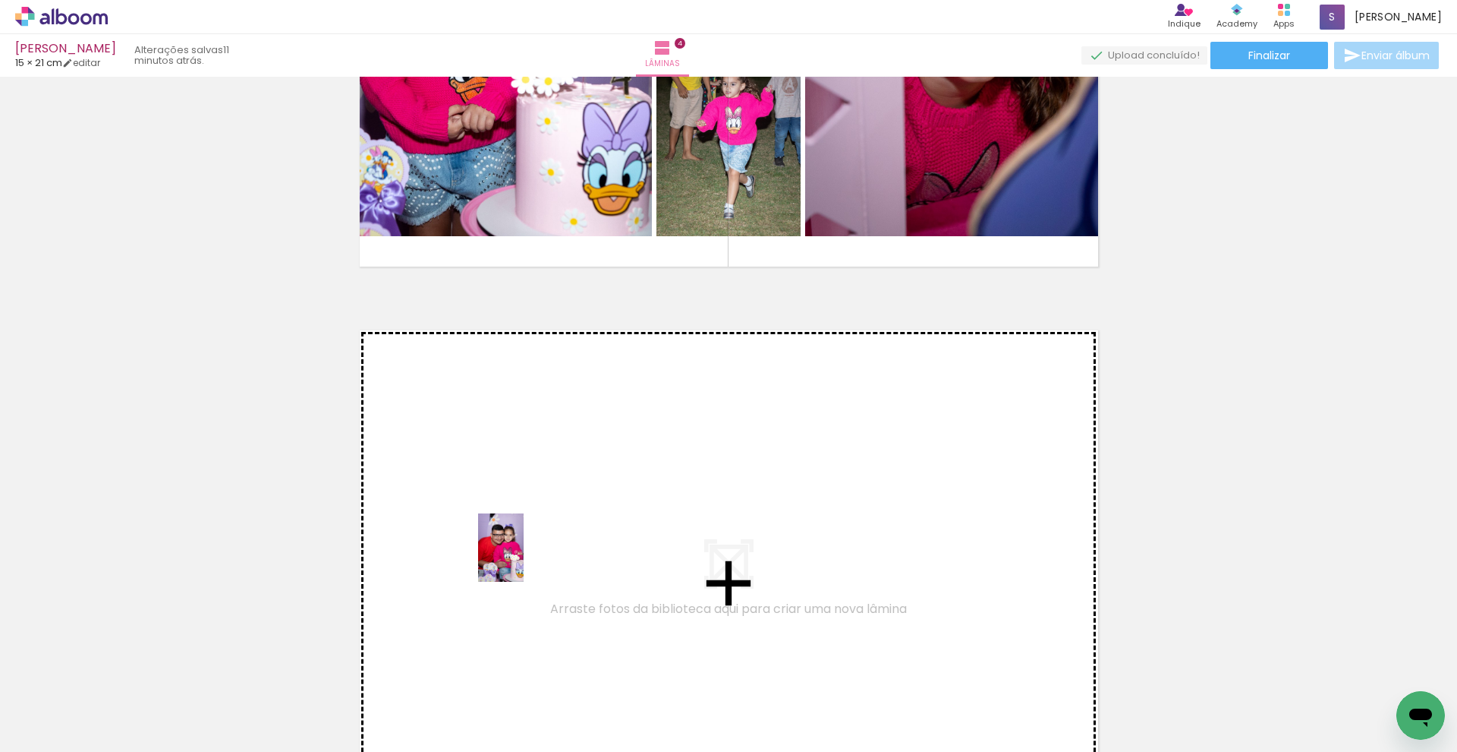
drag, startPoint x: 174, startPoint y: 715, endPoint x: 524, endPoint y: 559, distance: 383.3
click at [524, 559] on quentale-workspace at bounding box center [728, 376] width 1457 height 752
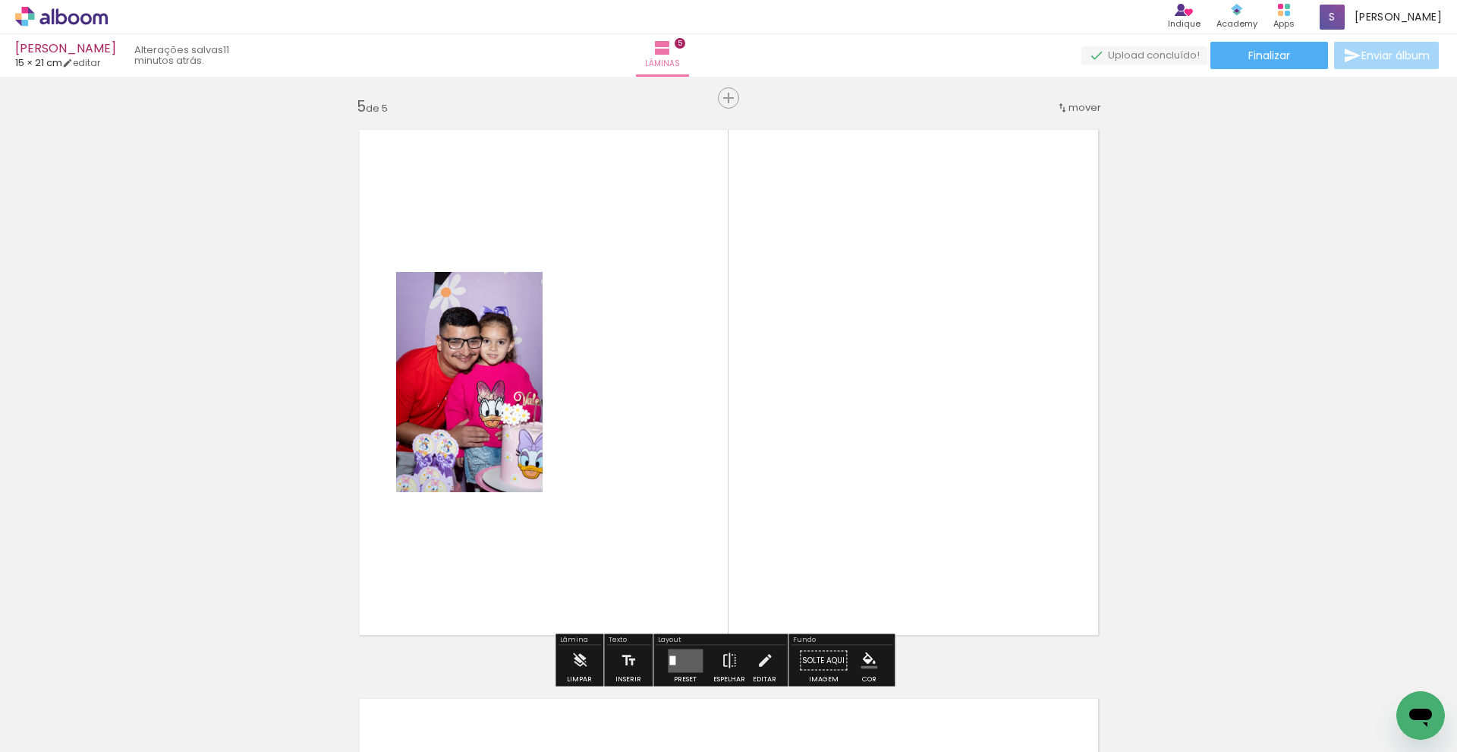
scroll to position [2293, 0]
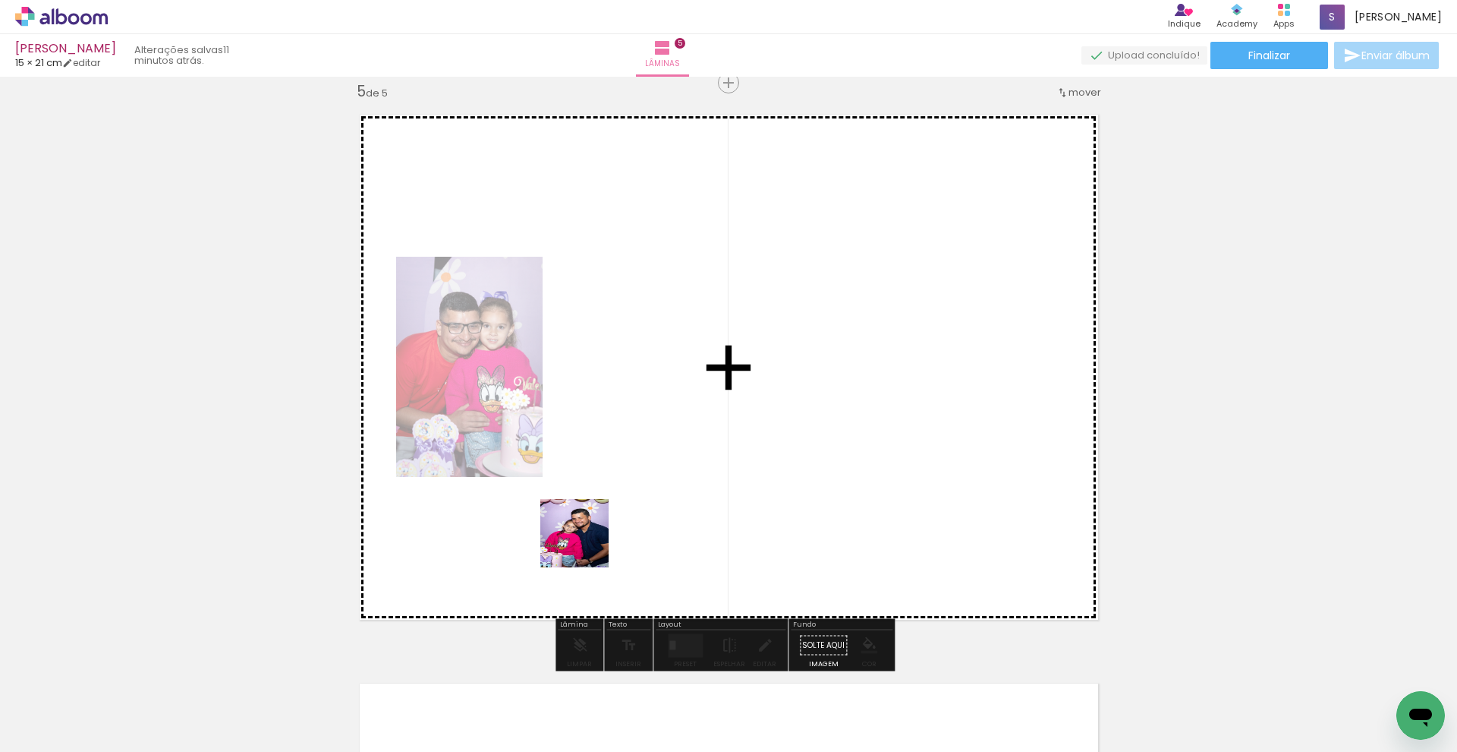
drag, startPoint x: 326, startPoint y: 700, endPoint x: 638, endPoint y: 509, distance: 365.3
click at [638, 509] on quentale-workspace at bounding box center [728, 376] width 1457 height 752
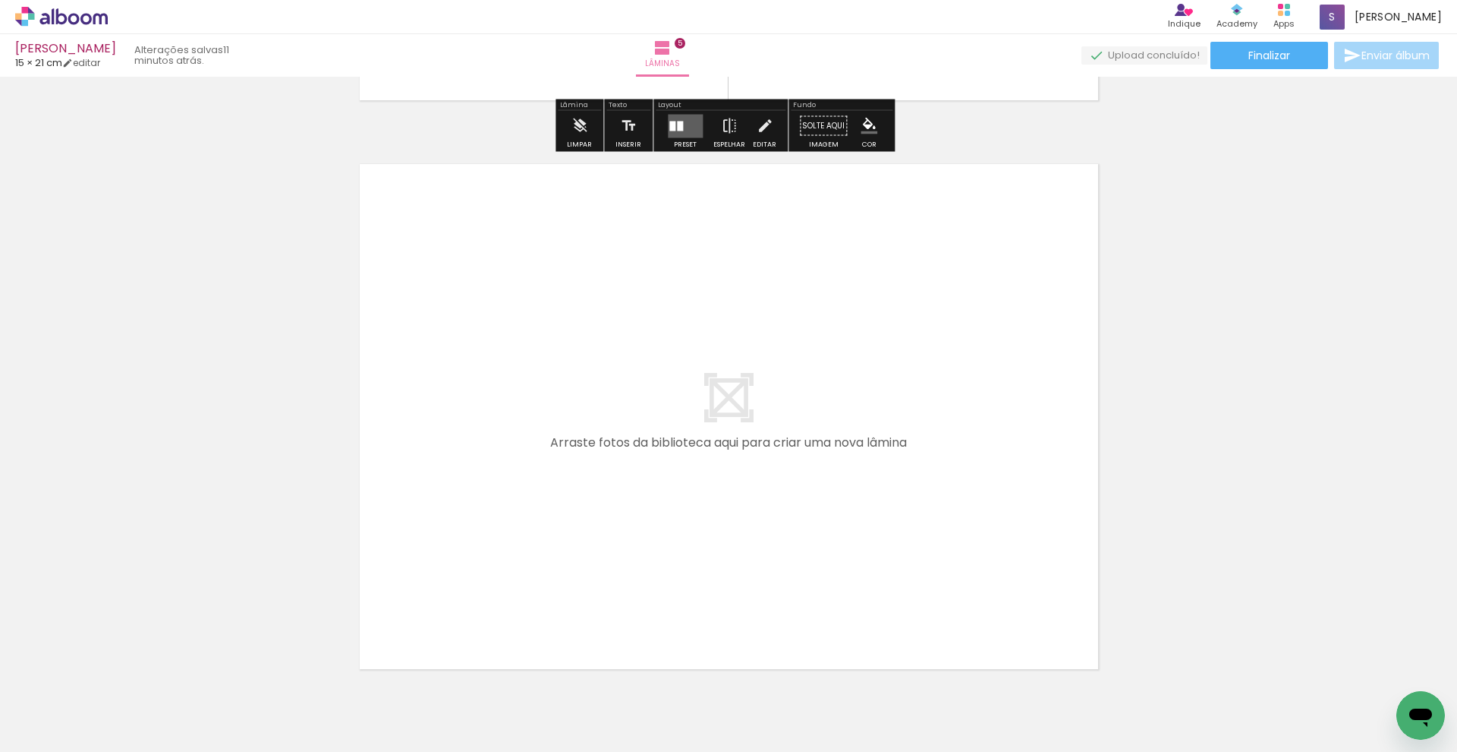
scroll to position [2815, 0]
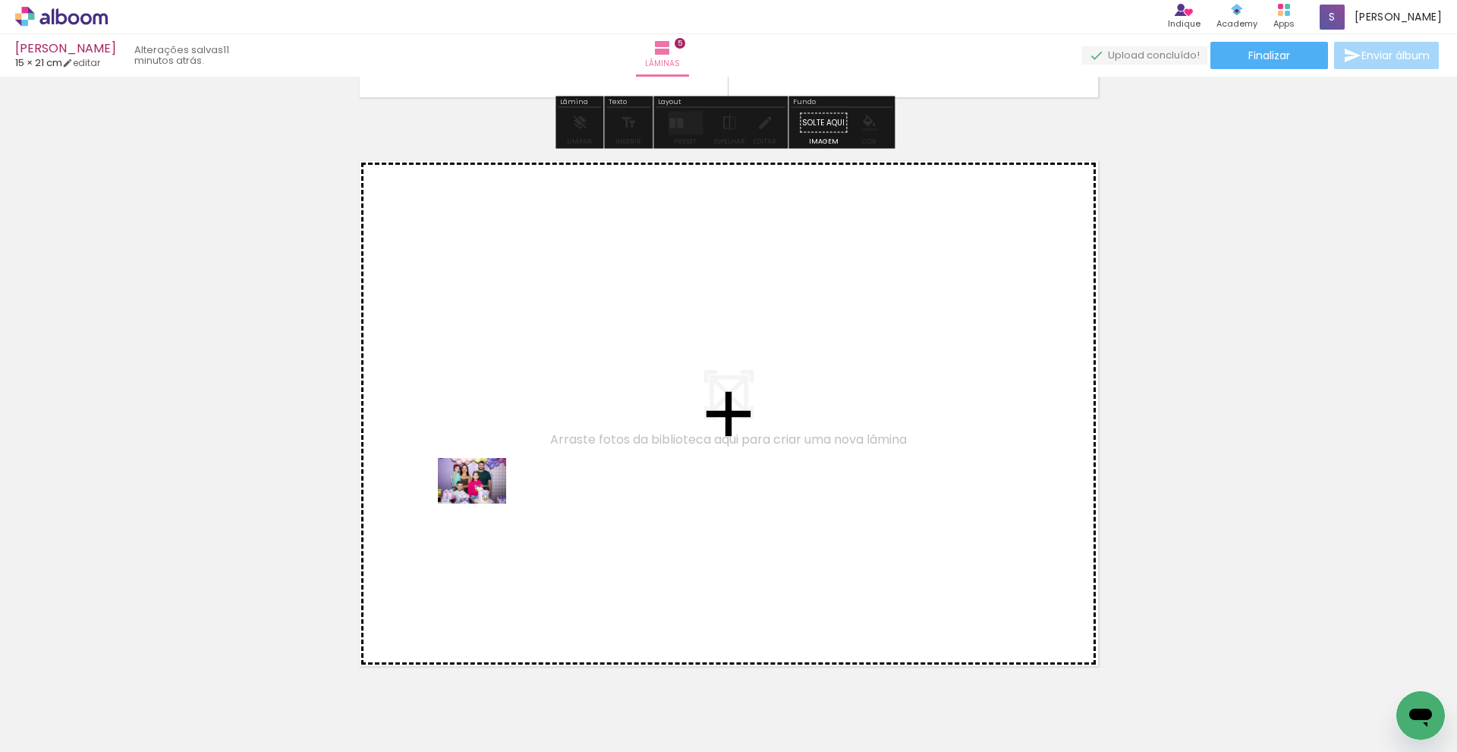
drag, startPoint x: 173, startPoint y: 714, endPoint x: 484, endPoint y: 503, distance: 376.0
click at [484, 503] on quentale-workspace at bounding box center [728, 376] width 1457 height 752
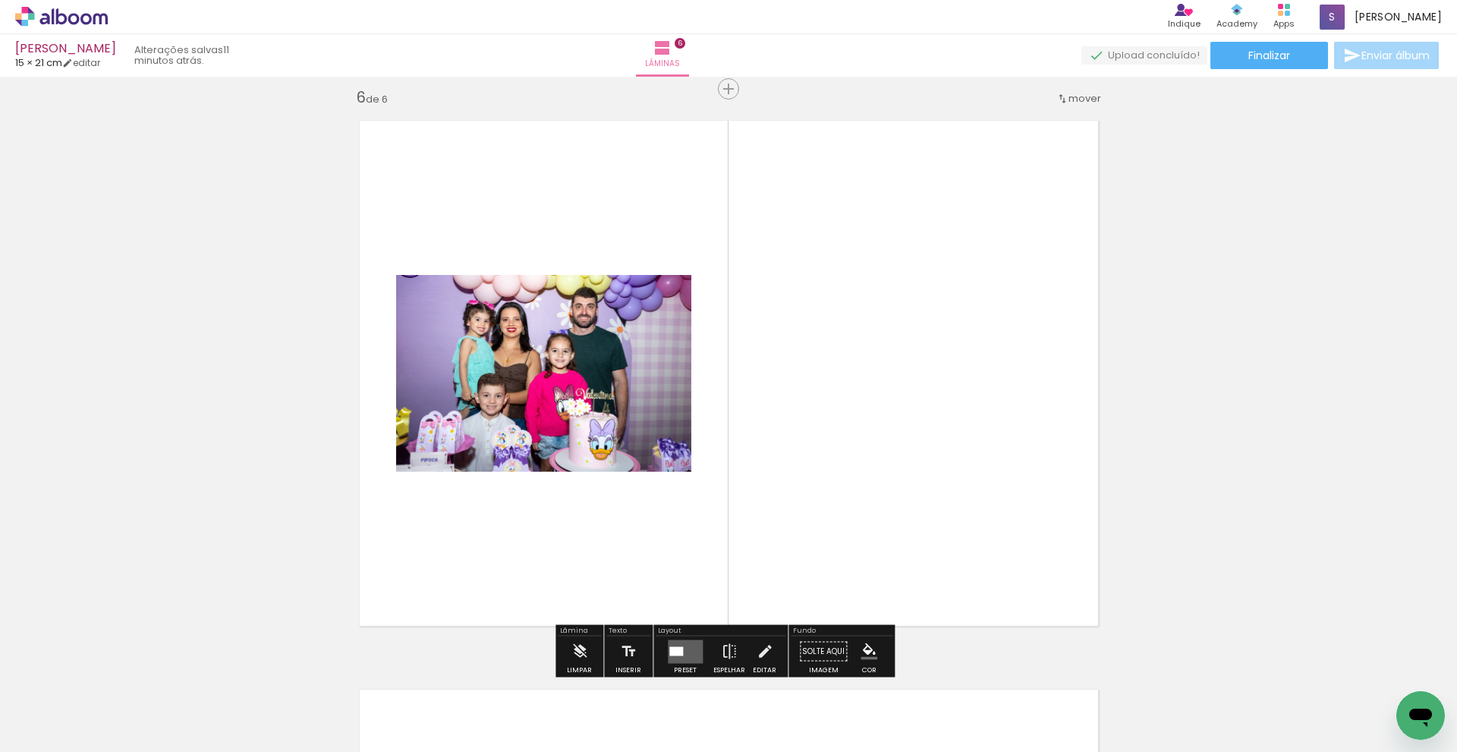
scroll to position [2862, 0]
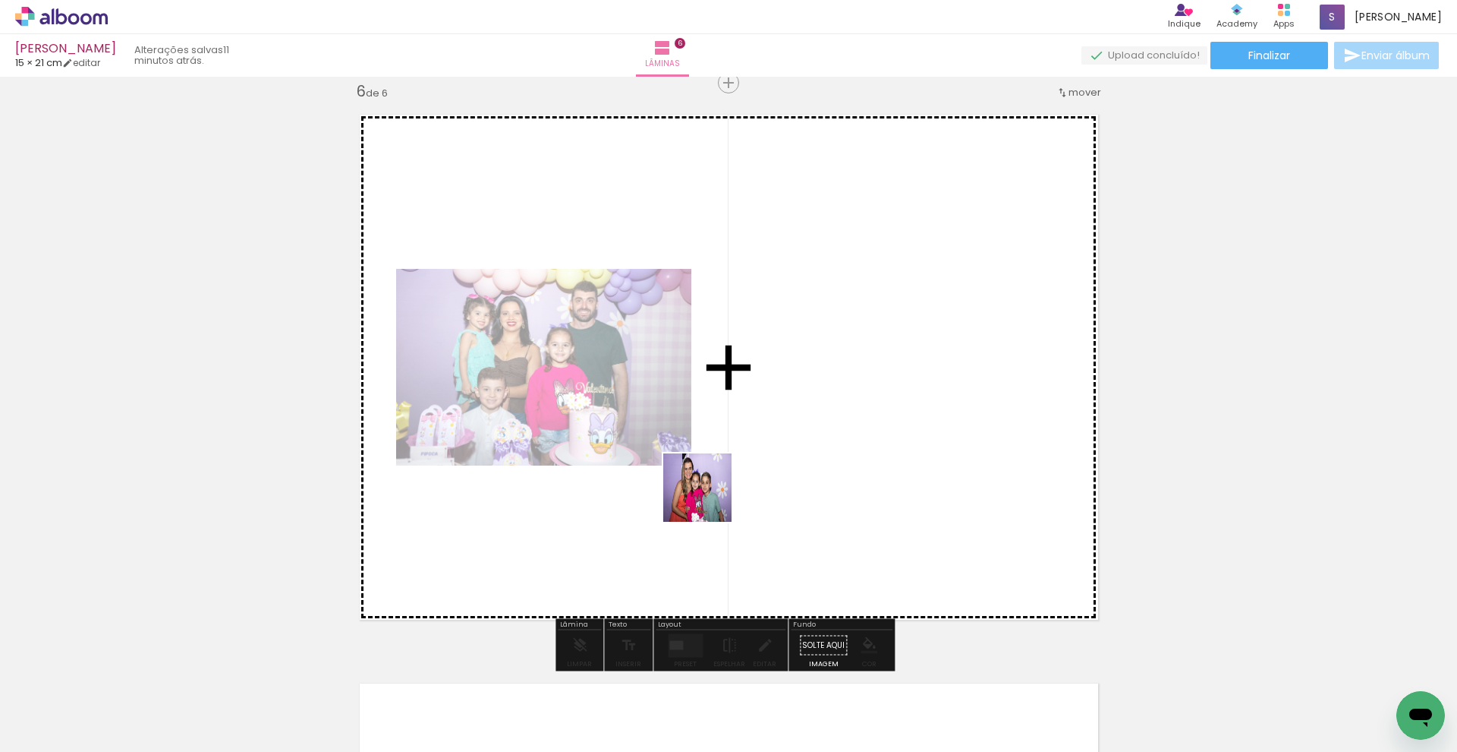
drag, startPoint x: 302, startPoint y: 676, endPoint x: 731, endPoint y: 484, distance: 469.9
click at [733, 484] on quentale-workspace at bounding box center [728, 376] width 1457 height 752
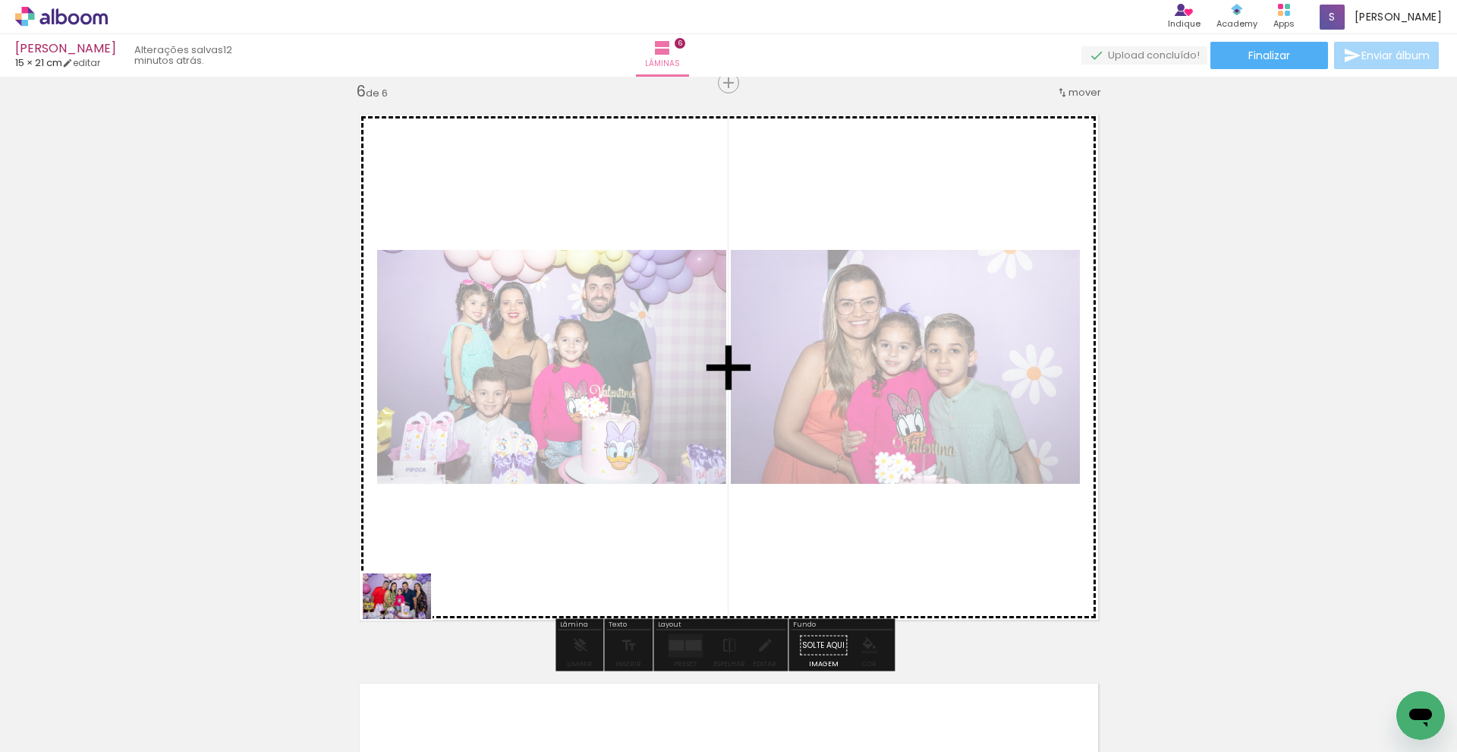
drag, startPoint x: 142, startPoint y: 717, endPoint x: 448, endPoint y: 586, distance: 332.6
click at [448, 586] on quentale-workspace at bounding box center [728, 376] width 1457 height 752
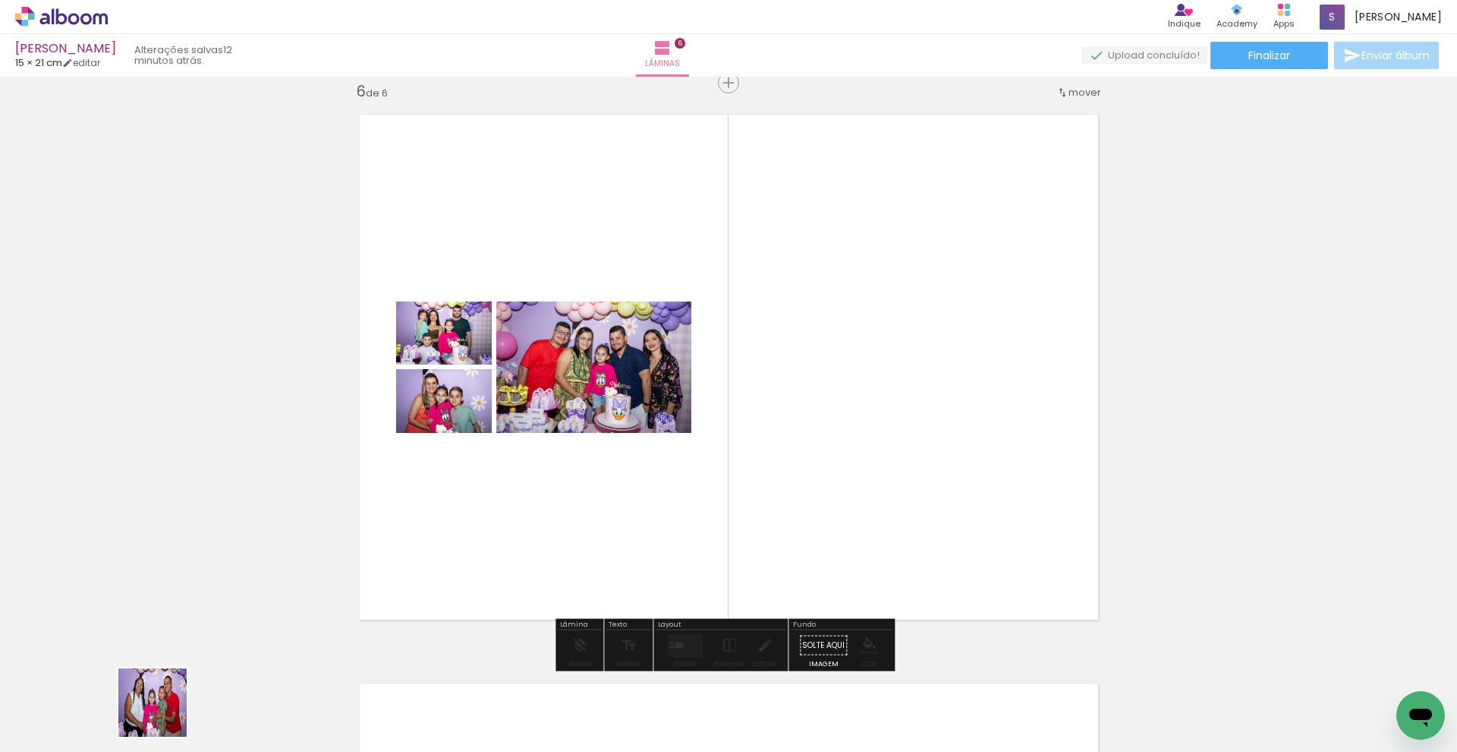
drag, startPoint x: 159, startPoint y: 717, endPoint x: 505, endPoint y: 547, distance: 385.7
click at [505, 547] on quentale-workspace at bounding box center [728, 376] width 1457 height 752
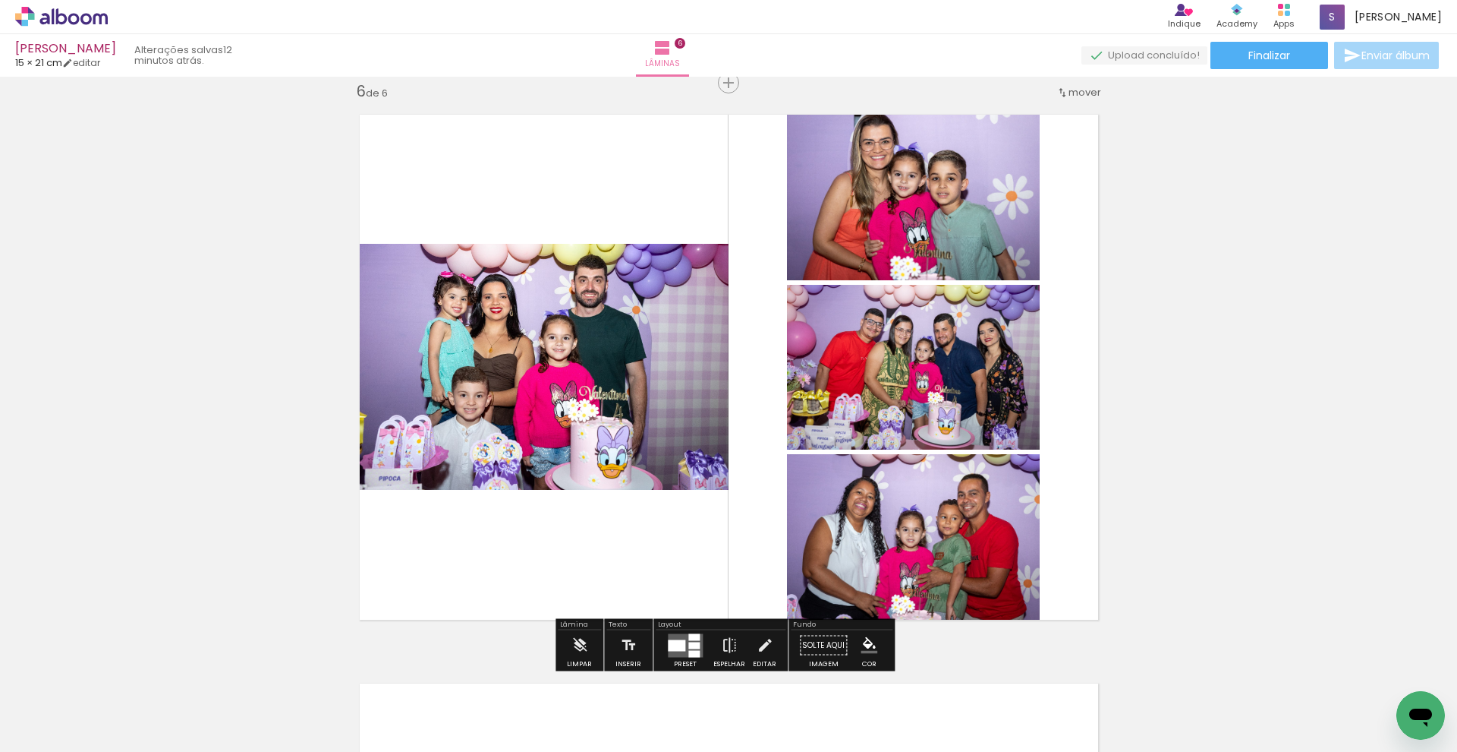
drag, startPoint x: 677, startPoint y: 661, endPoint x: 690, endPoint y: 655, distance: 14.3
click at [677, 661] on quentale-thumb at bounding box center [661, 700] width 85 height 87
click at [681, 644] on div at bounding box center [676, 644] width 17 height 11
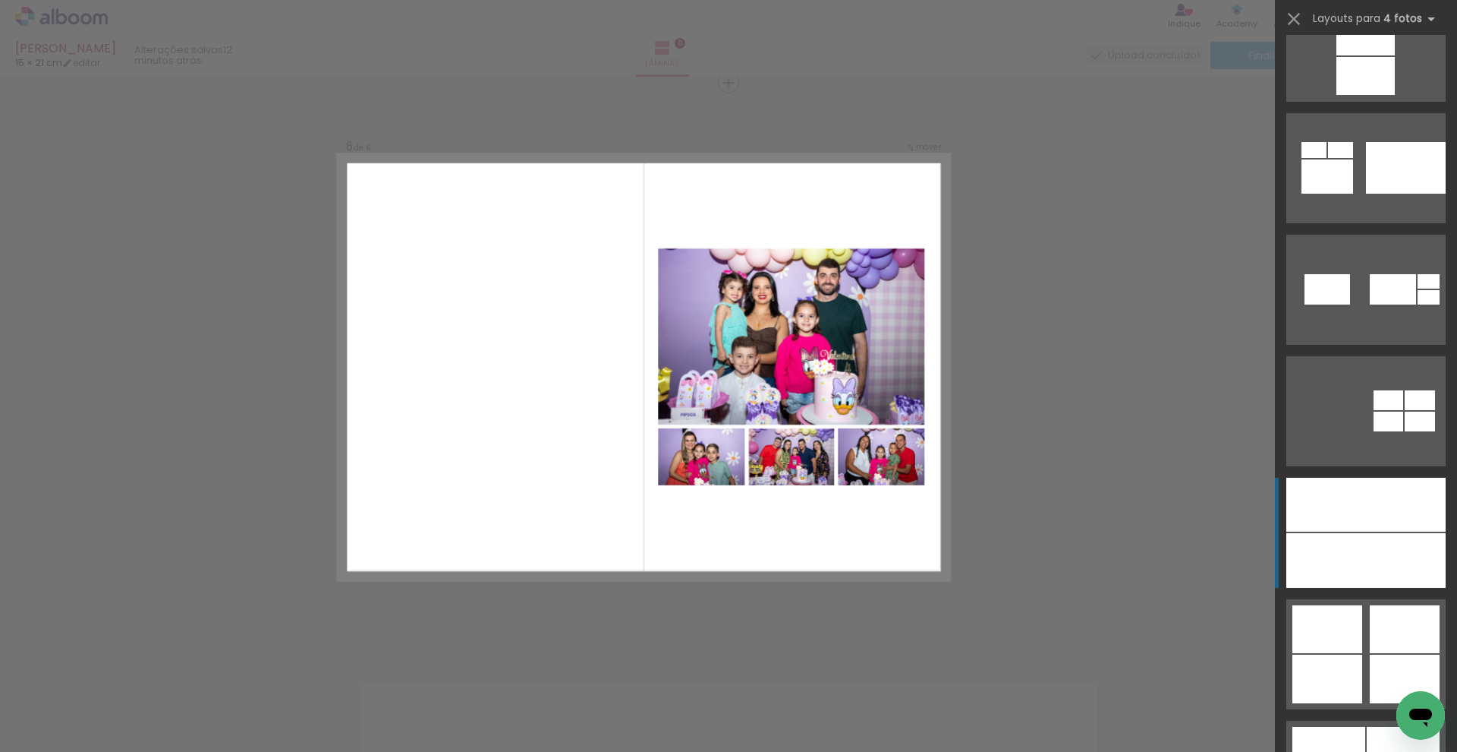
scroll to position [5422, 0]
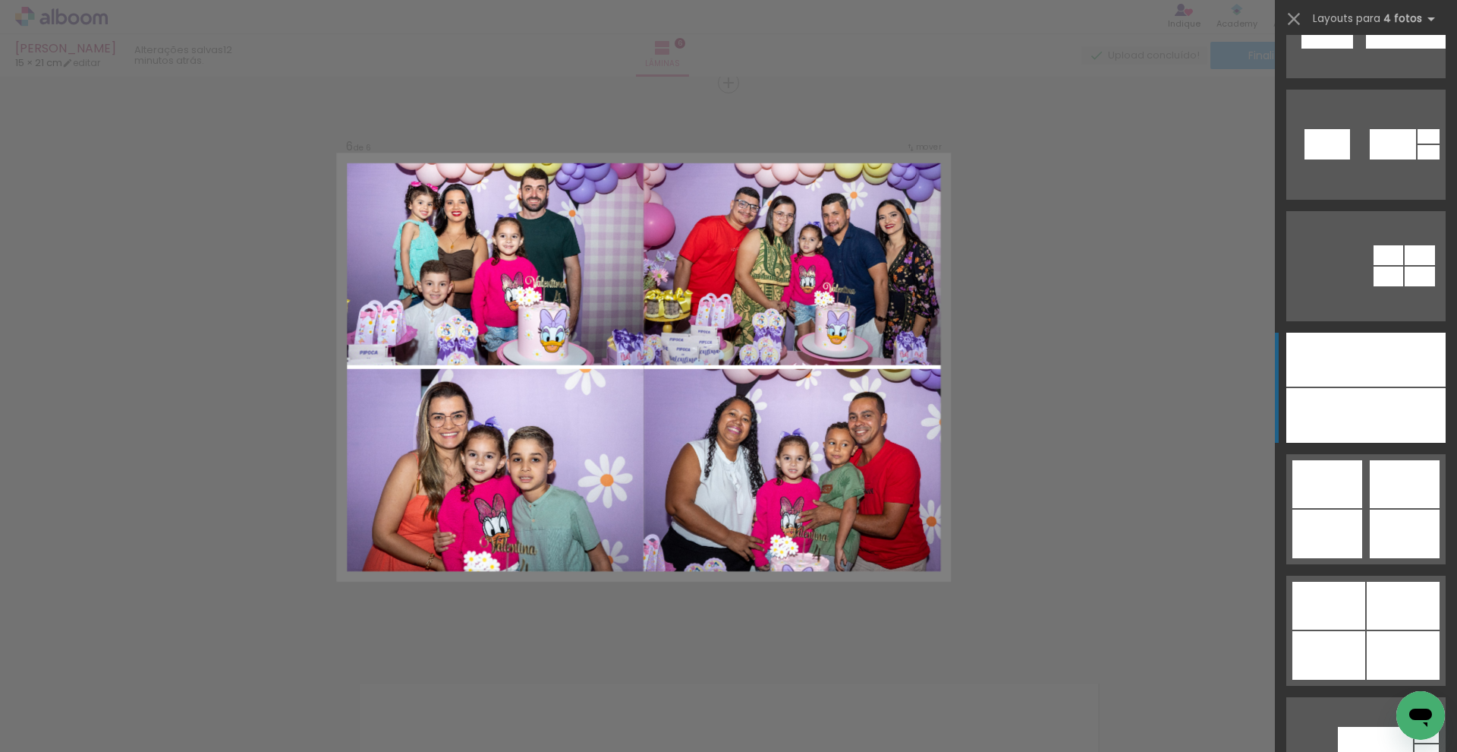
click at [1347, 415] on div at bounding box center [1327, 415] width 80 height 55
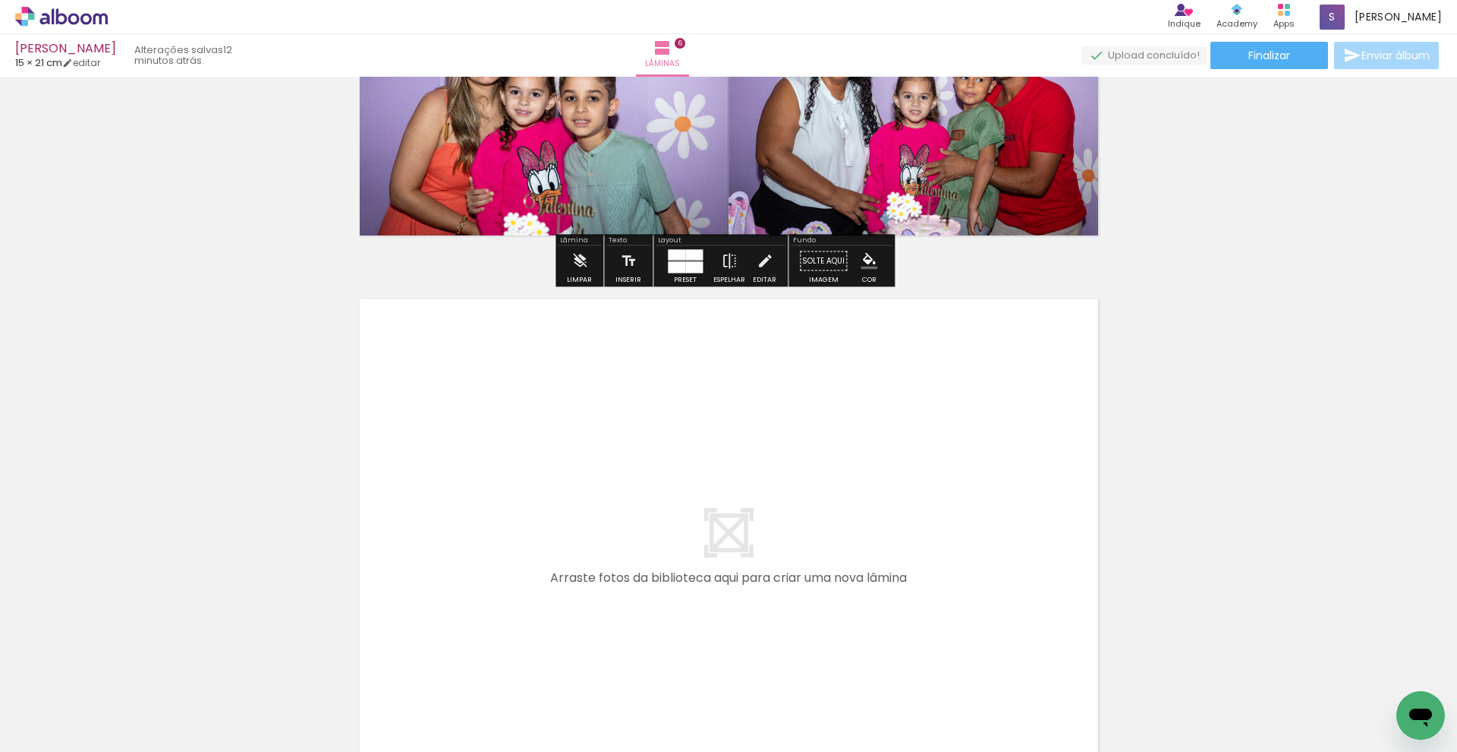
scroll to position [3249, 0]
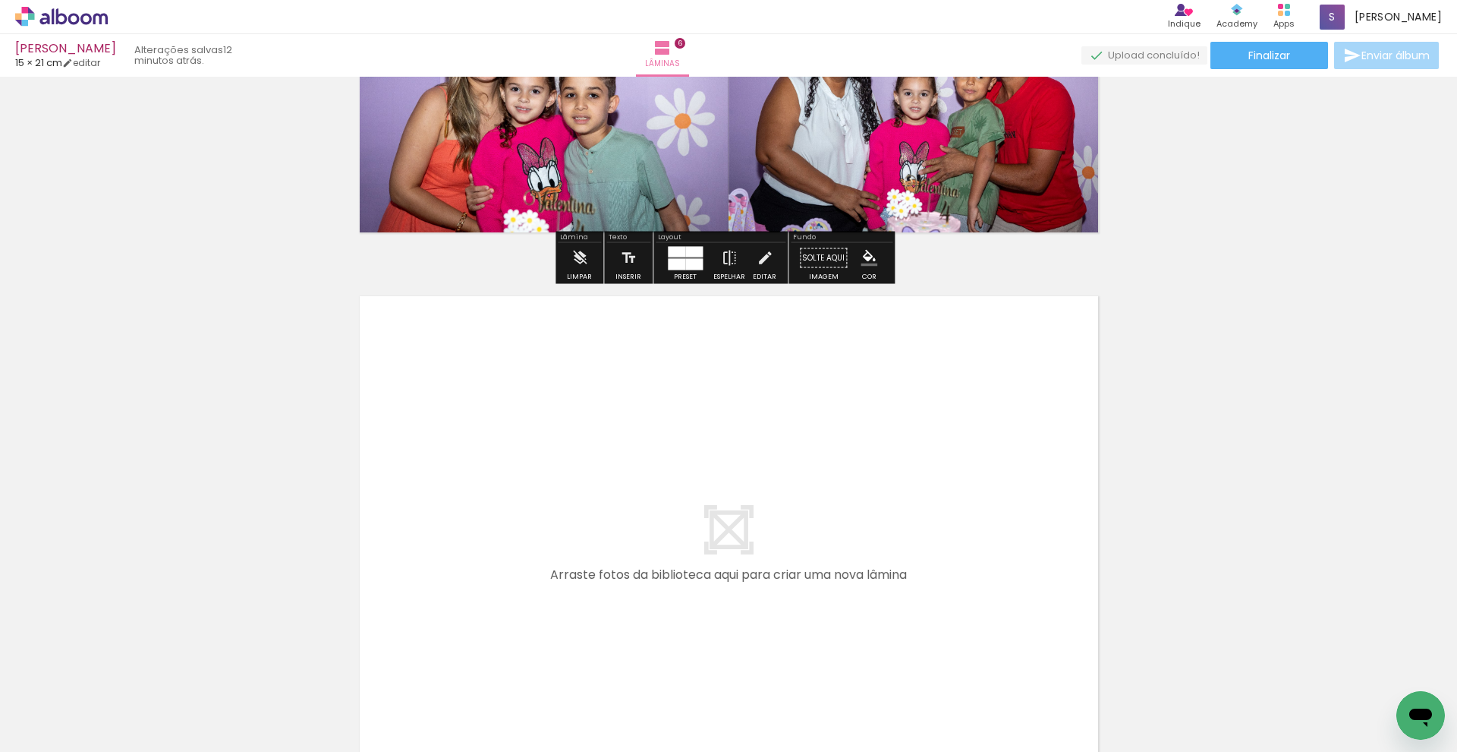
drag, startPoint x: 174, startPoint y: 715, endPoint x: 404, endPoint y: 535, distance: 292.0
click at [404, 535] on quentale-workspace at bounding box center [728, 376] width 1457 height 752
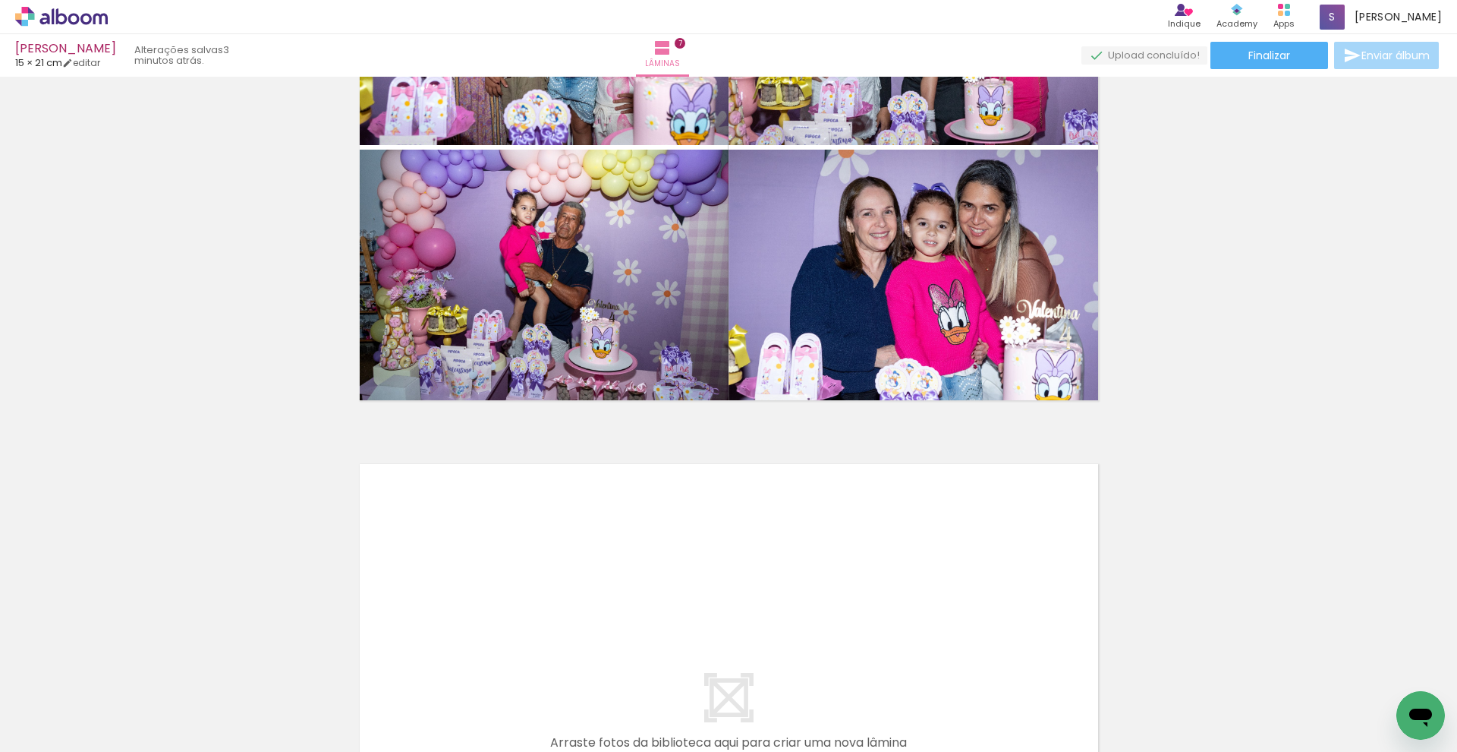
scroll to position [3951, 0]
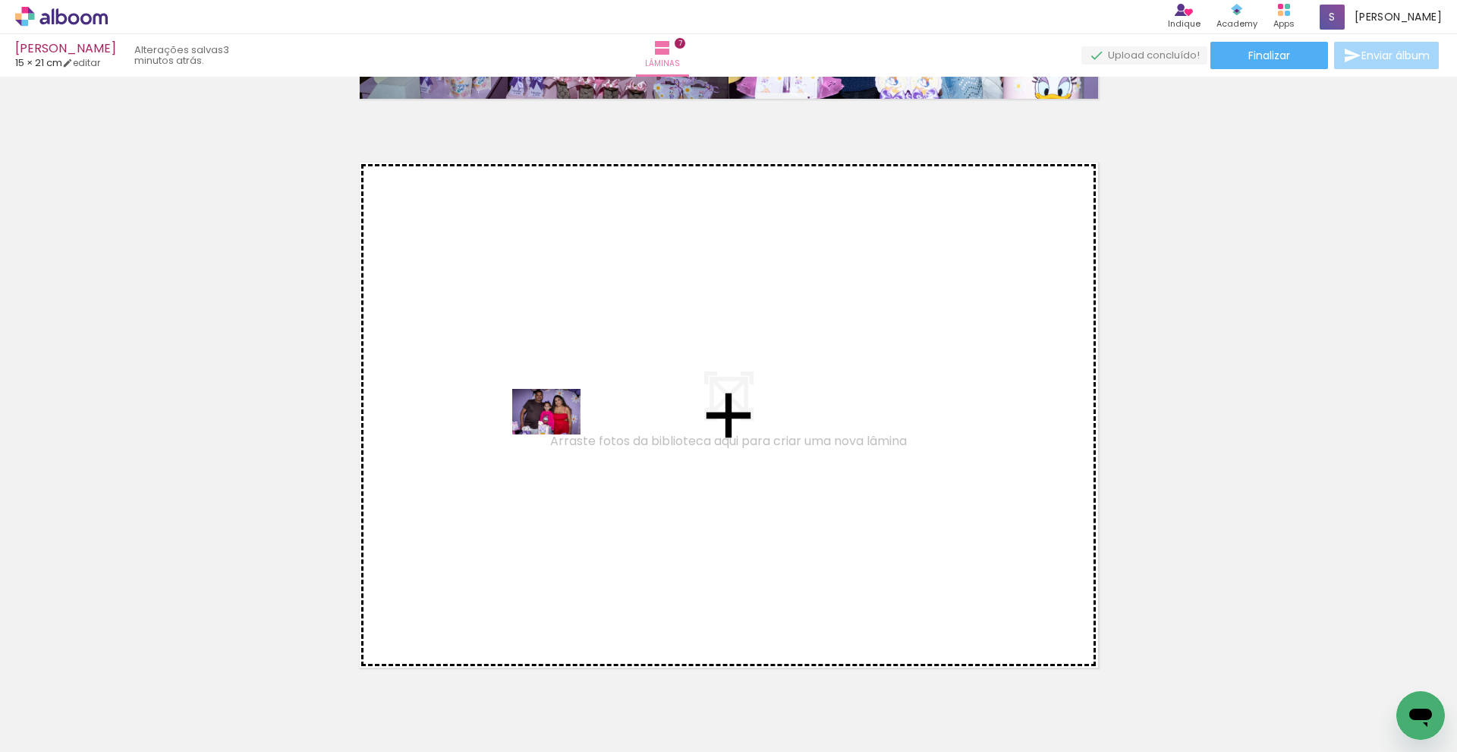
drag, startPoint x: 164, startPoint y: 701, endPoint x: 558, endPoint y: 434, distance: 476.0
click at [558, 434] on quentale-workspace at bounding box center [728, 376] width 1457 height 752
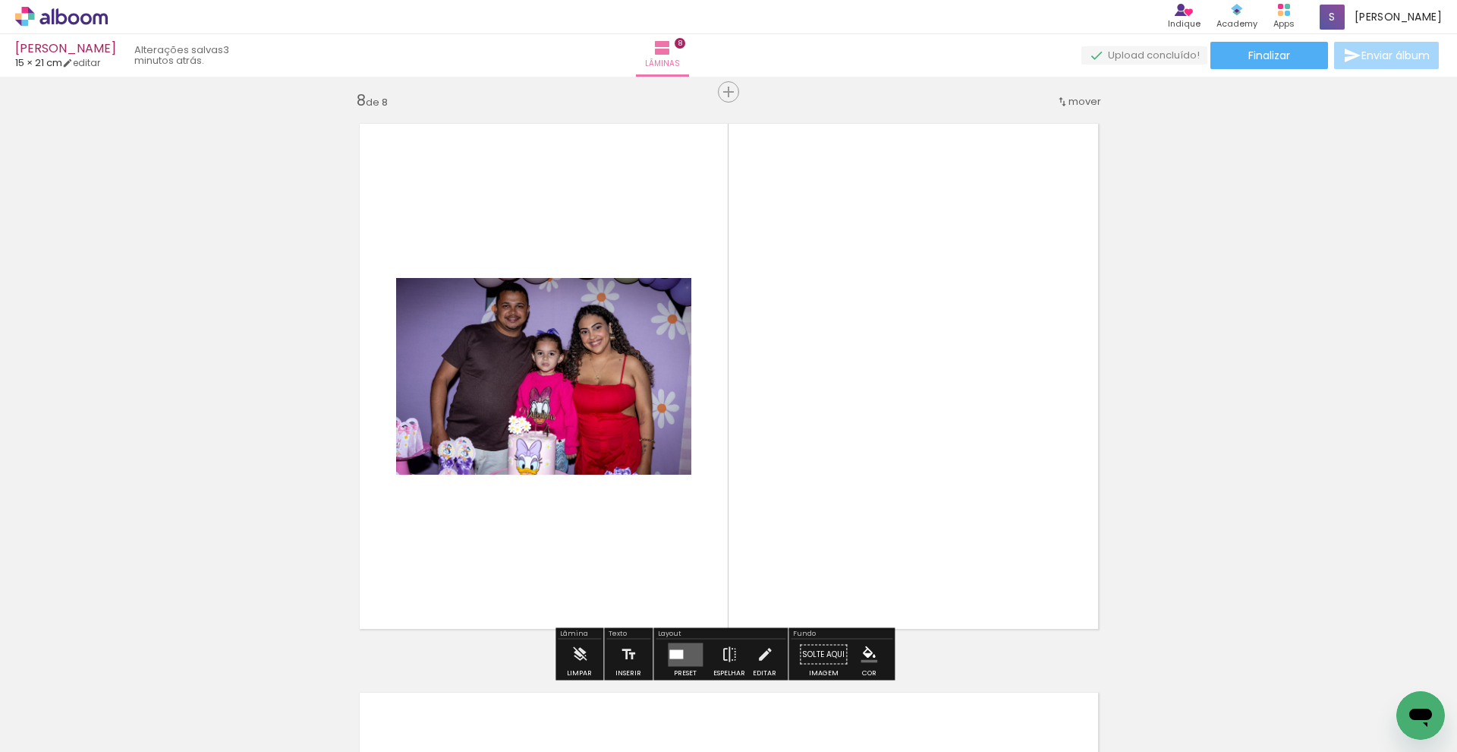
scroll to position [3999, 0]
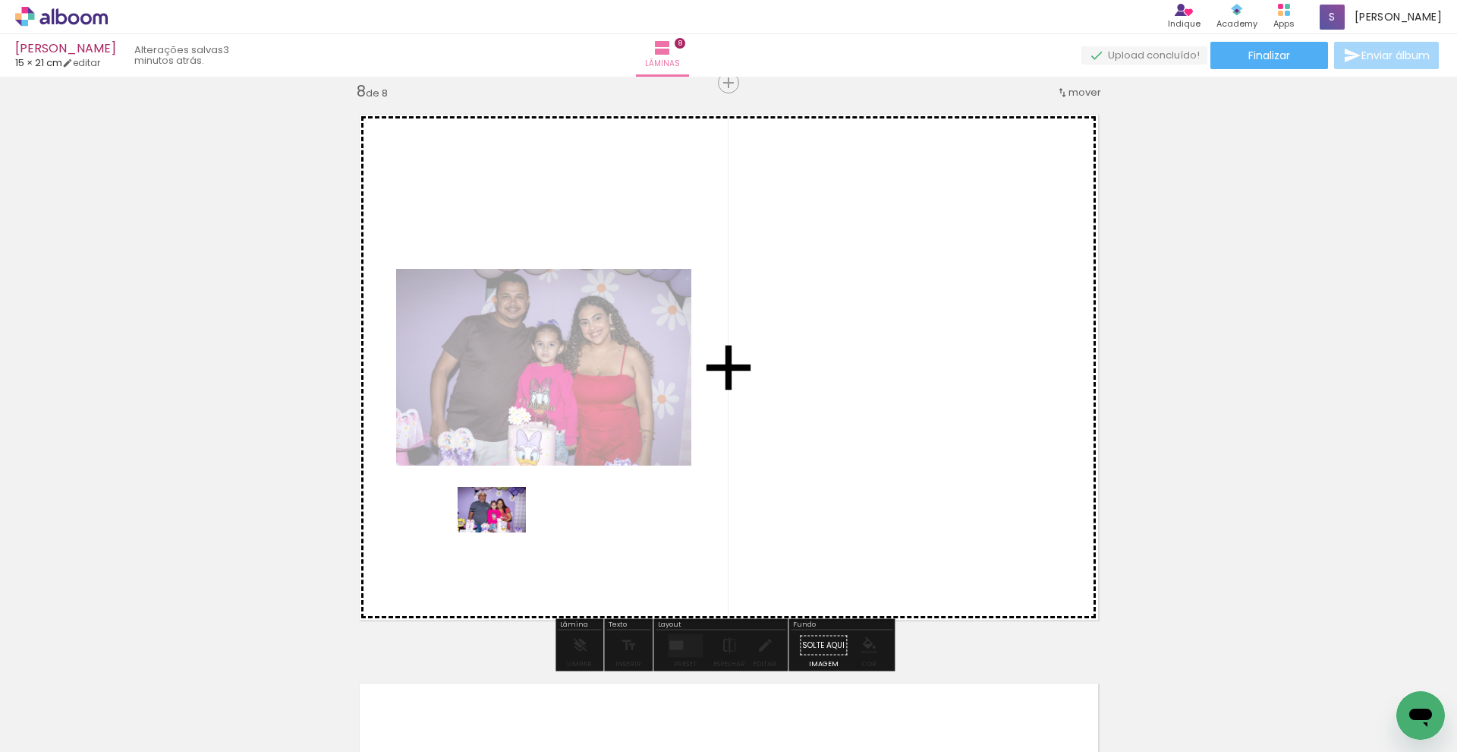
drag, startPoint x: 172, startPoint y: 705, endPoint x: 504, endPoint y: 531, distance: 375.2
click at [504, 531] on quentale-workspace at bounding box center [728, 376] width 1457 height 752
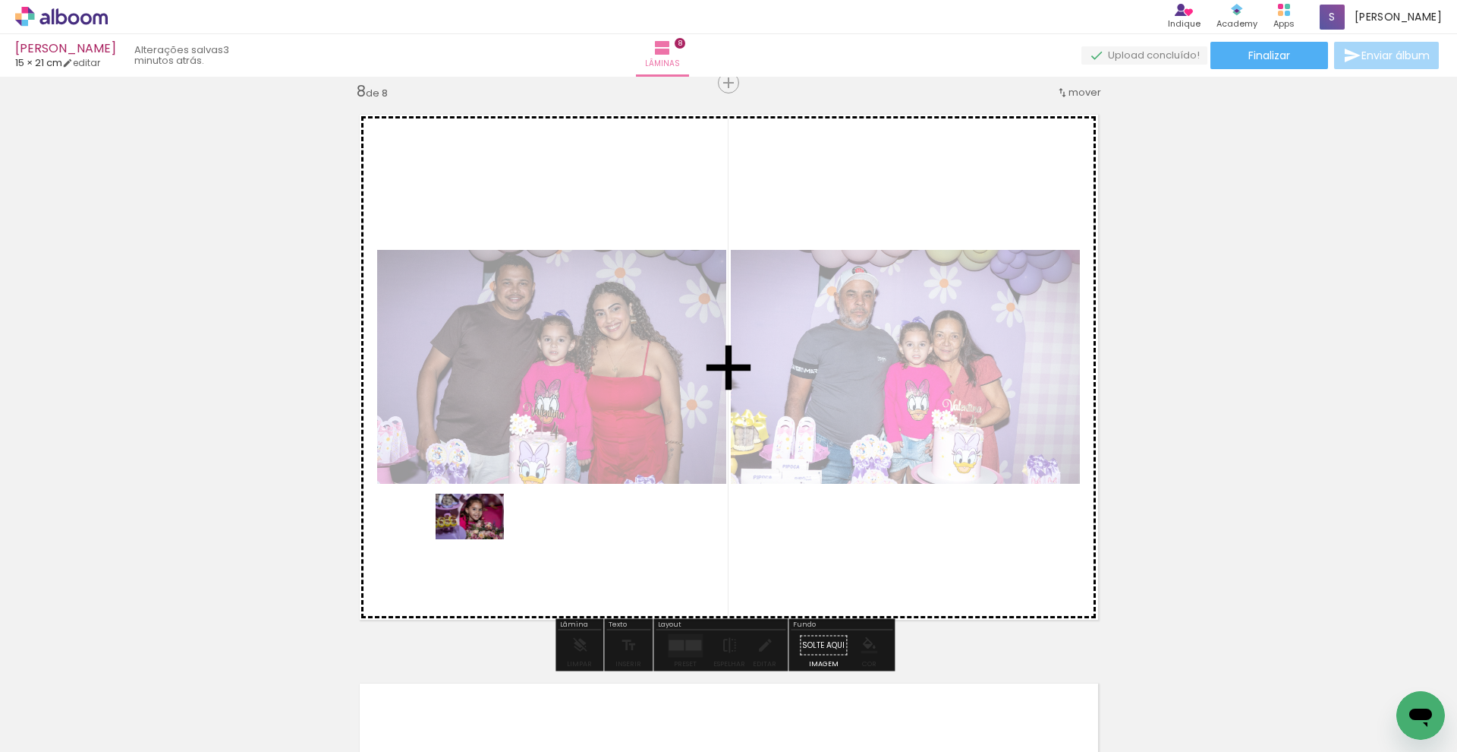
drag, startPoint x: 165, startPoint y: 708, endPoint x: 481, endPoint y: 539, distance: 359.0
click at [481, 539] on quentale-workspace at bounding box center [728, 376] width 1457 height 752
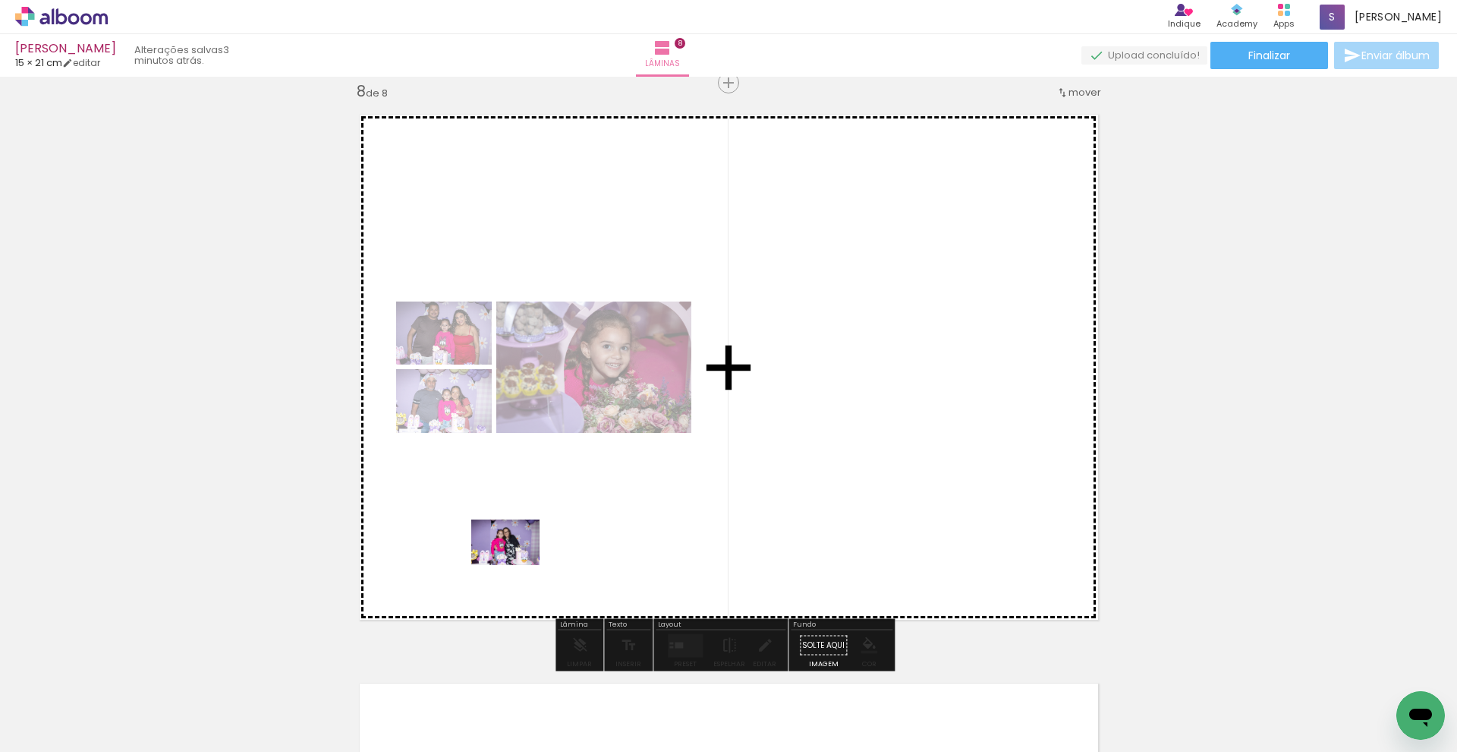
drag, startPoint x: 229, startPoint y: 683, endPoint x: 517, endPoint y: 565, distance: 311.1
click at [517, 565] on quentale-workspace at bounding box center [728, 376] width 1457 height 752
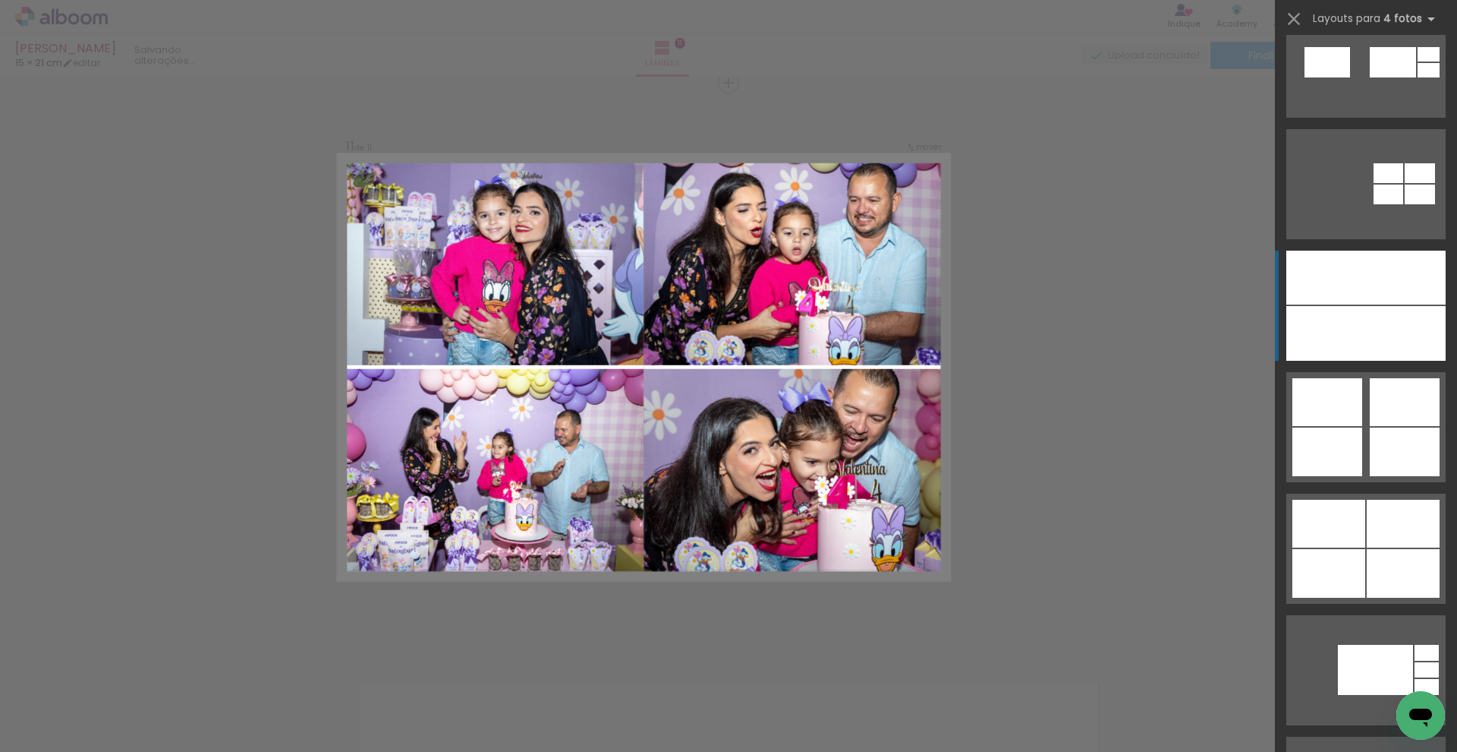
scroll to position [5664, 0]
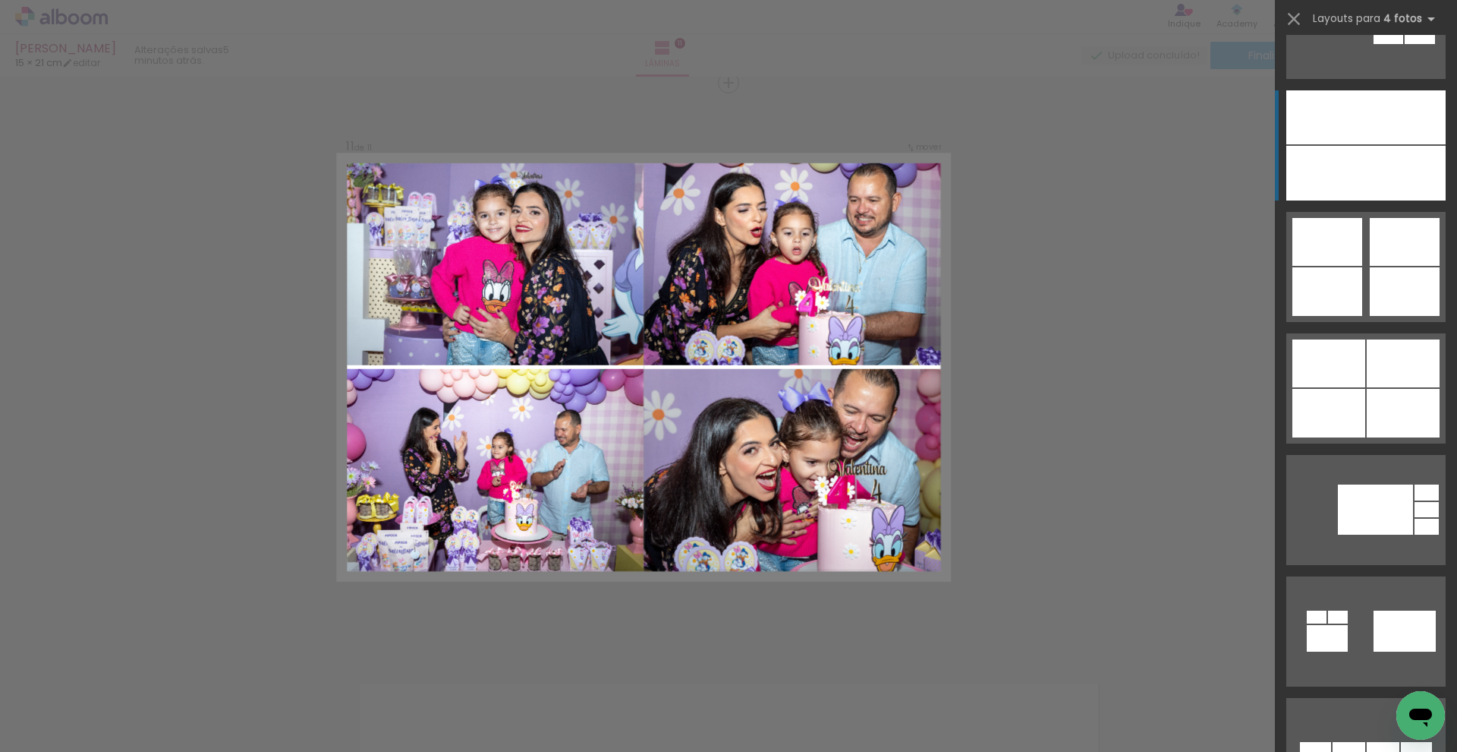
click at [1350, 161] on div at bounding box center [1327, 173] width 80 height 55
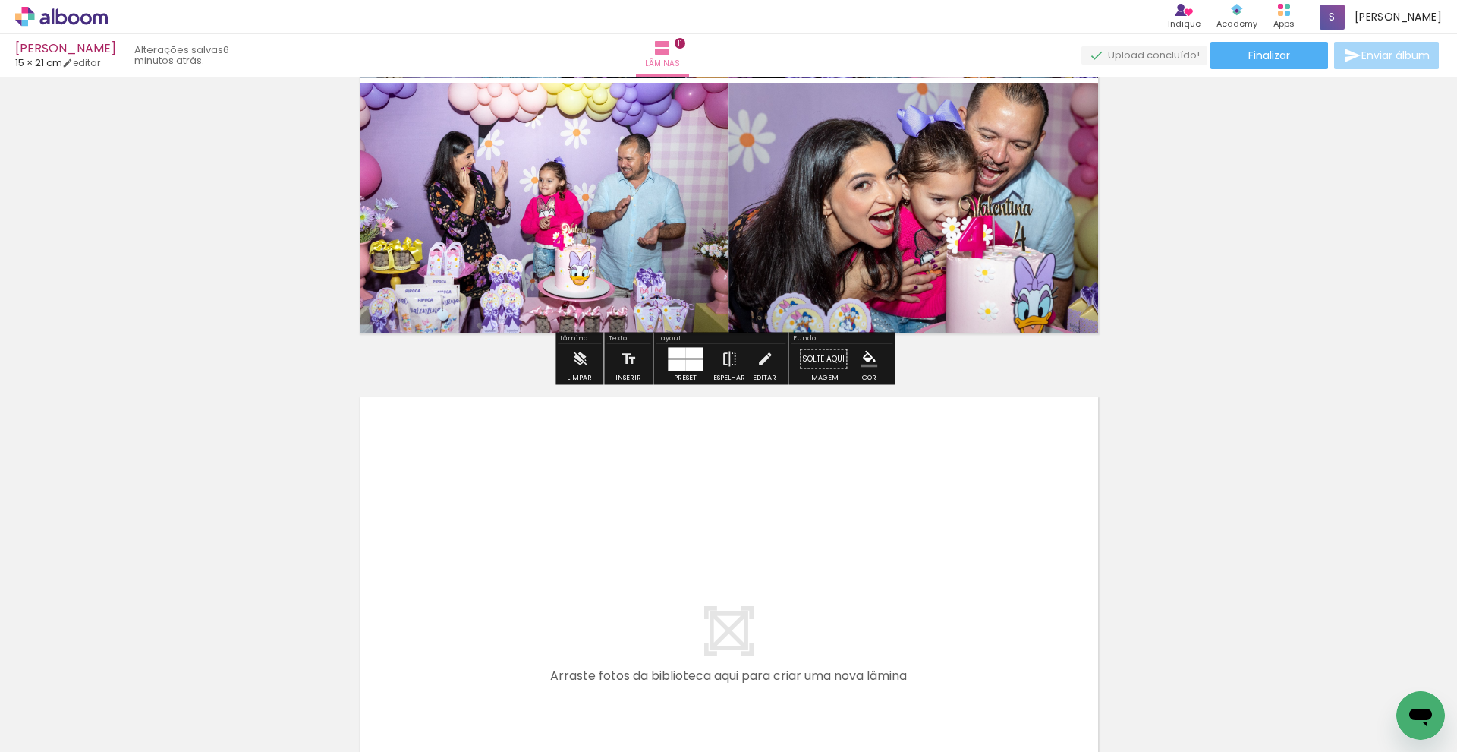
scroll to position [6124, 0]
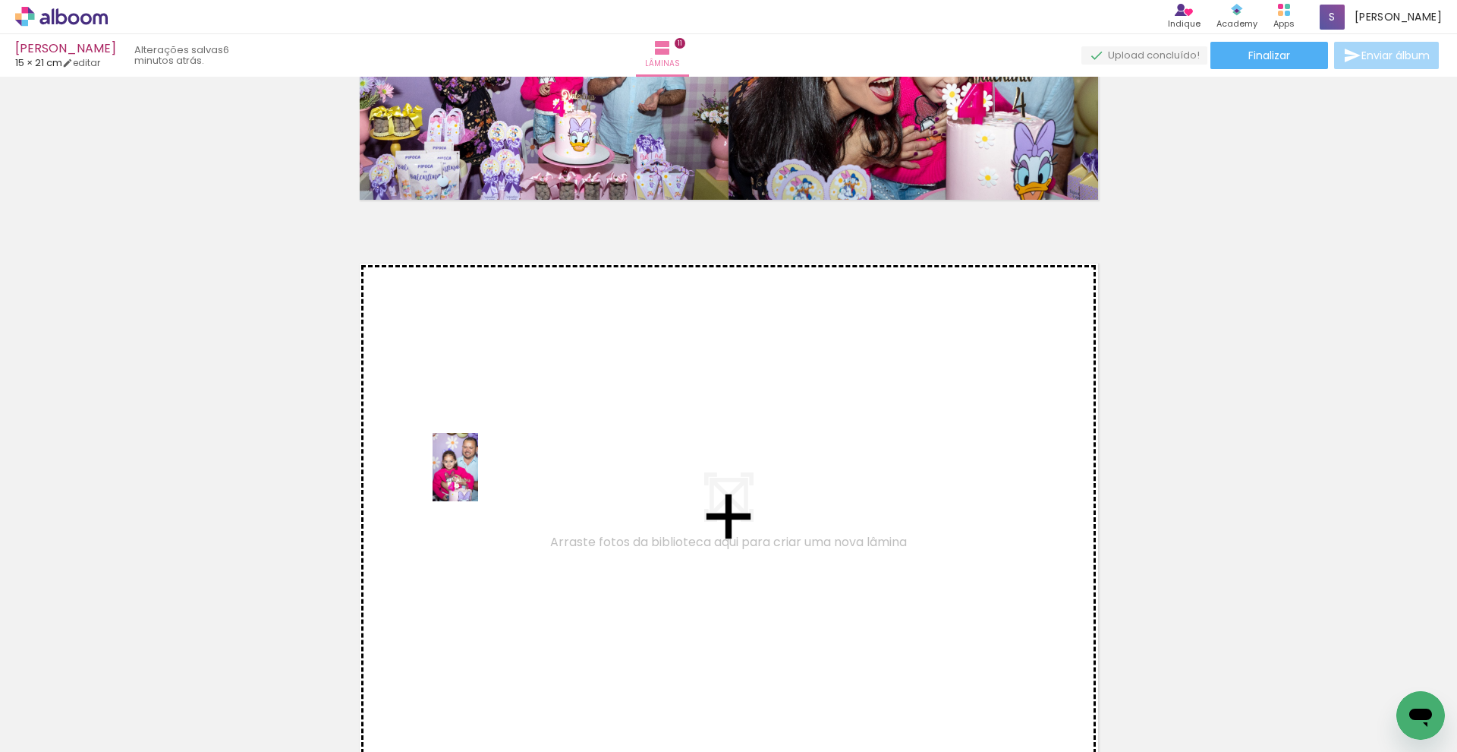
drag, startPoint x: 418, startPoint y: 693, endPoint x: 478, endPoint y: 478, distance: 223.0
click at [478, 478] on quentale-workspace at bounding box center [728, 376] width 1457 height 752
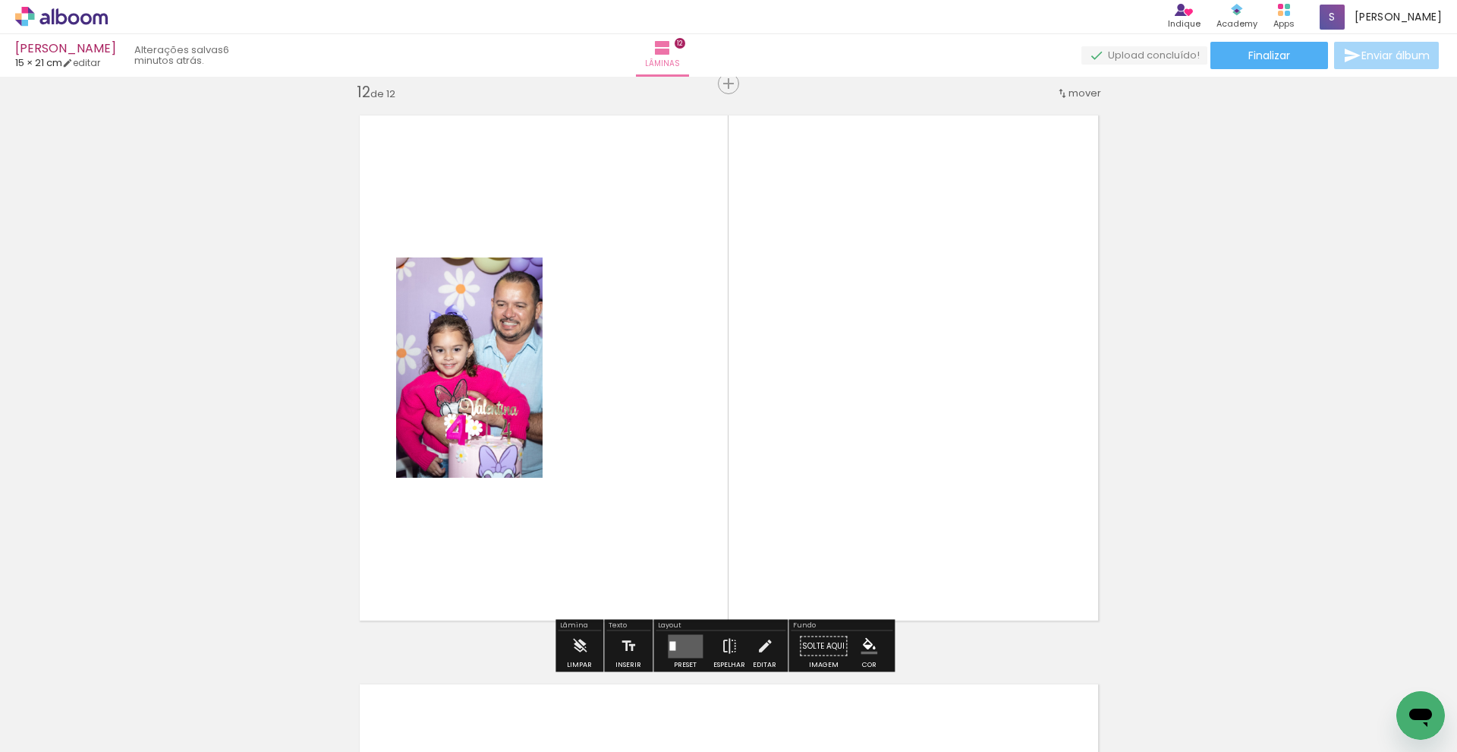
scroll to position [6273, 0]
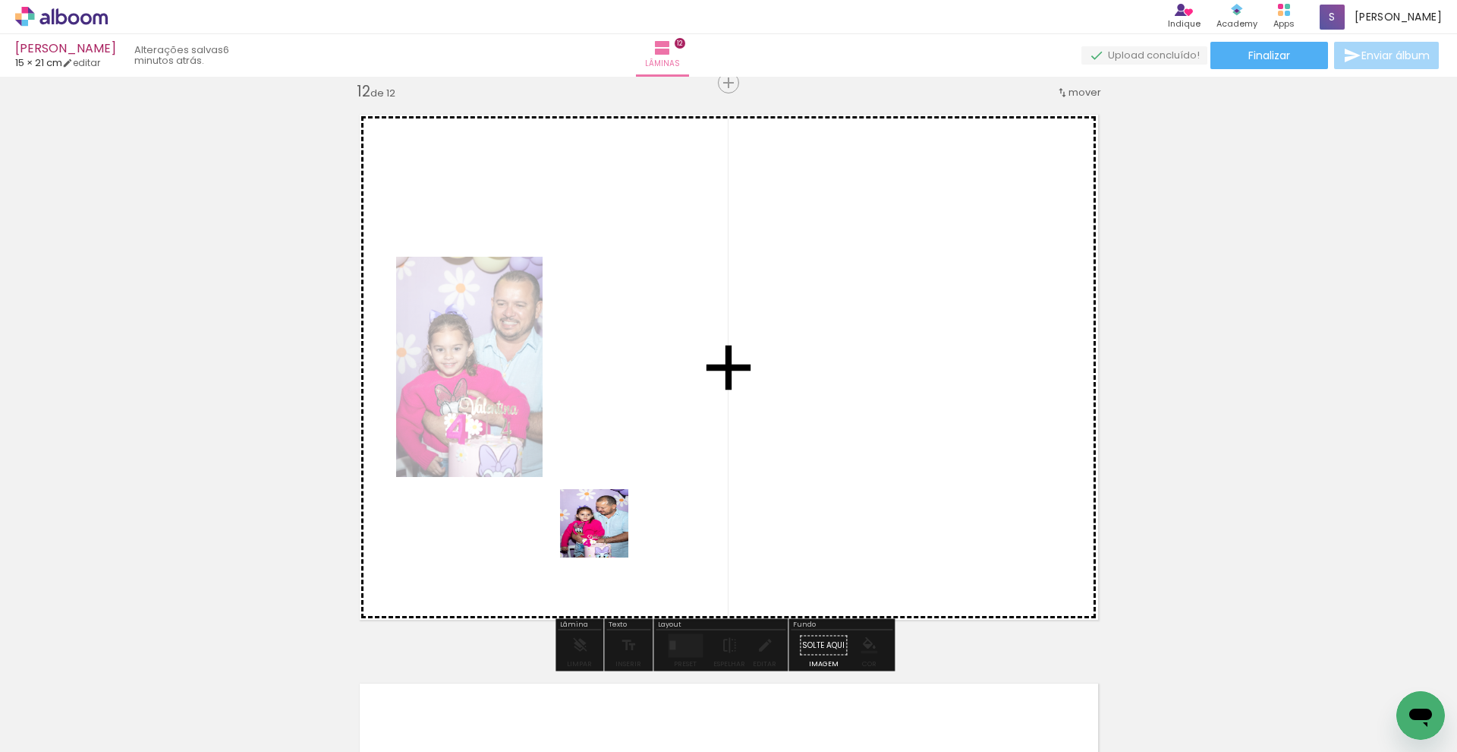
drag, startPoint x: 421, startPoint y: 714, endPoint x: 606, endPoint y: 534, distance: 257.7
click at [606, 534] on quentale-workspace at bounding box center [728, 376] width 1457 height 752
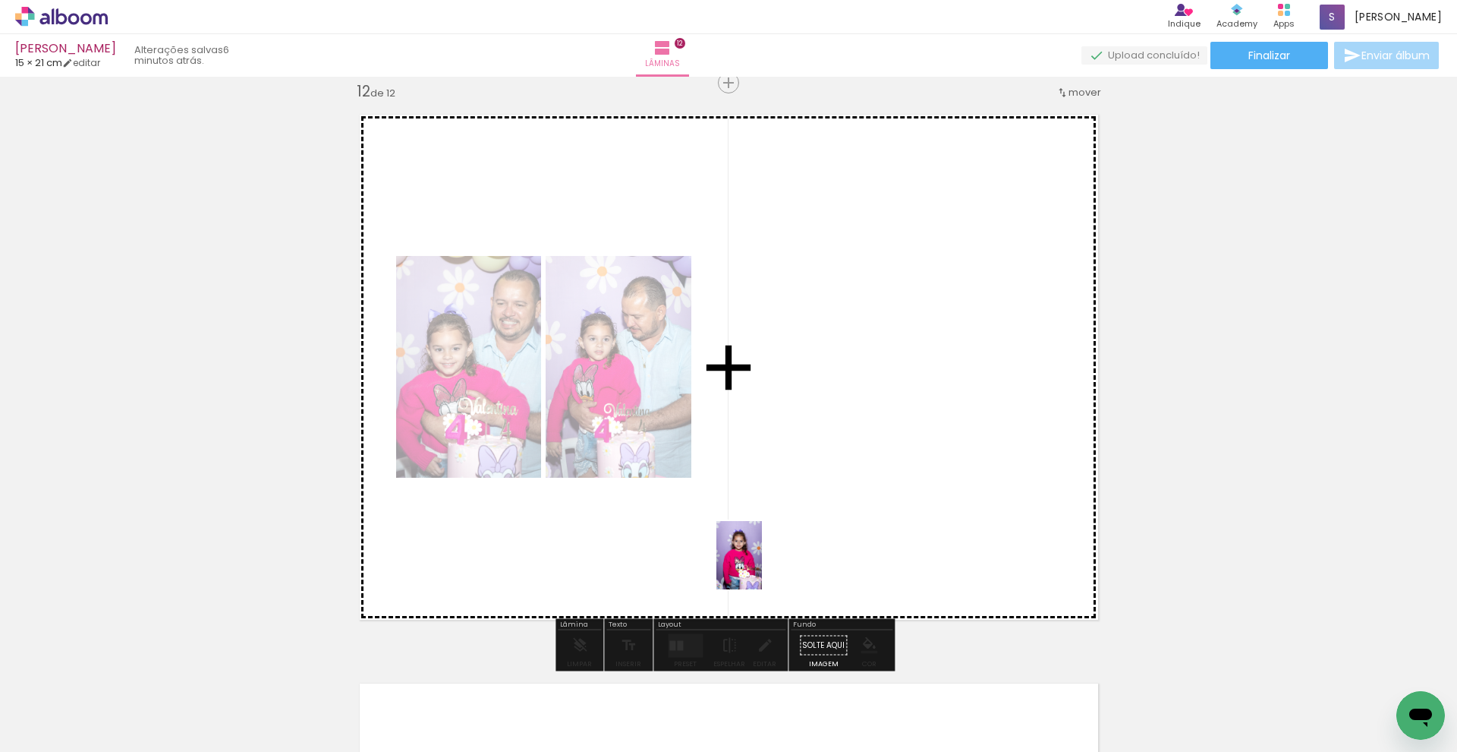
drag, startPoint x: 322, startPoint y: 717, endPoint x: 763, endPoint y: 566, distance: 466.4
click at [763, 566] on quentale-workspace at bounding box center [728, 376] width 1457 height 752
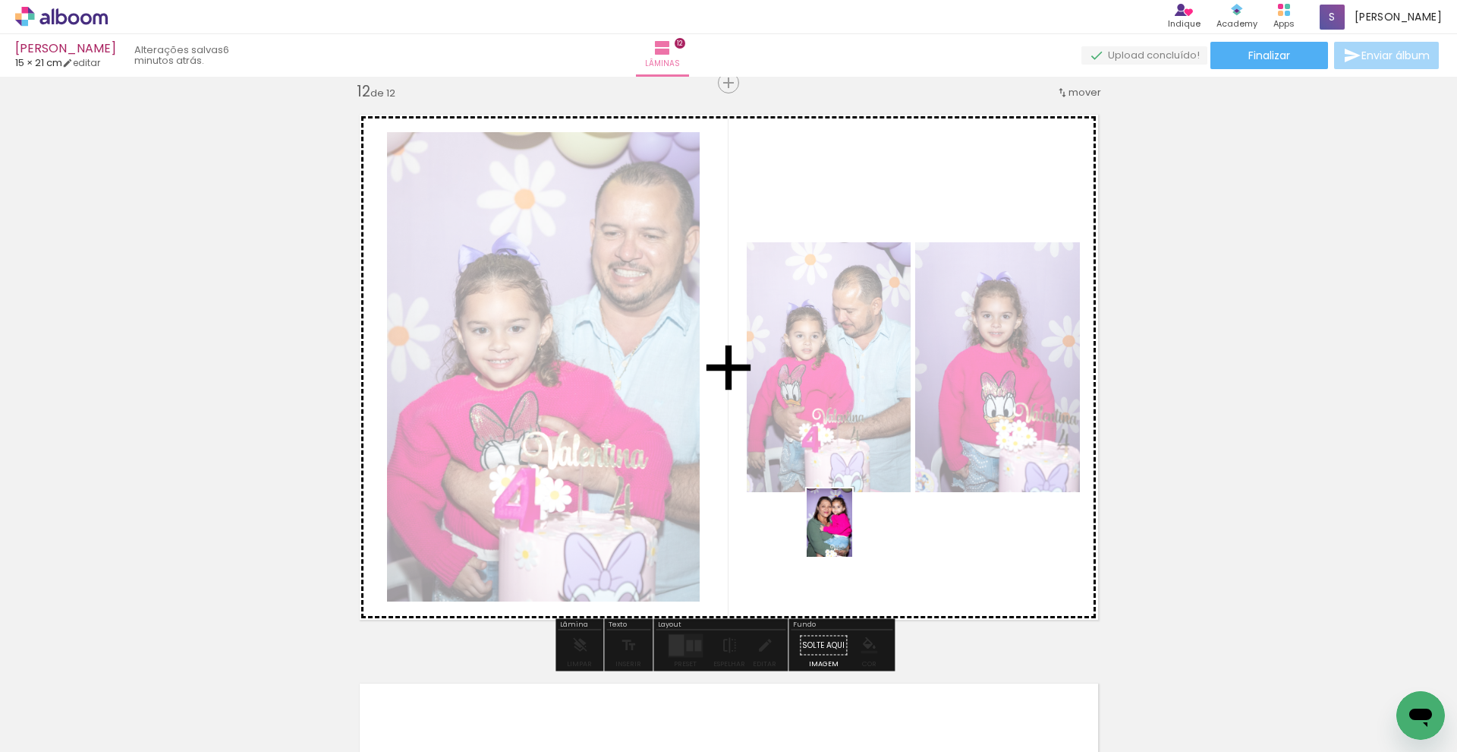
drag, startPoint x: 160, startPoint y: 708, endPoint x: 852, endPoint y: 534, distance: 714.0
click at [852, 534] on quentale-workspace at bounding box center [728, 376] width 1457 height 752
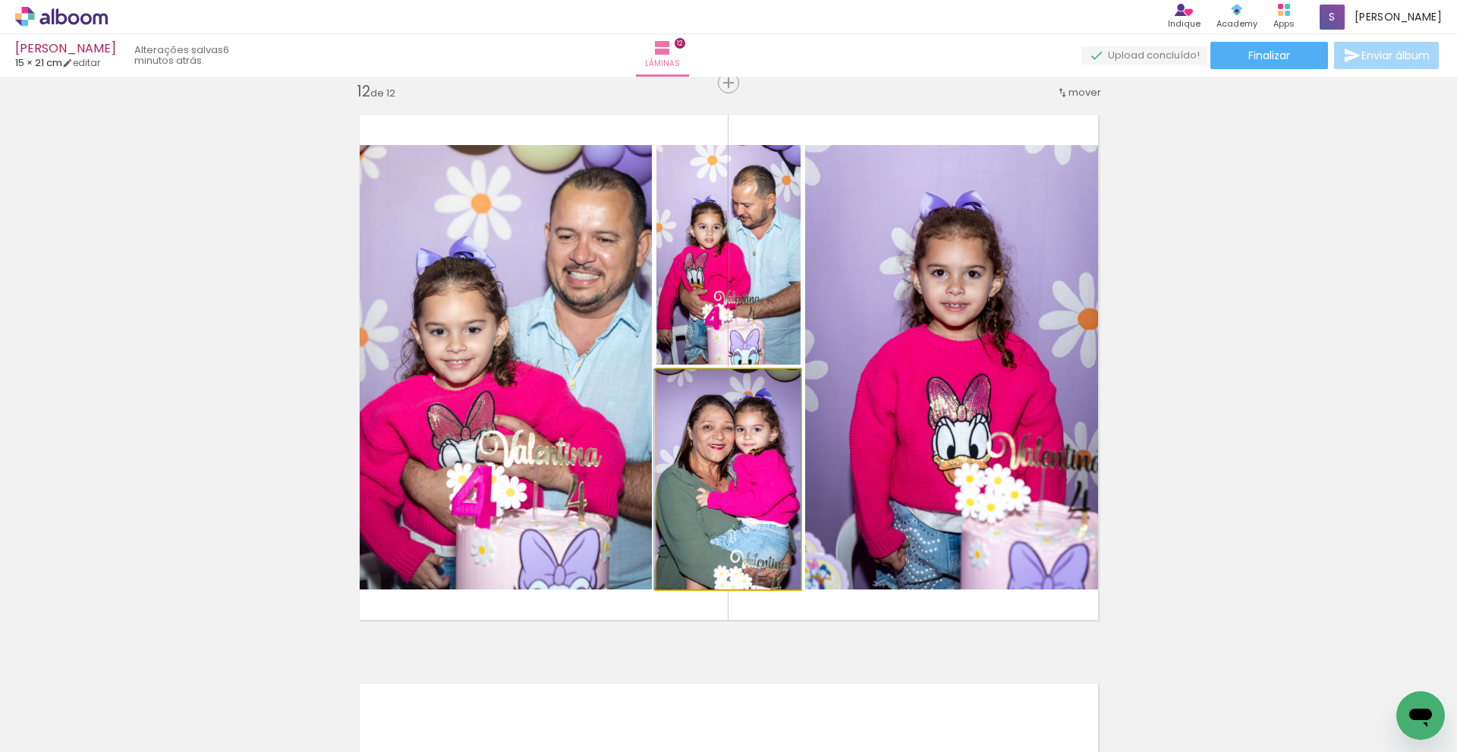
drag, startPoint x: 720, startPoint y: 462, endPoint x: 693, endPoint y: 502, distance: 48.6
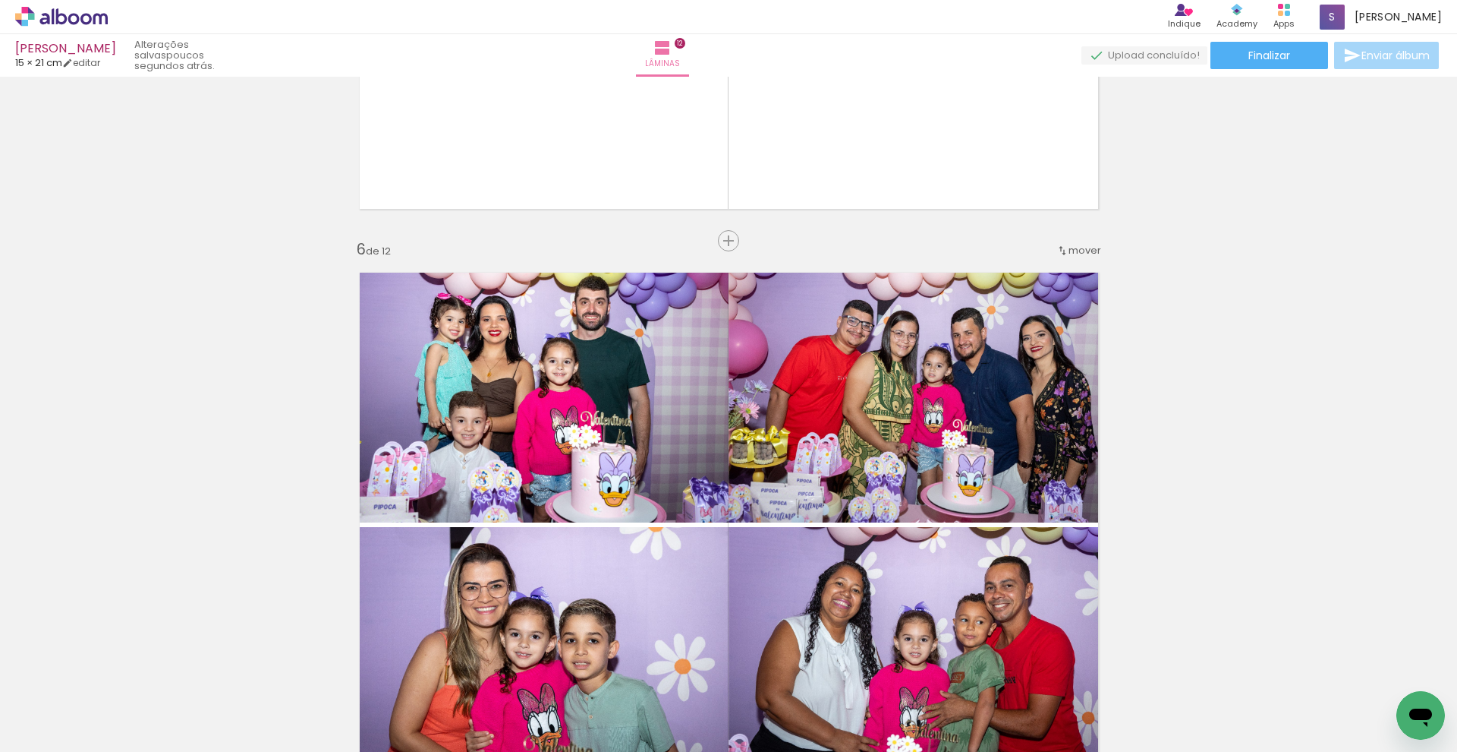
scroll to position [2371, 0]
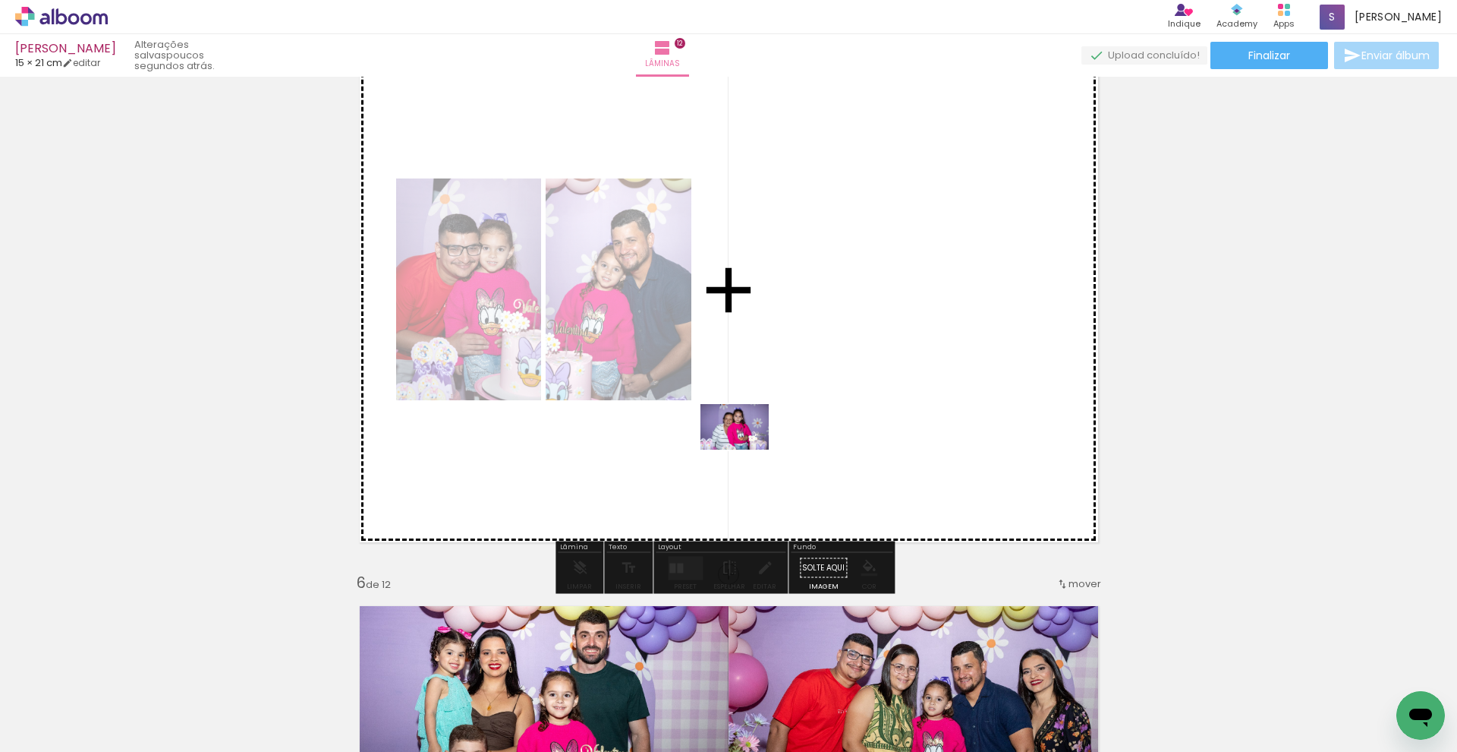
drag, startPoint x: 170, startPoint y: 701, endPoint x: 762, endPoint y: 440, distance: 647.1
click at [762, 440] on quentale-workspace at bounding box center [728, 376] width 1457 height 752
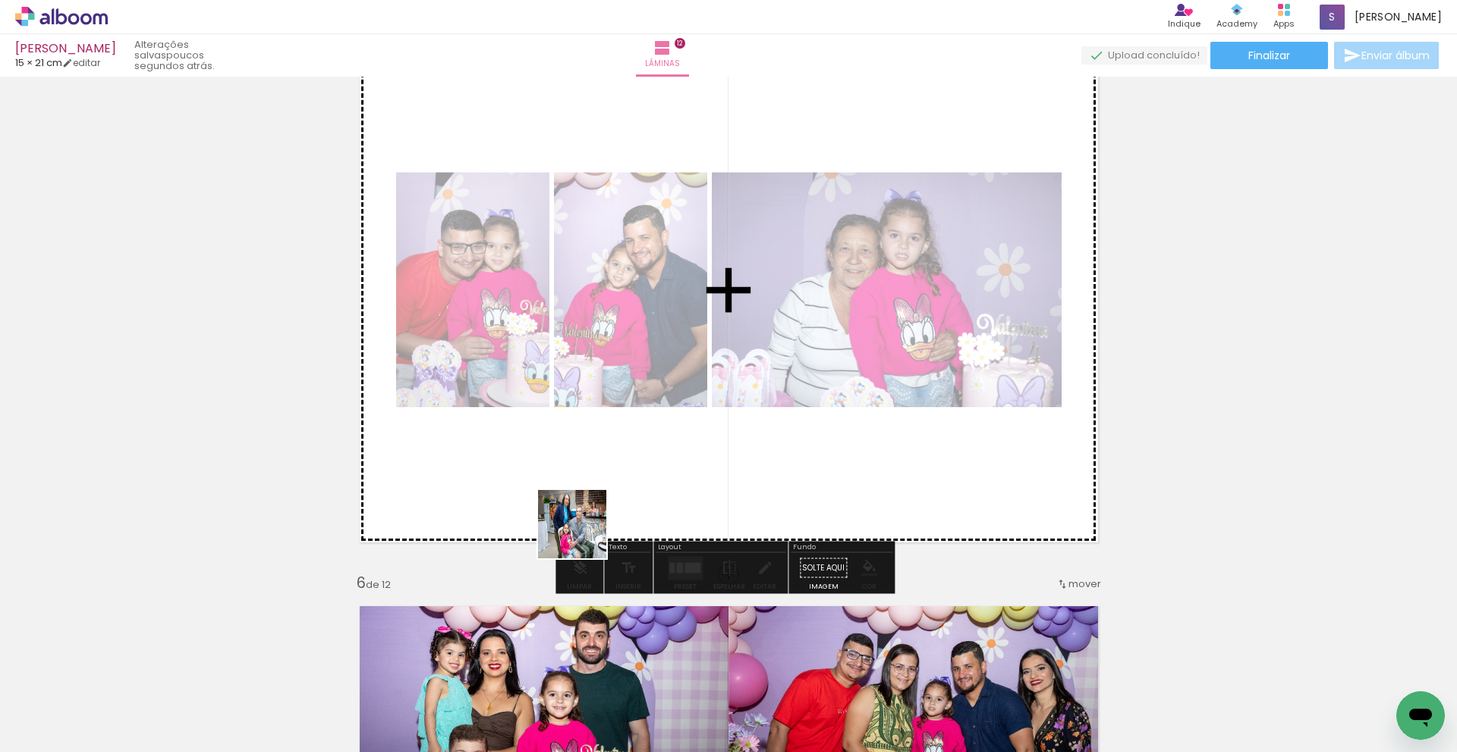
drag, startPoint x: 329, startPoint y: 635, endPoint x: 603, endPoint y: 527, distance: 295.2
click at [603, 527] on quentale-workspace at bounding box center [728, 376] width 1457 height 752
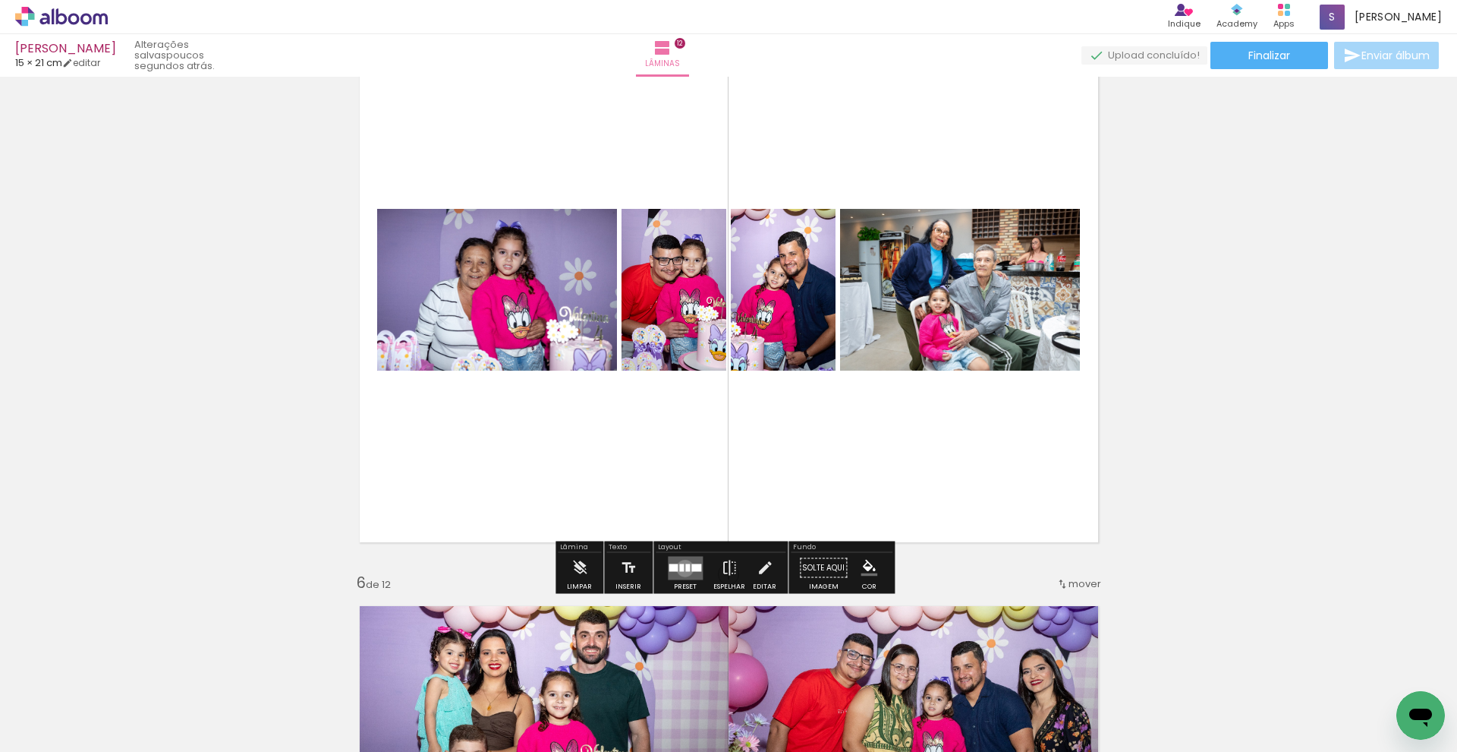
click at [685, 568] on div at bounding box center [687, 567] width 5 height 8
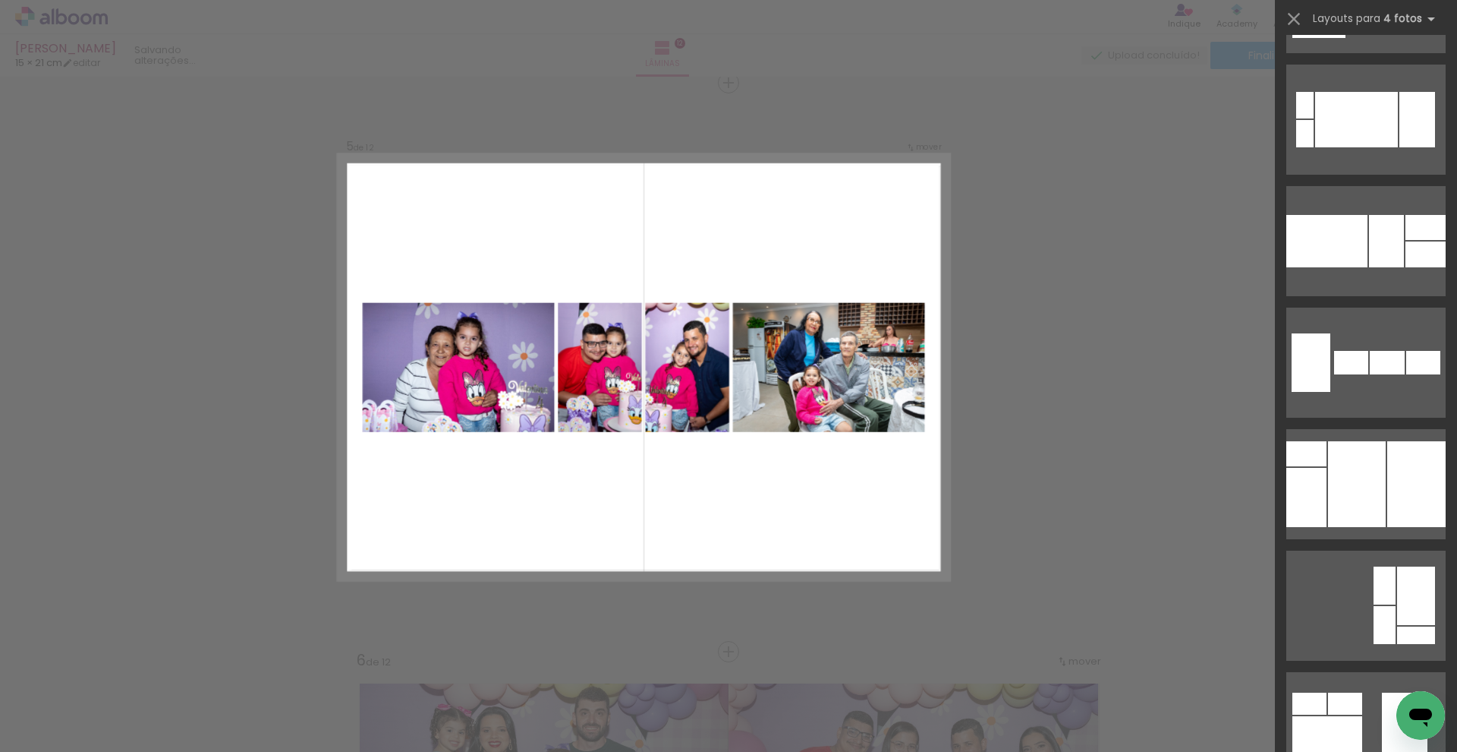
scroll to position [11293, 0]
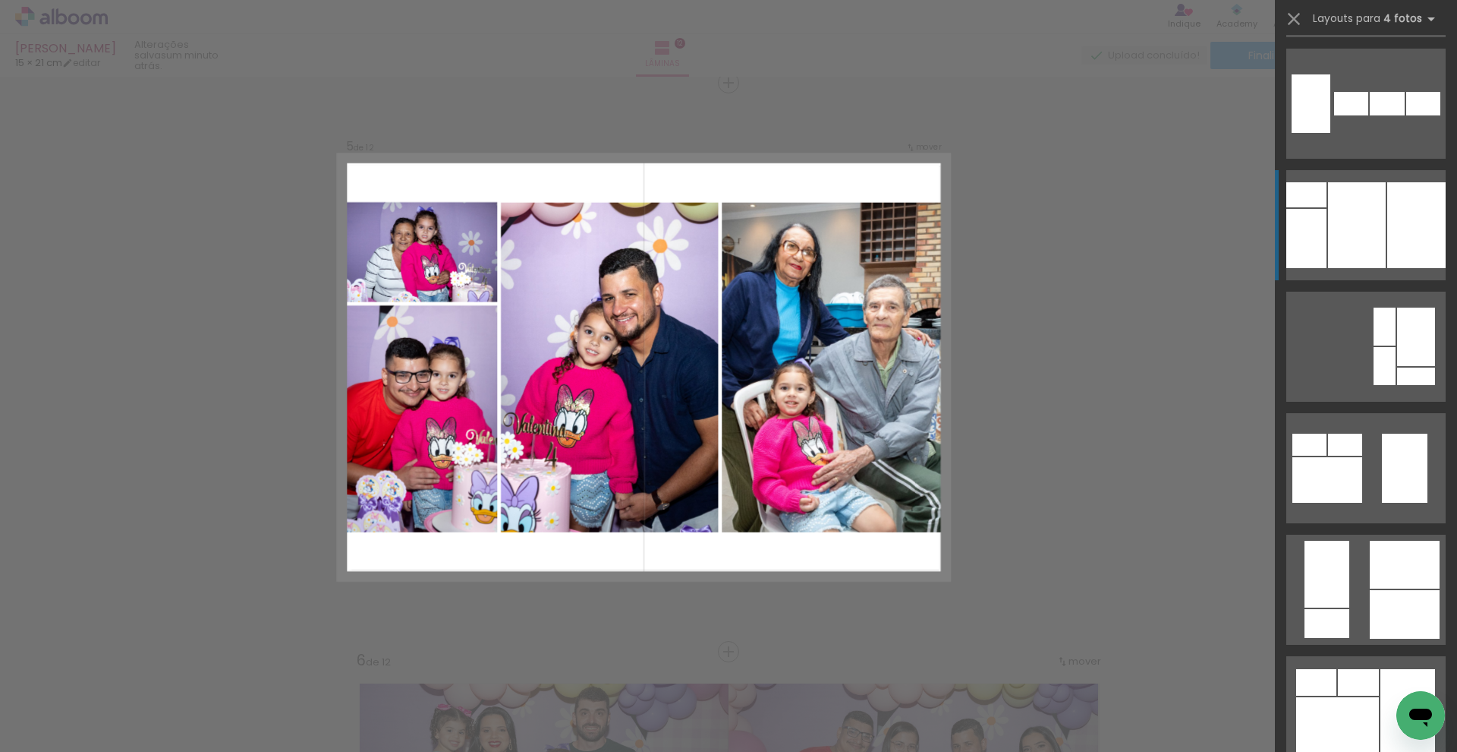
click at [1421, 217] on div at bounding box center [1417, 225] width 58 height 86
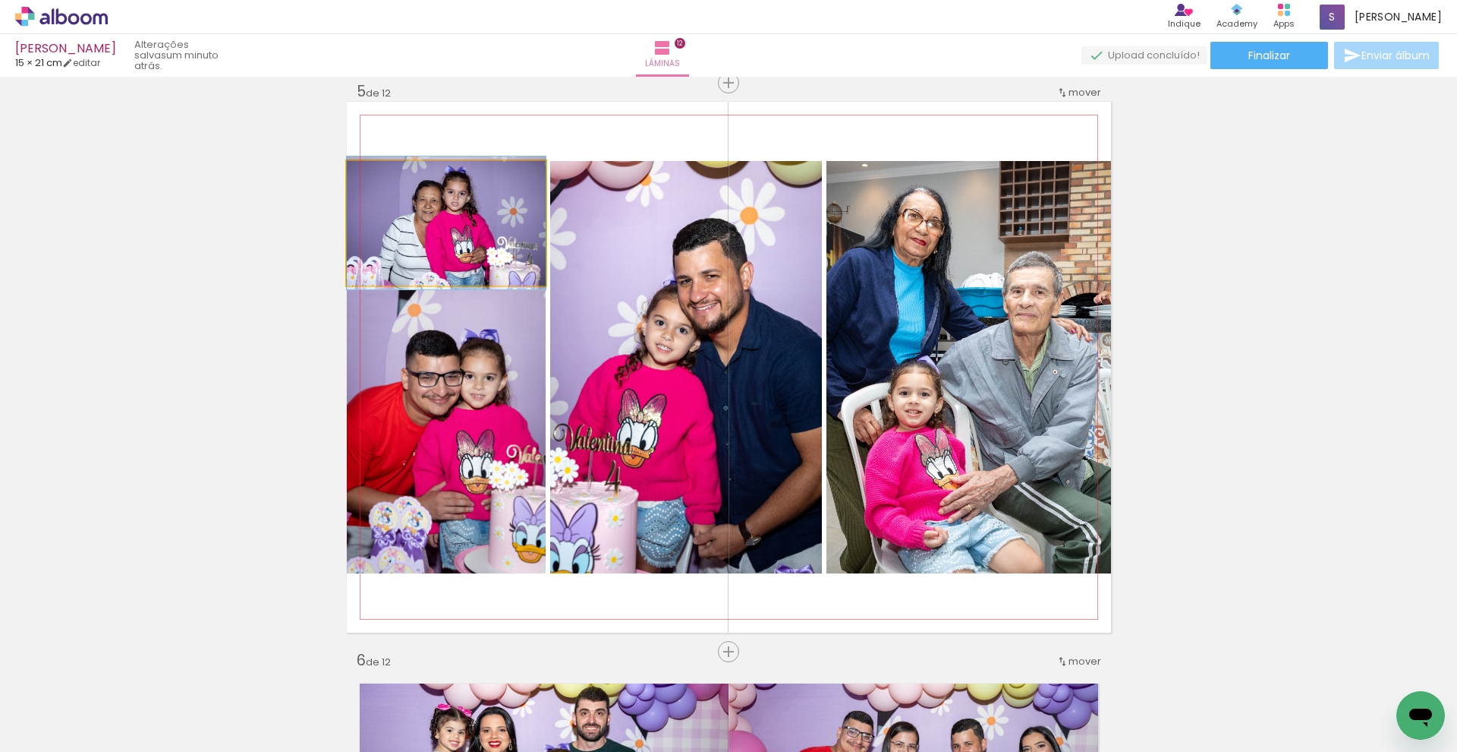
click at [496, 228] on quentale-photo at bounding box center [446, 223] width 199 height 124
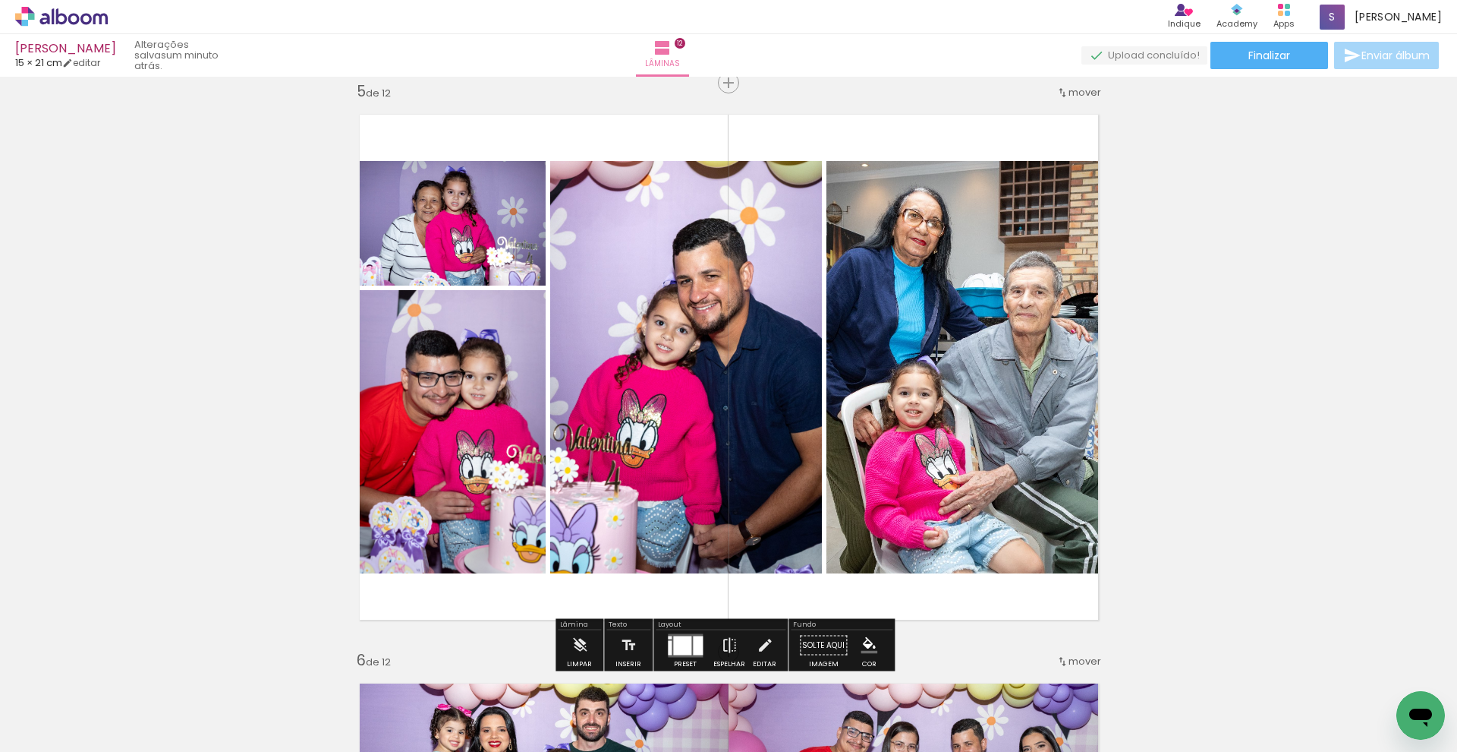
scroll to position [2440, 0]
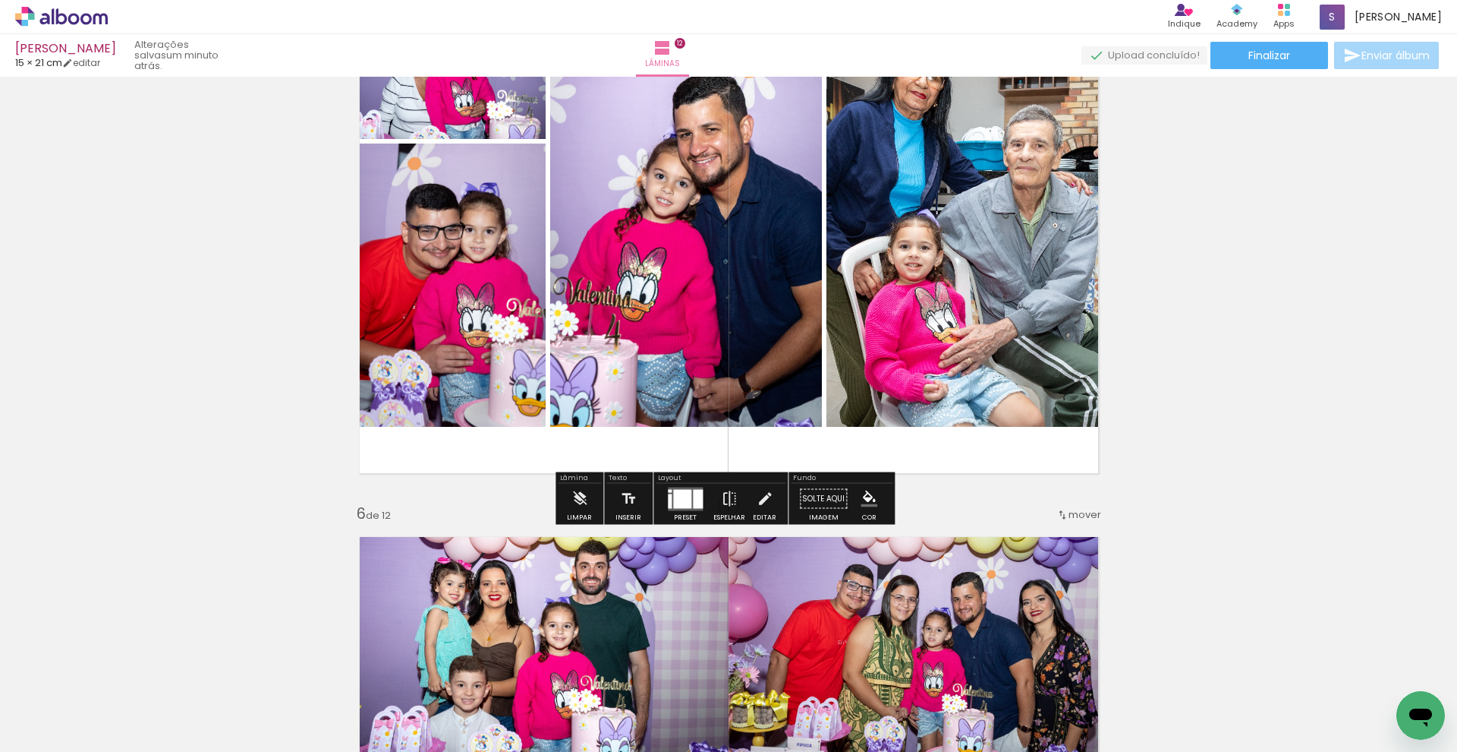
click at [693, 502] on div at bounding box center [698, 498] width 10 height 19
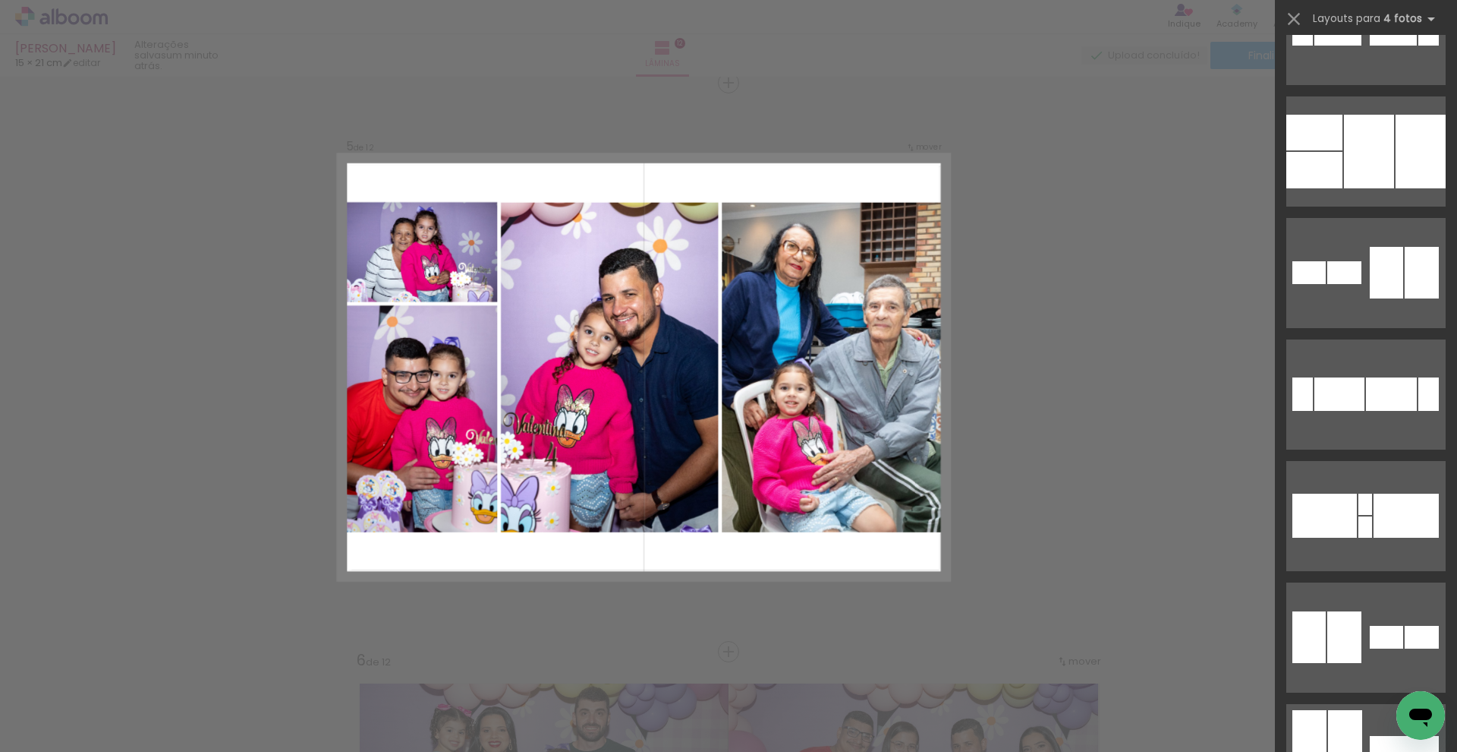
scroll to position [0, 0]
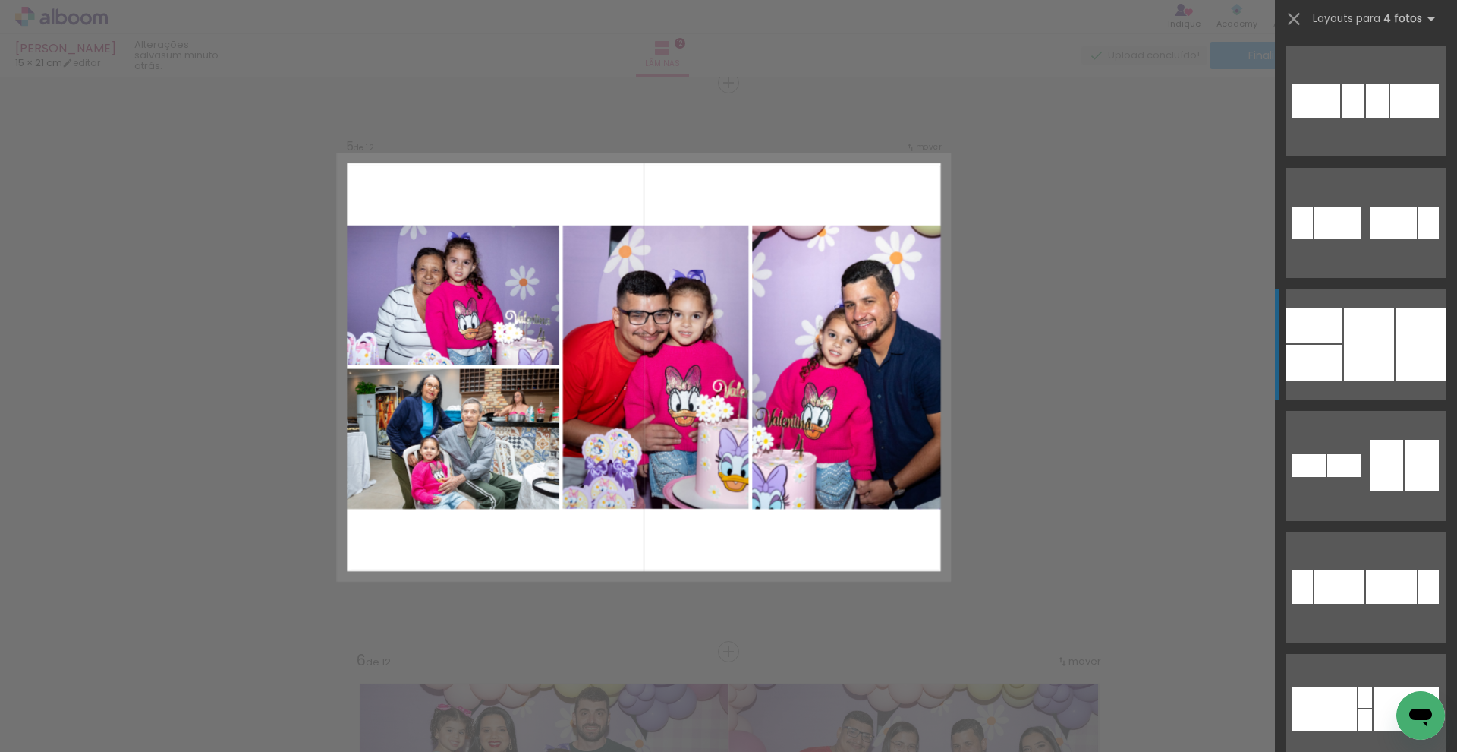
click at [1371, 333] on div at bounding box center [1369, 344] width 50 height 74
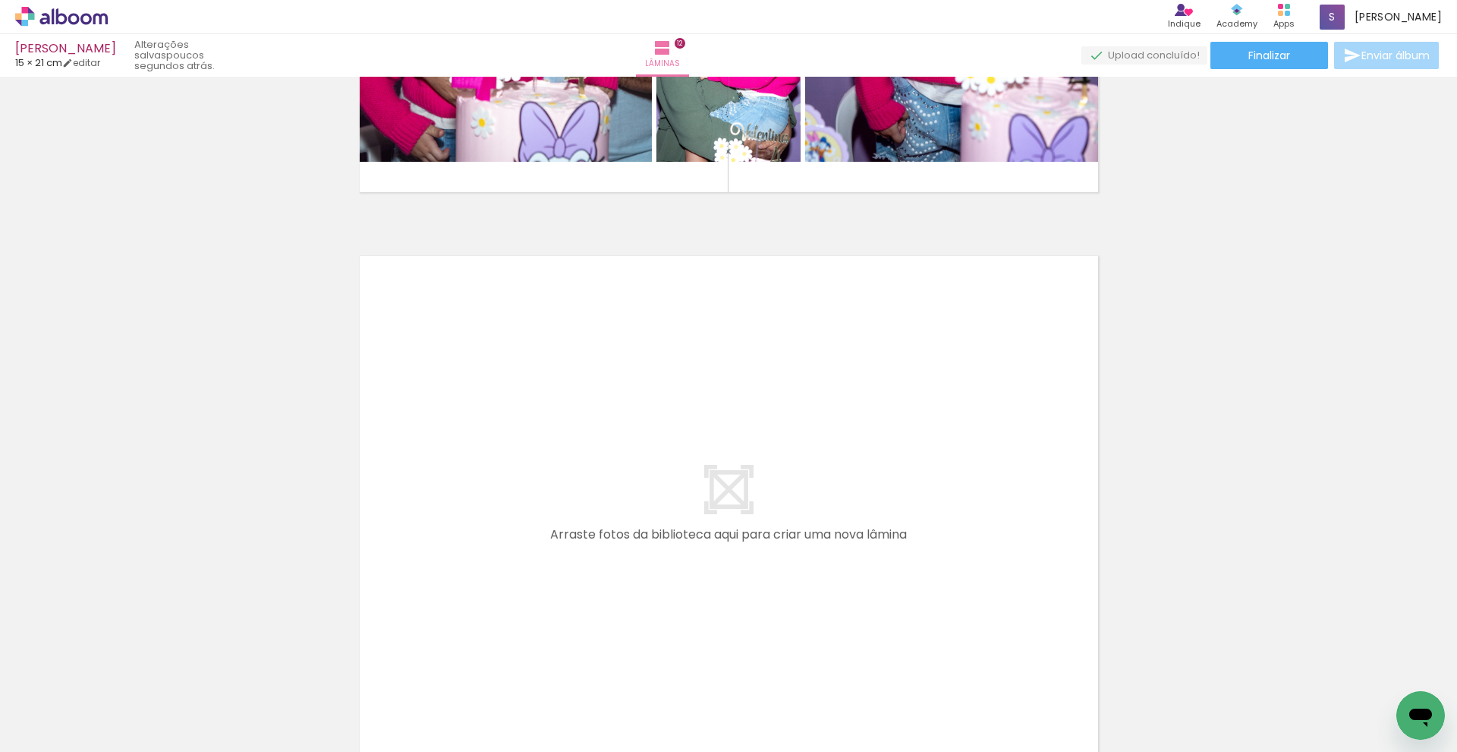
scroll to position [6709, 0]
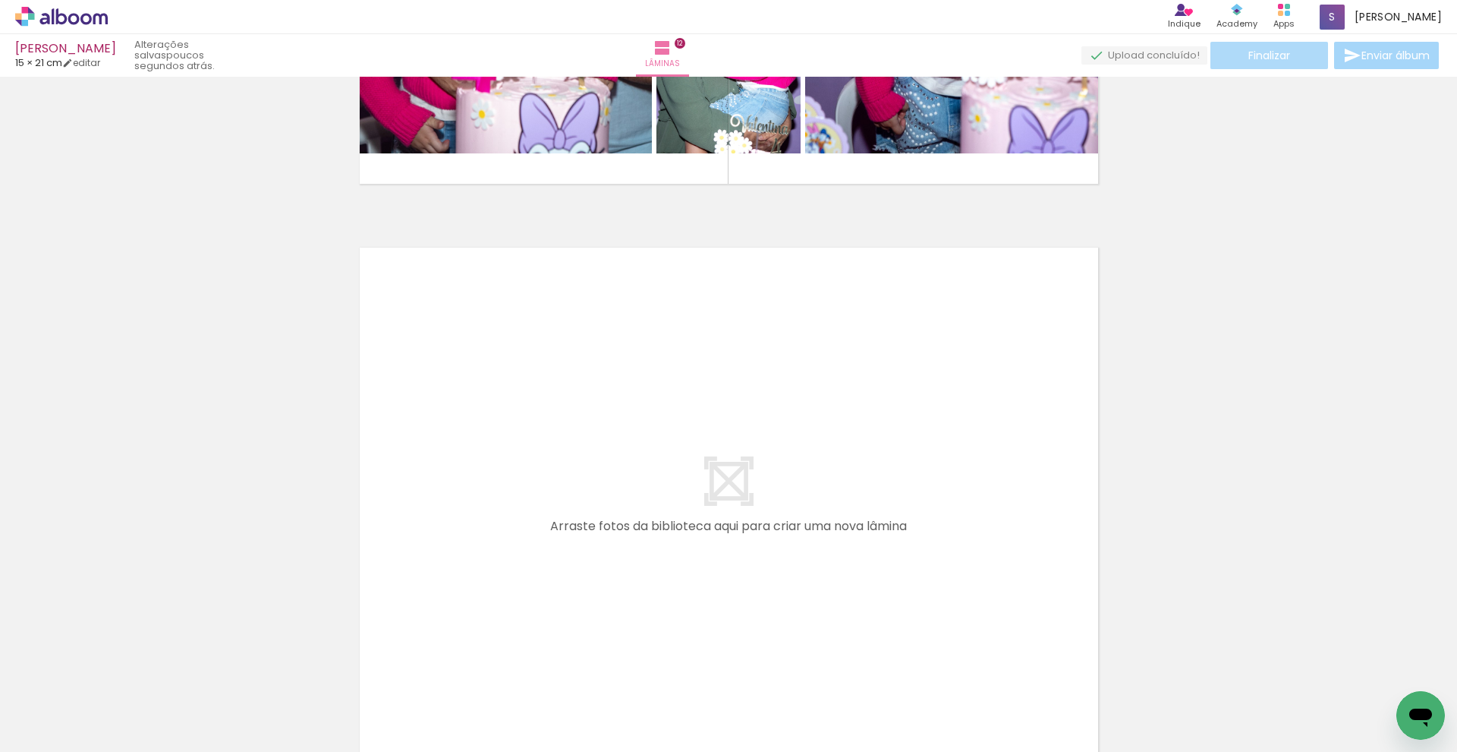
click at [1300, 55] on paper-button "Finalizar" at bounding box center [1270, 55] width 118 height 27
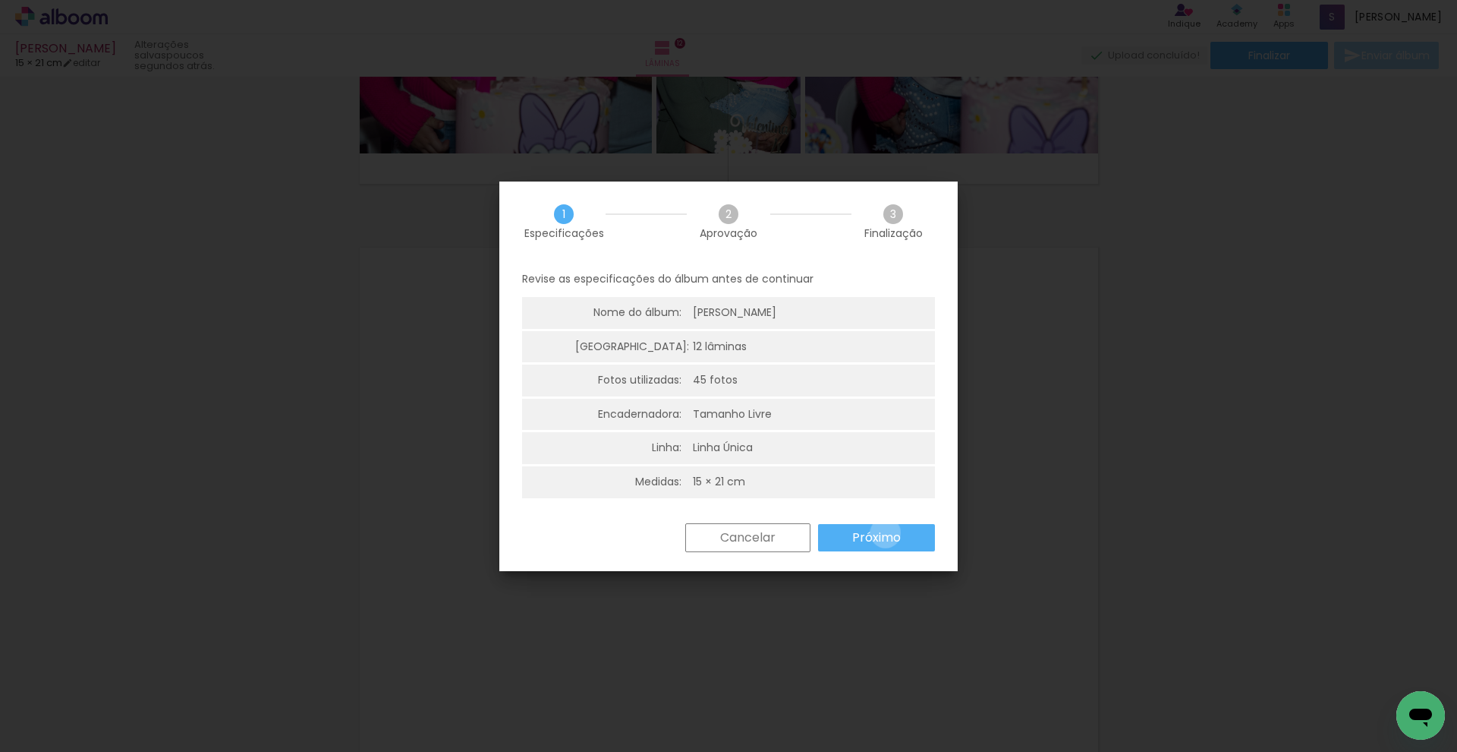
click at [0, 0] on slot "Próximo" at bounding box center [0, 0] width 0 height 0
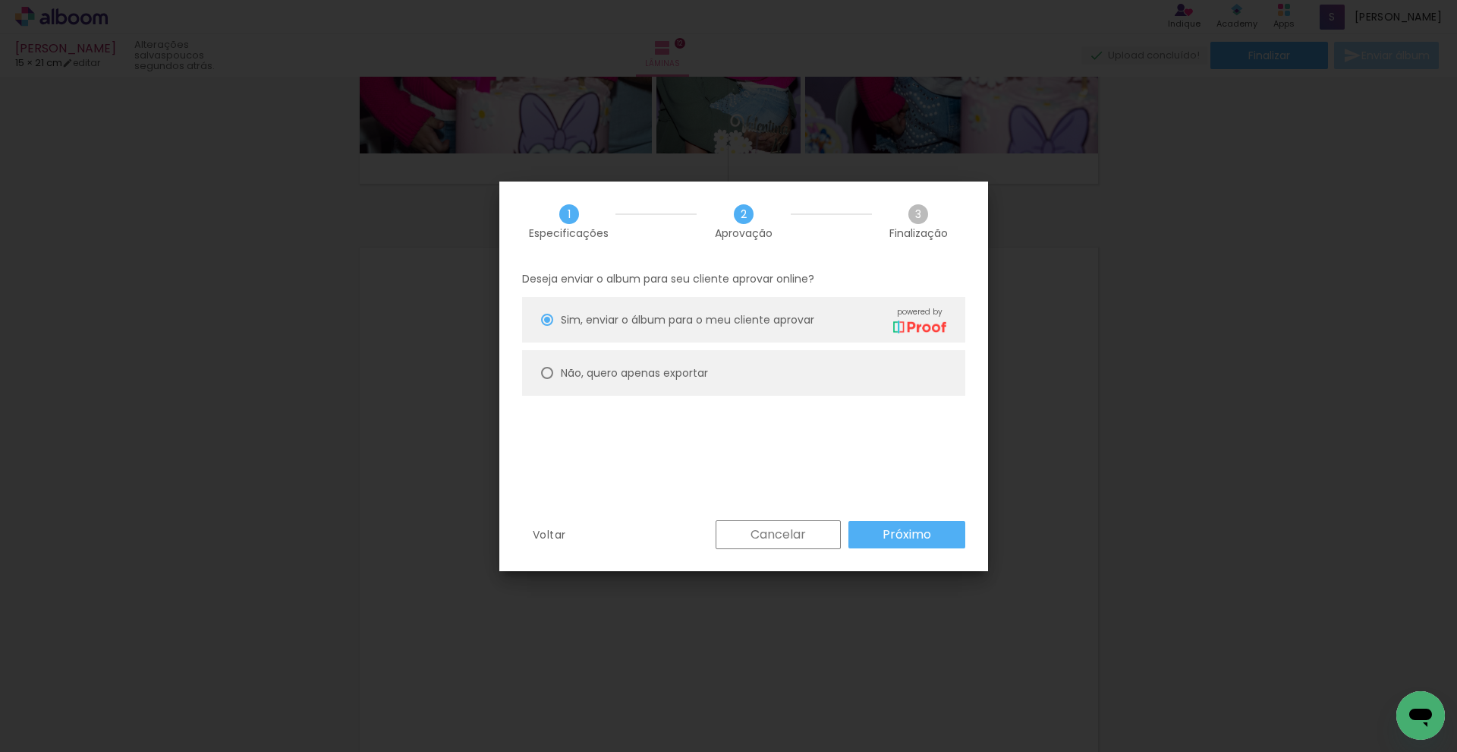
click at [596, 383] on paper-radio-button "Não, quero apenas exportar" at bounding box center [743, 373] width 443 height 46
type paper-radio-button "on"
click at [0, 0] on slot "Próximo" at bounding box center [0, 0] width 0 height 0
type input "Alta, 300 DPI"
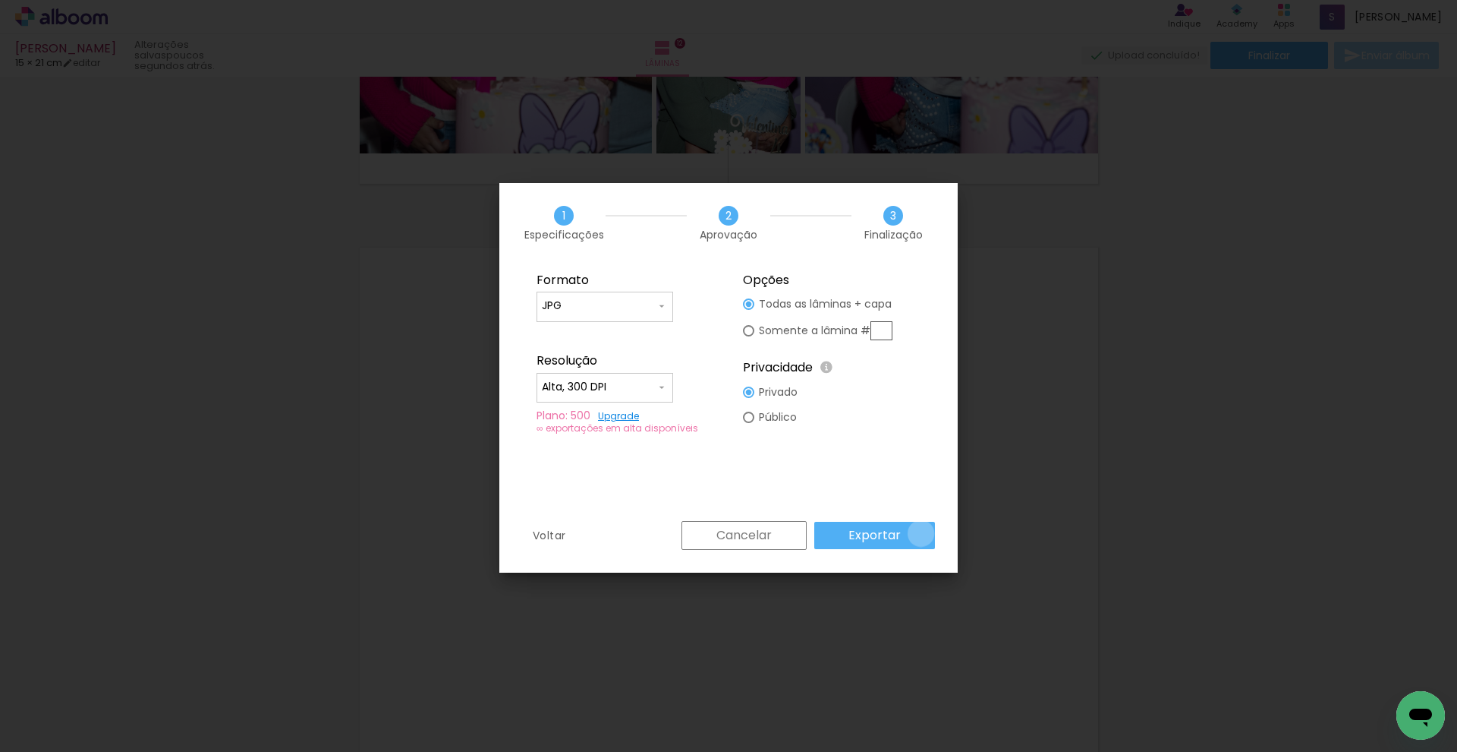
click at [923, 533] on paper-button "Exportar" at bounding box center [875, 534] width 121 height 27
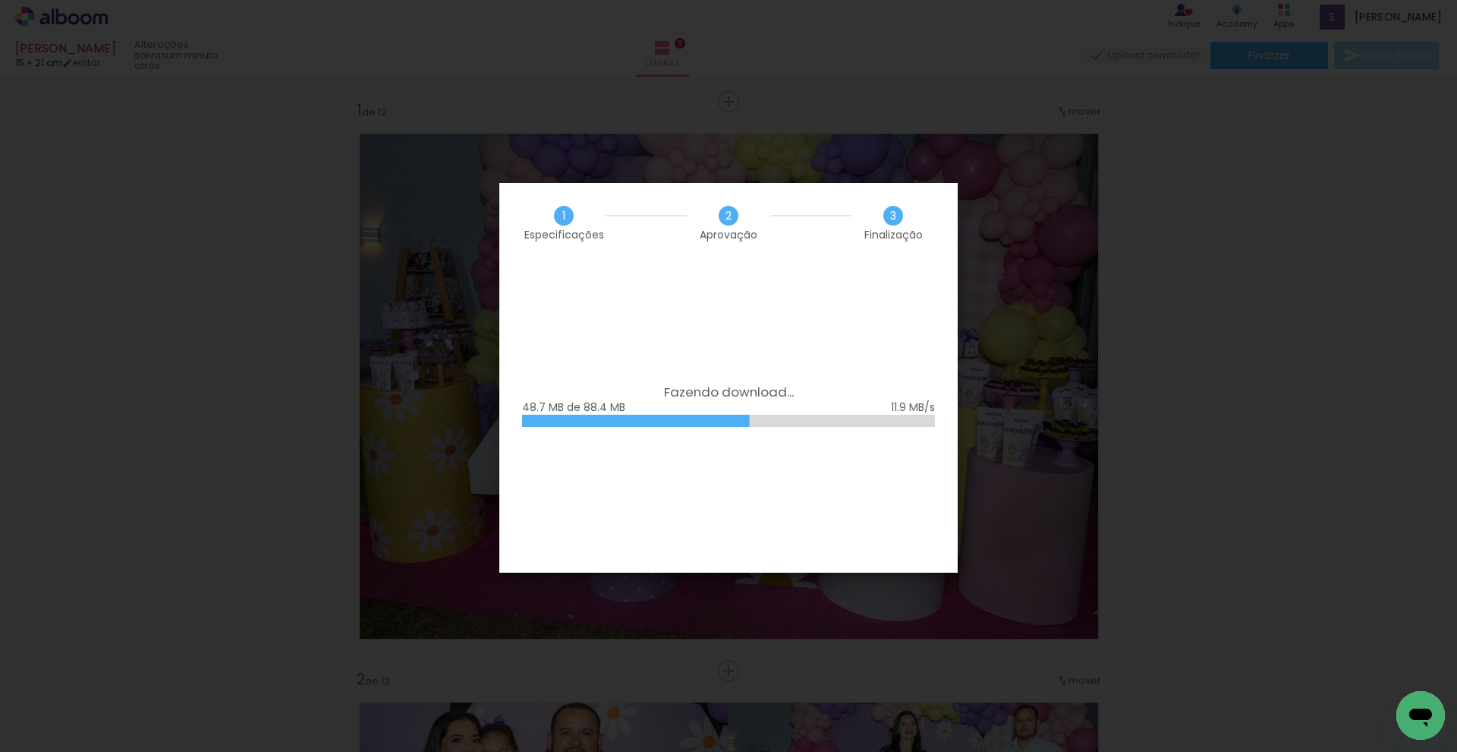
scroll to position [6709, 0]
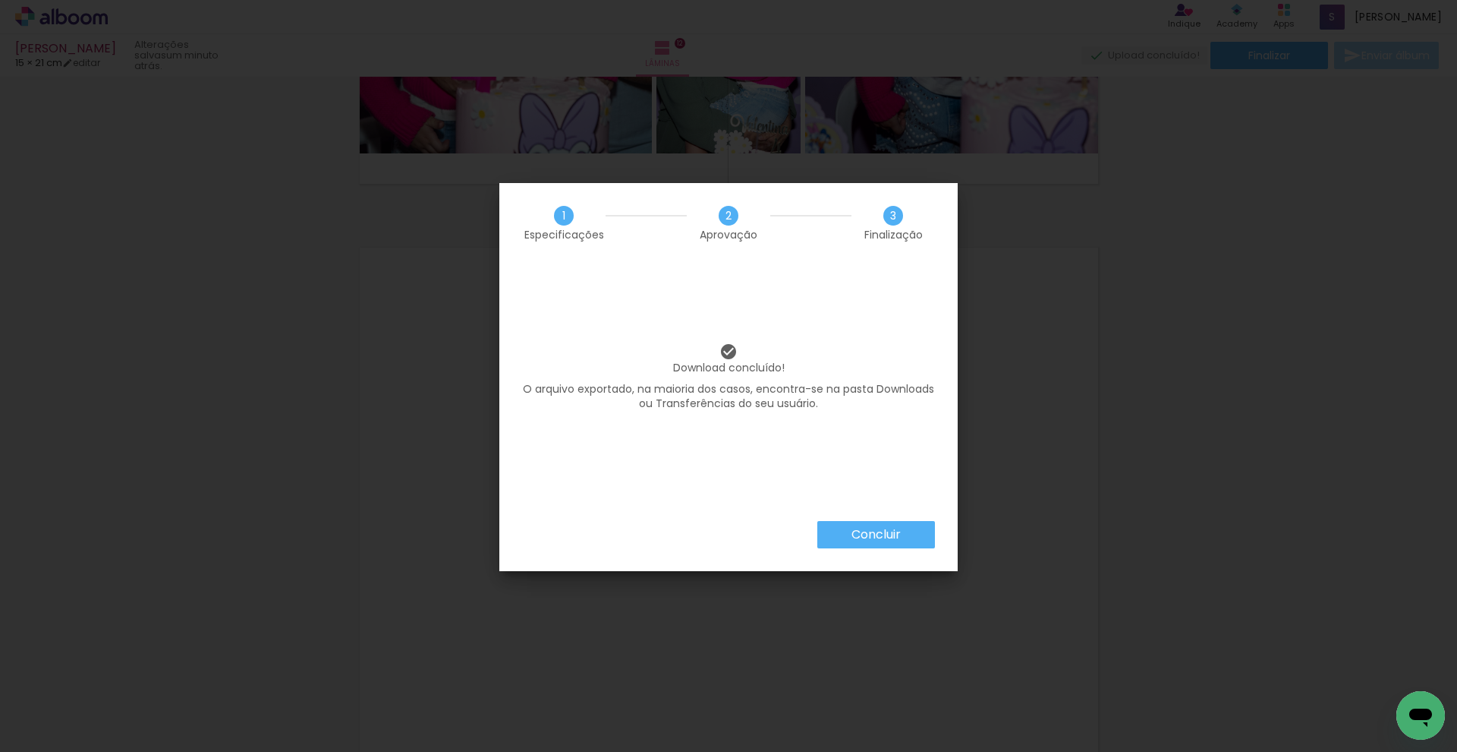
click at [0, 0] on slot "Concluir" at bounding box center [0, 0] width 0 height 0
